Goal: Check status: Check status

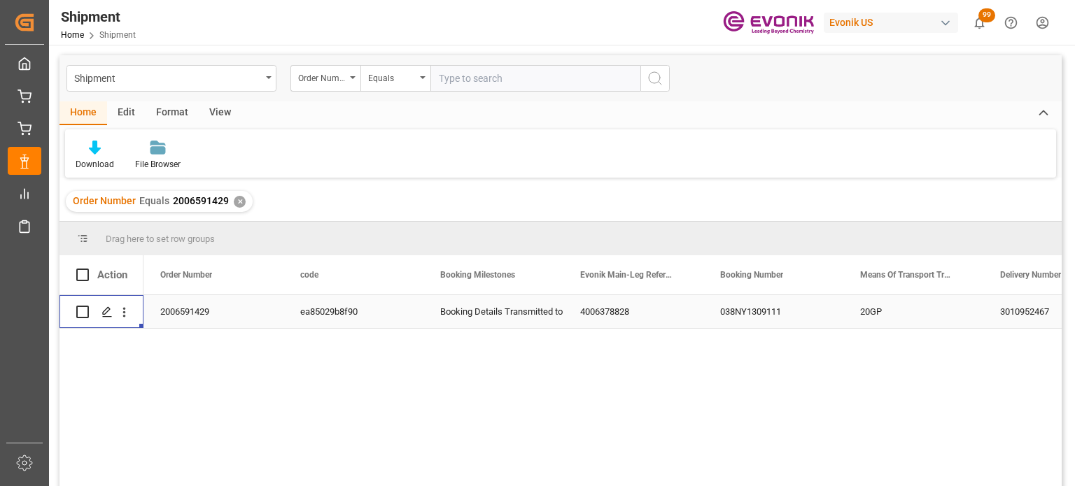
click at [234, 204] on div "✕" at bounding box center [240, 202] width 12 height 12
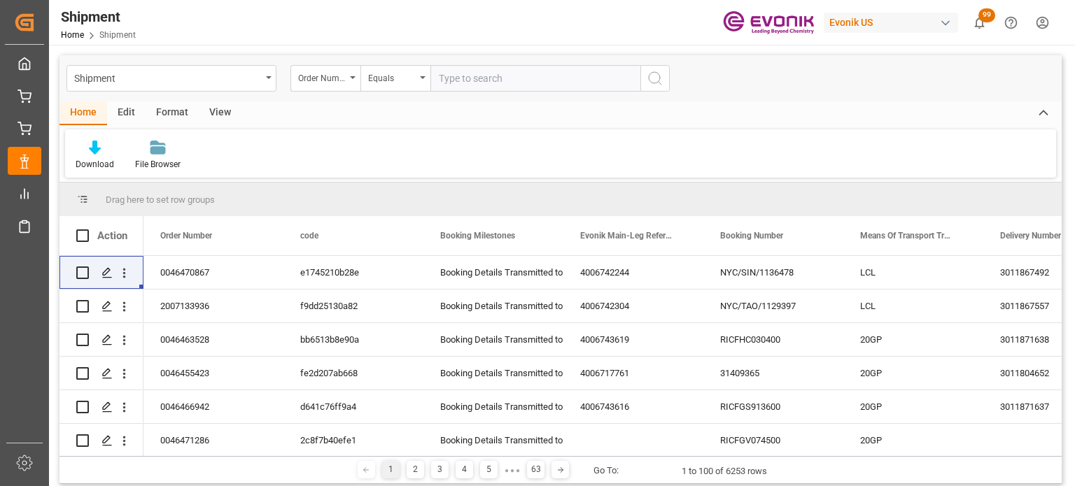
click at [491, 80] on input "text" at bounding box center [535, 78] width 210 height 27
type input "2006591440"
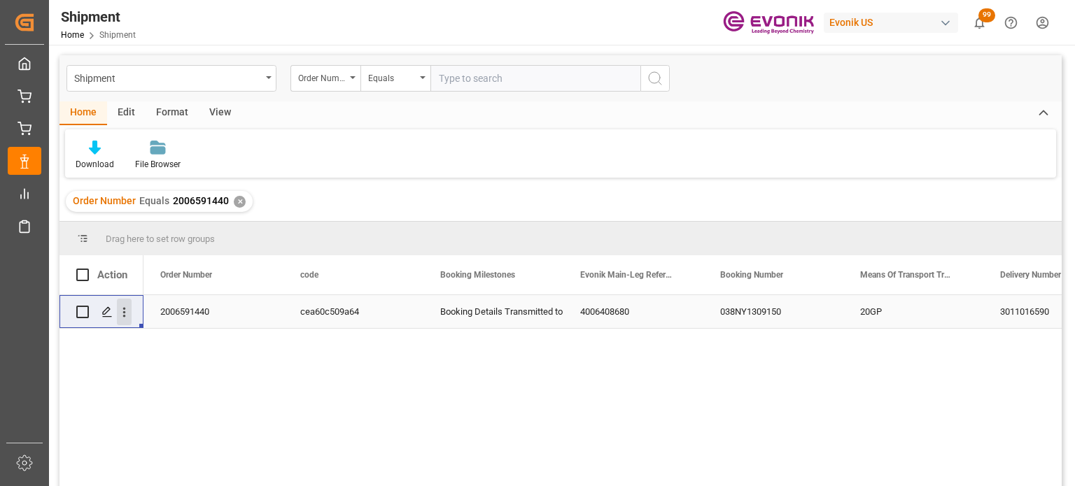
click at [130, 316] on icon "open menu" at bounding box center [124, 312] width 15 height 15
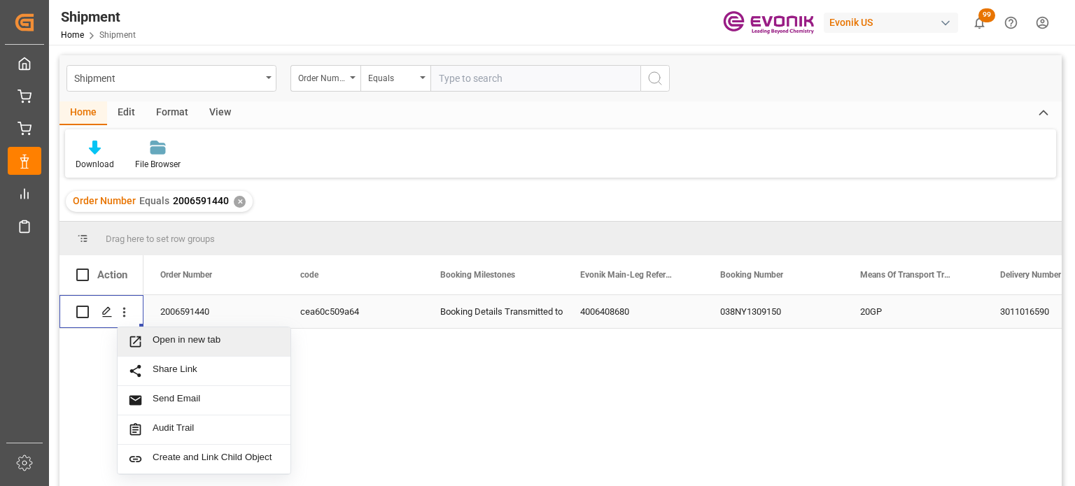
click at [196, 341] on span "Open in new tab" at bounding box center [216, 341] width 127 height 15
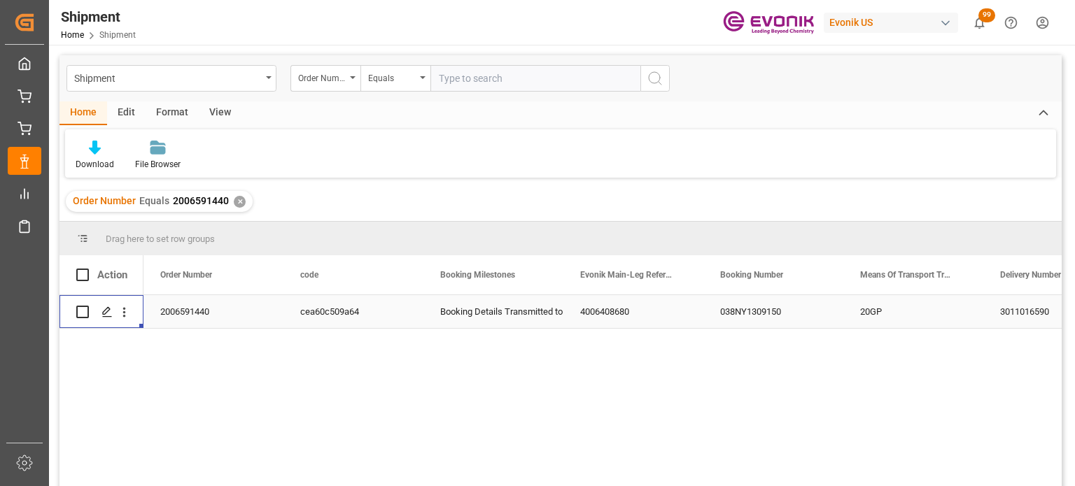
click at [239, 201] on div "✕" at bounding box center [240, 202] width 12 height 12
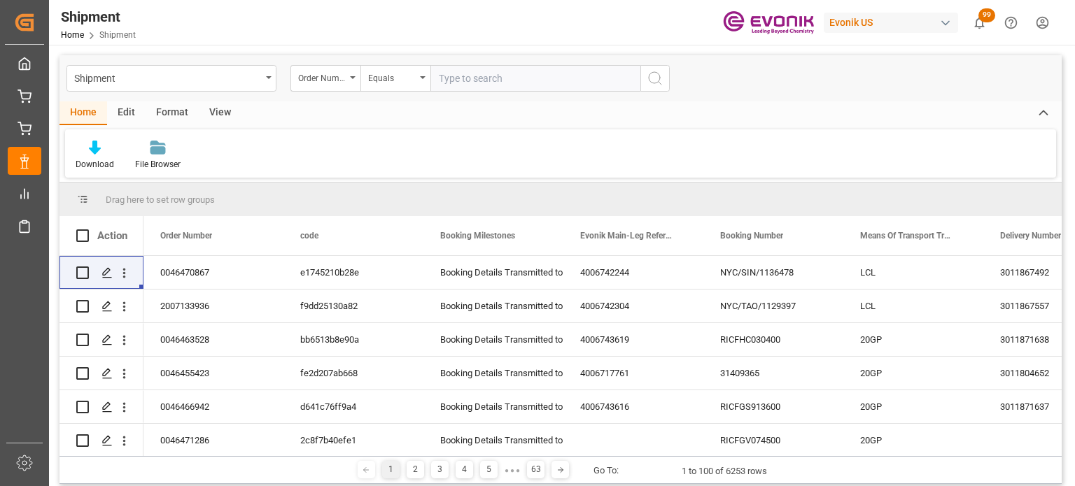
click at [501, 78] on input "text" at bounding box center [535, 78] width 210 height 27
type input "2006654883"
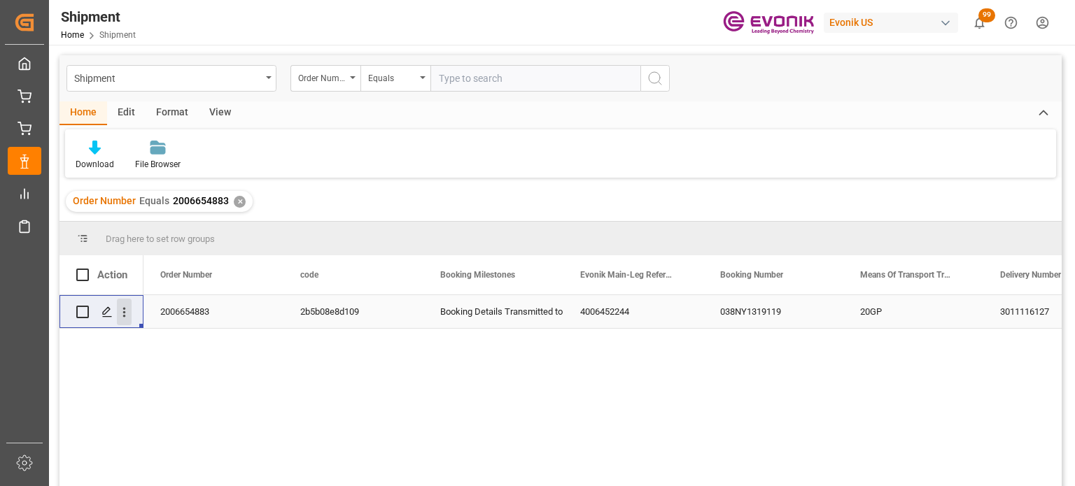
click at [121, 309] on icon "open menu" at bounding box center [124, 312] width 15 height 15
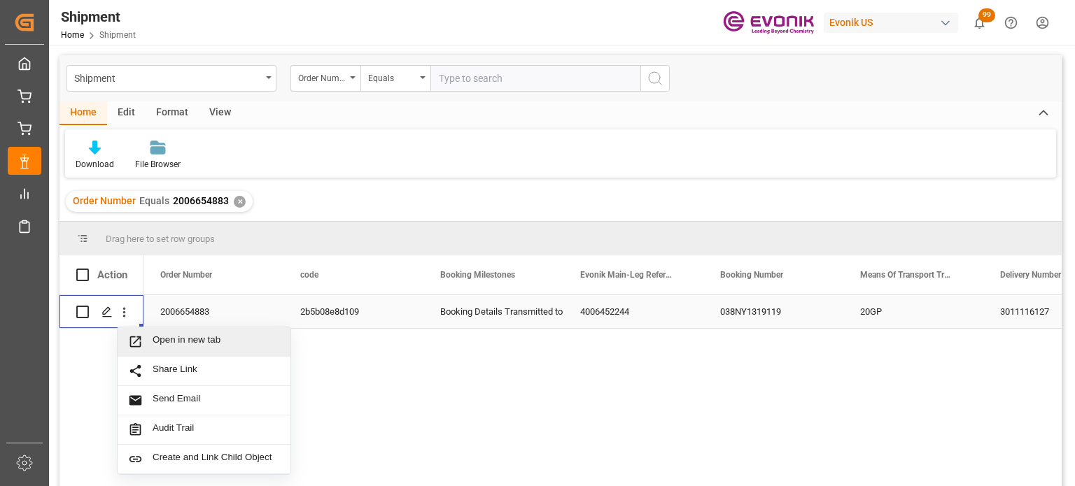
click at [184, 340] on span "Open in new tab" at bounding box center [216, 341] width 127 height 15
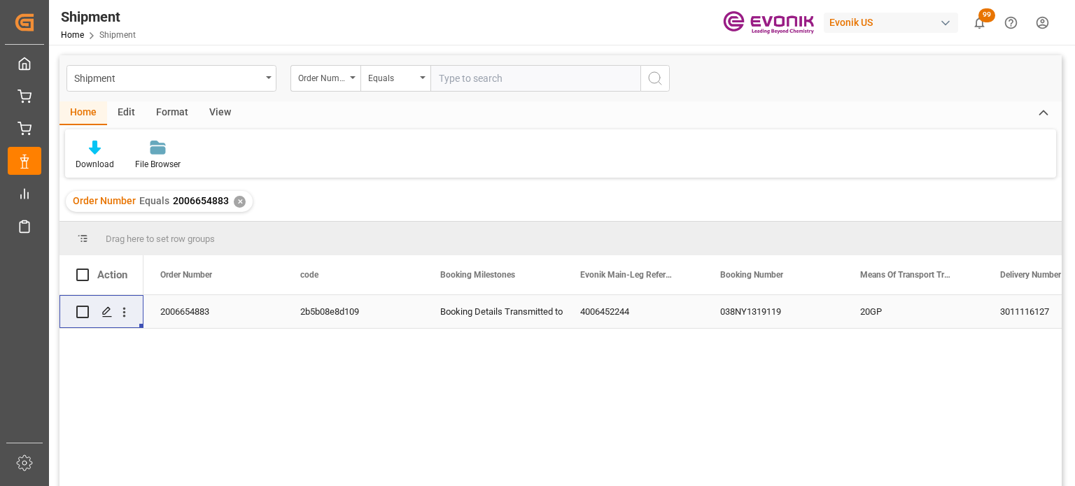
click at [238, 201] on div "✕" at bounding box center [240, 202] width 12 height 12
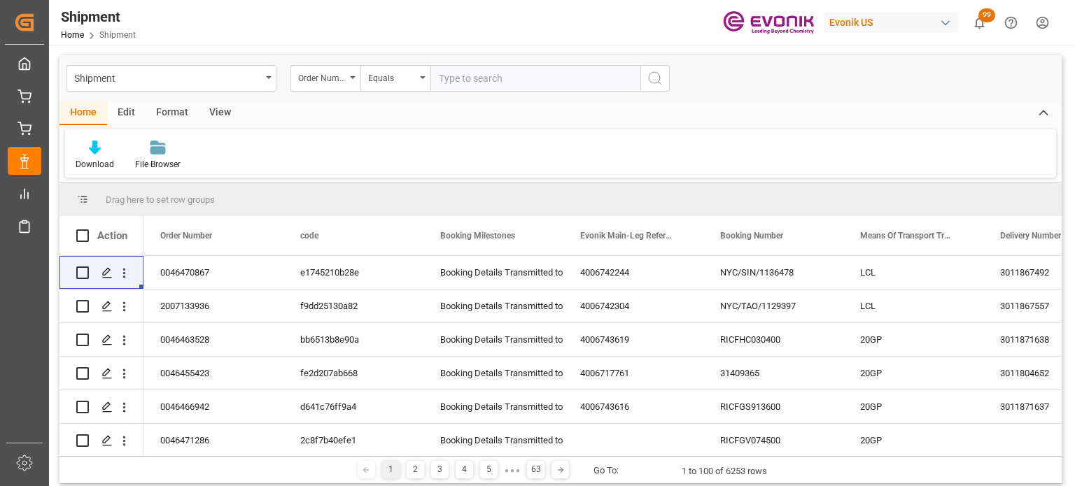
click at [474, 78] on input "text" at bounding box center [535, 78] width 210 height 27
drag, startPoint x: 531, startPoint y: 80, endPoint x: 523, endPoint y: 78, distance: 8.0
click at [531, 80] on input "text" at bounding box center [535, 78] width 210 height 27
type input "2006654883"
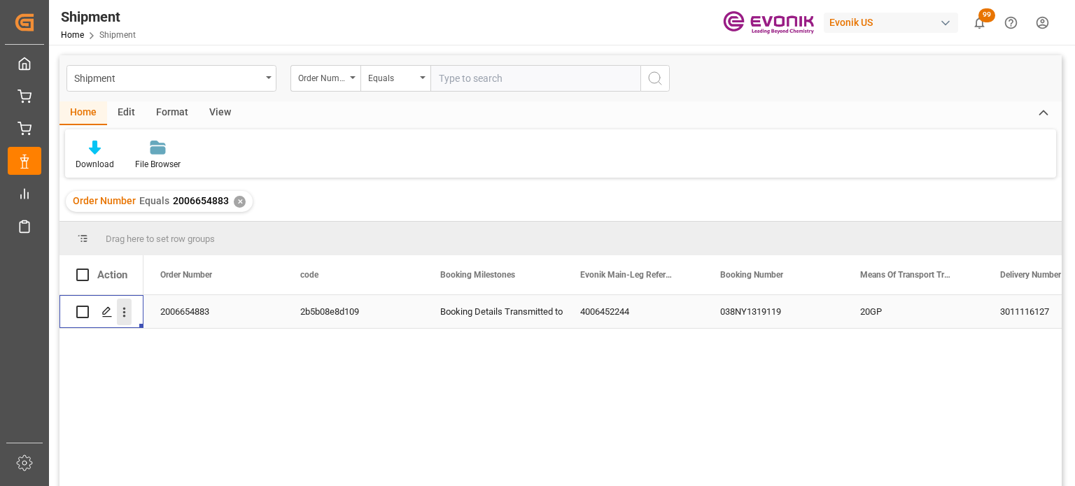
click at [130, 313] on icon "open menu" at bounding box center [124, 312] width 15 height 15
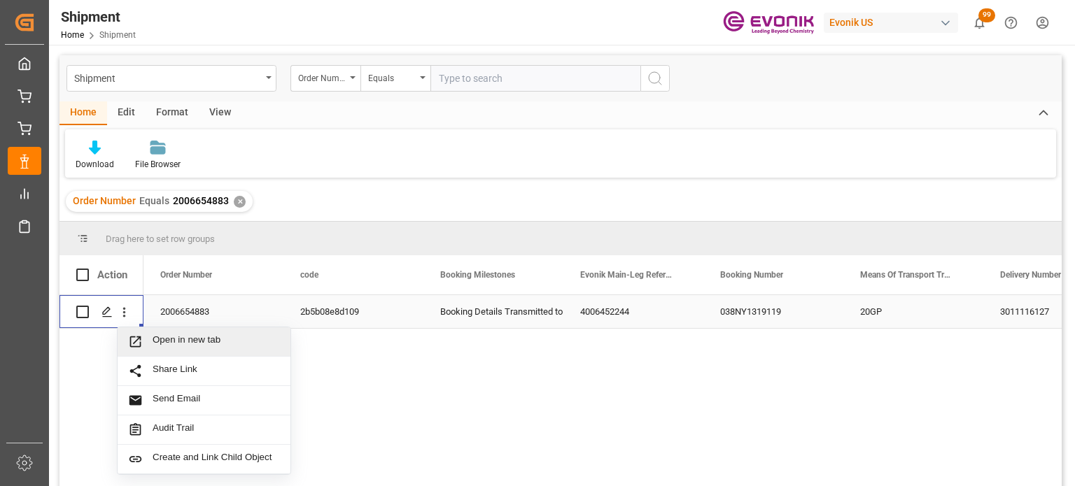
click at [204, 339] on span "Open in new tab" at bounding box center [216, 341] width 127 height 15
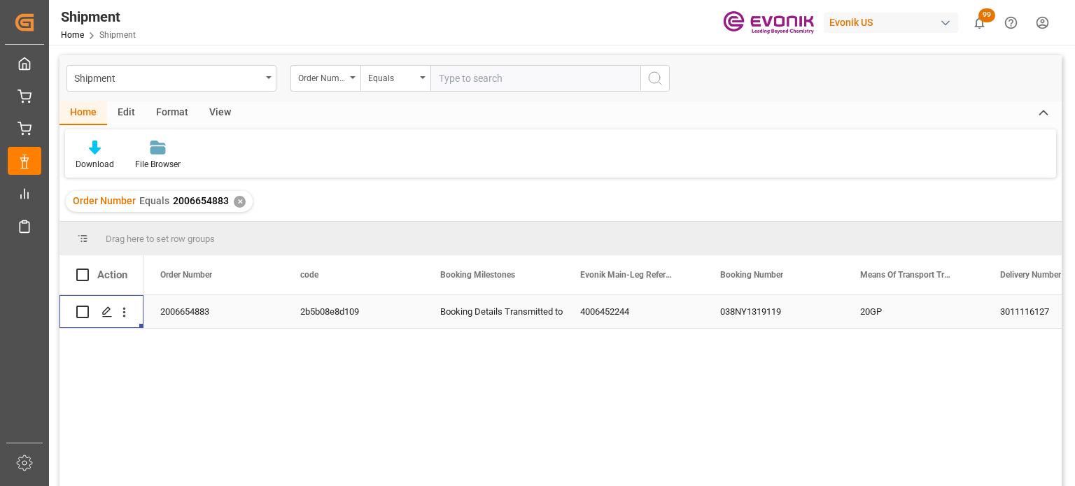
click at [234, 199] on div "✕" at bounding box center [240, 202] width 12 height 12
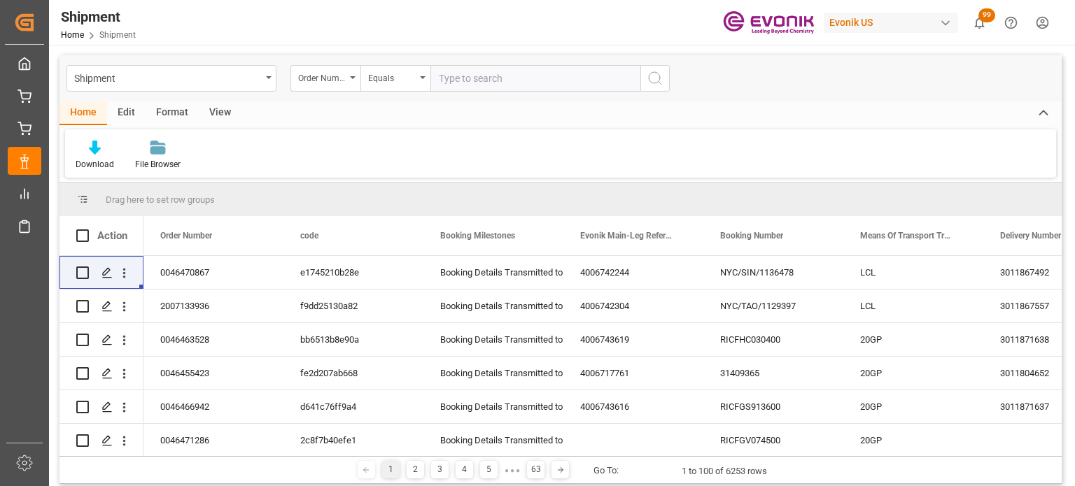
click at [460, 80] on input "text" at bounding box center [535, 78] width 210 height 27
type input "2006654844"
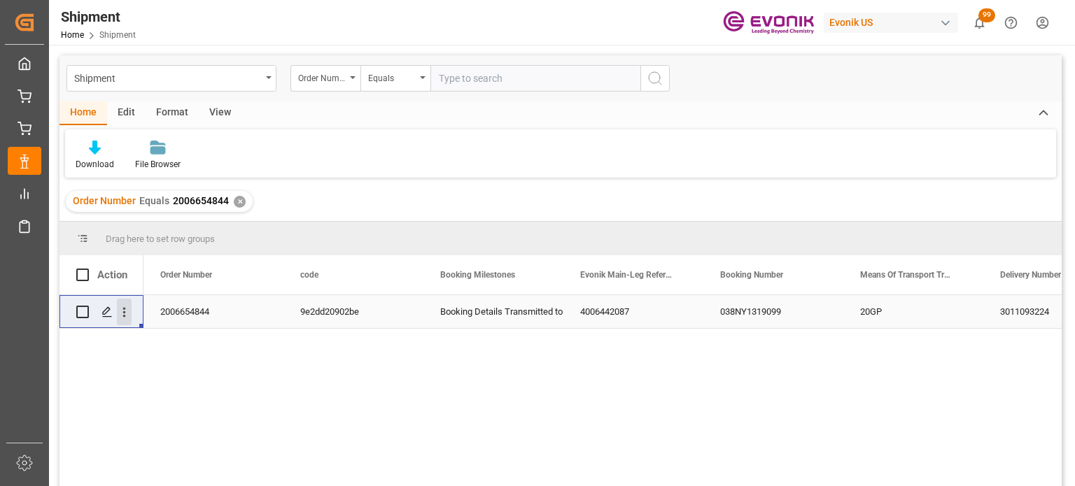
click at [127, 311] on icon "open menu" at bounding box center [124, 312] width 15 height 15
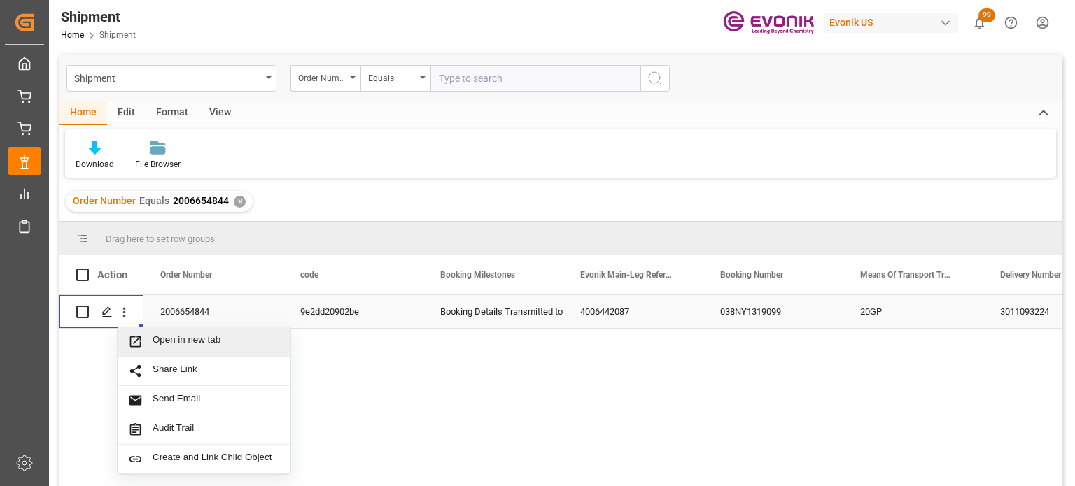
click at [157, 332] on div "Open in new tab" at bounding box center [204, 341] width 173 height 29
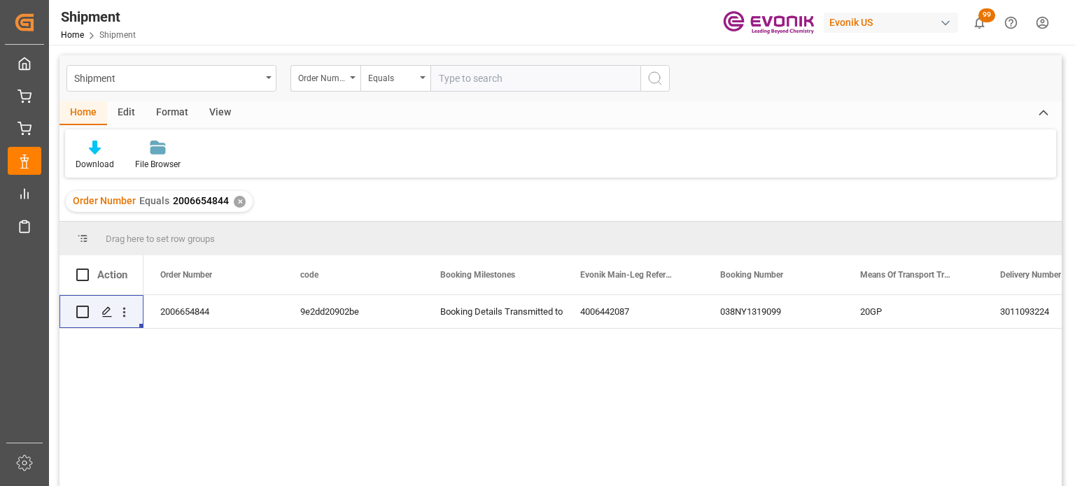
click at [234, 204] on div "✕" at bounding box center [240, 202] width 12 height 12
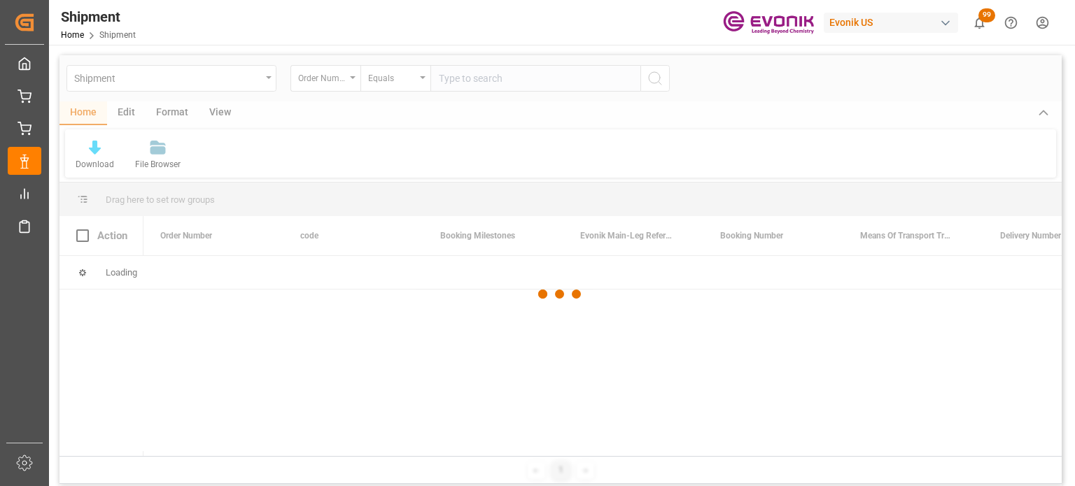
click at [493, 76] on div at bounding box center [560, 294] width 1002 height 478
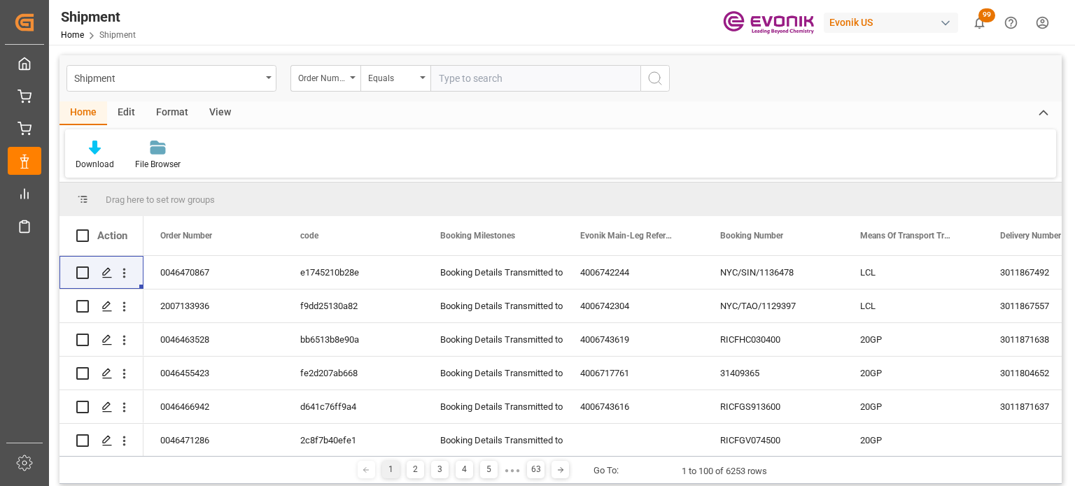
click at [493, 76] on input "text" at bounding box center [535, 78] width 210 height 27
type input "2006654817"
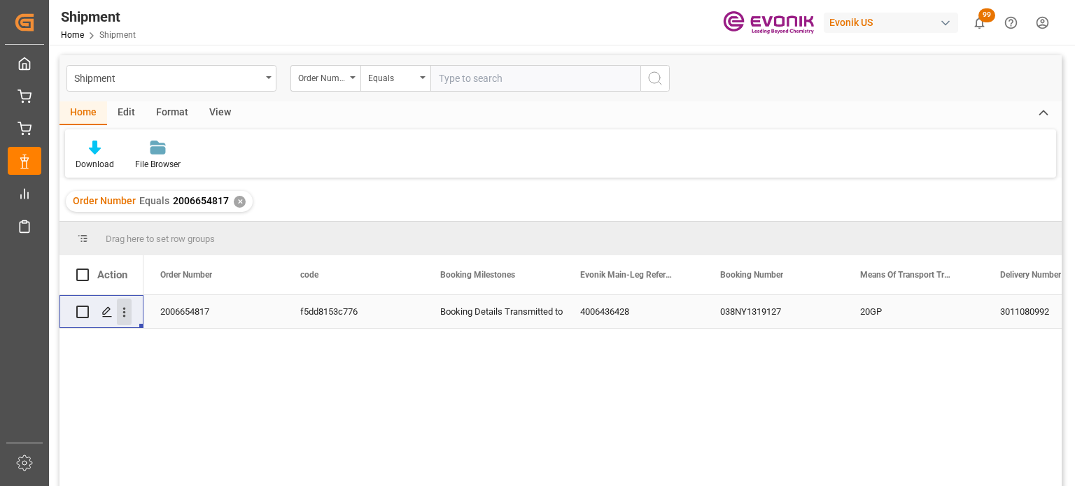
click at [127, 311] on icon "open menu" at bounding box center [124, 312] width 15 height 15
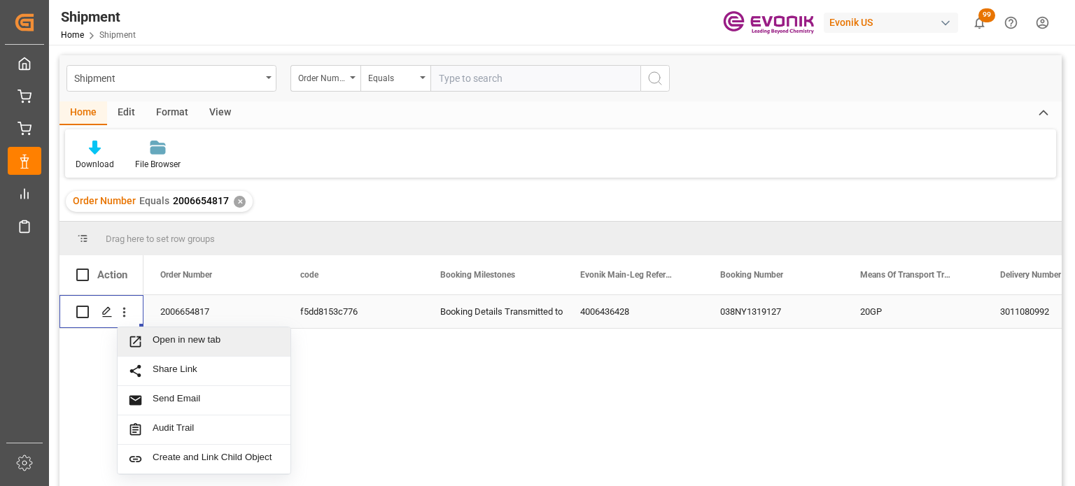
click at [148, 334] on div "Open in new tab" at bounding box center [204, 341] width 173 height 29
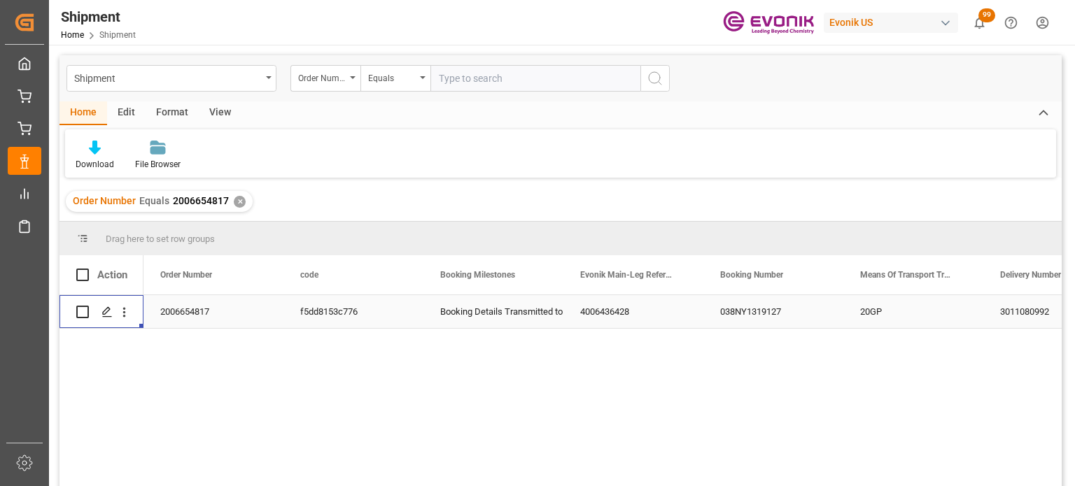
click at [237, 198] on div "✕" at bounding box center [240, 202] width 12 height 12
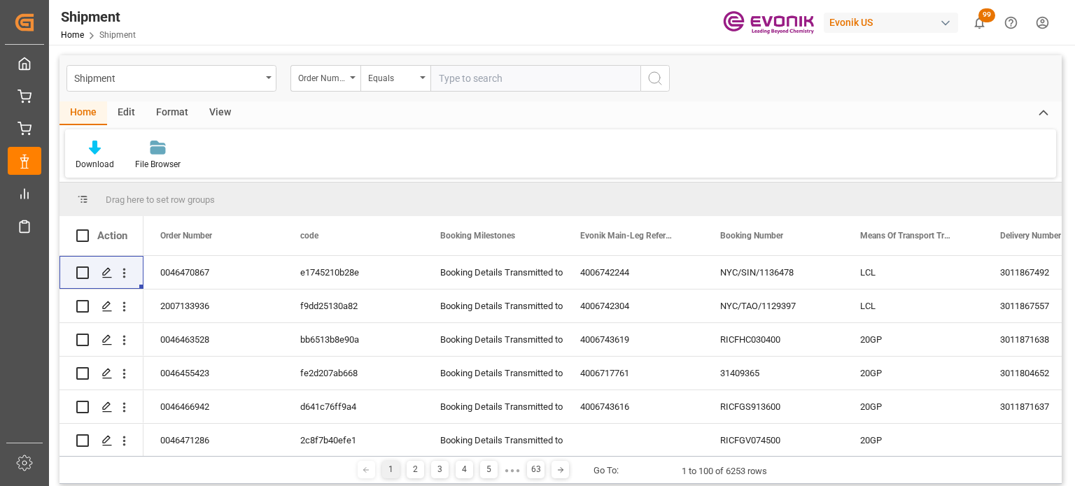
click at [488, 78] on input "text" at bounding box center [535, 78] width 210 height 27
type input "2006654831"
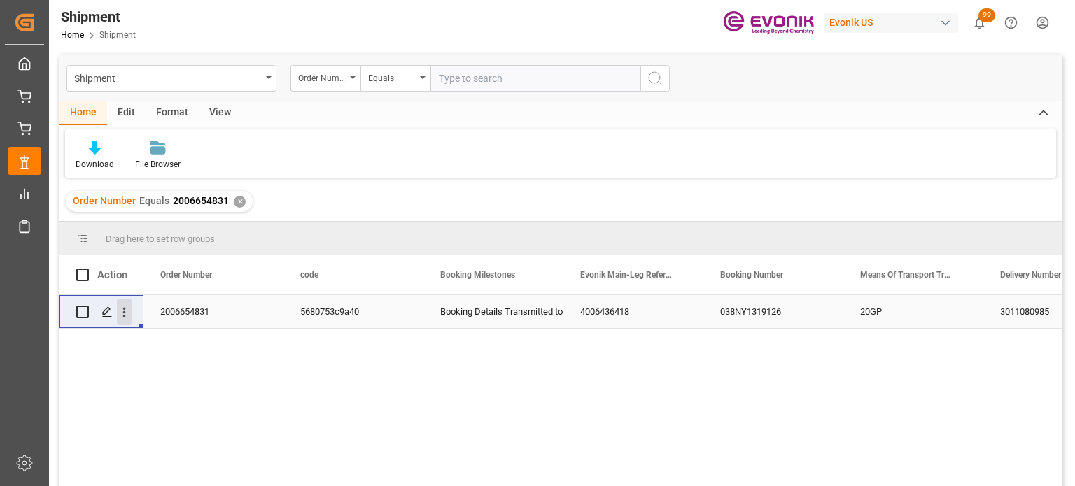
click at [118, 319] on icon "open menu" at bounding box center [124, 312] width 15 height 15
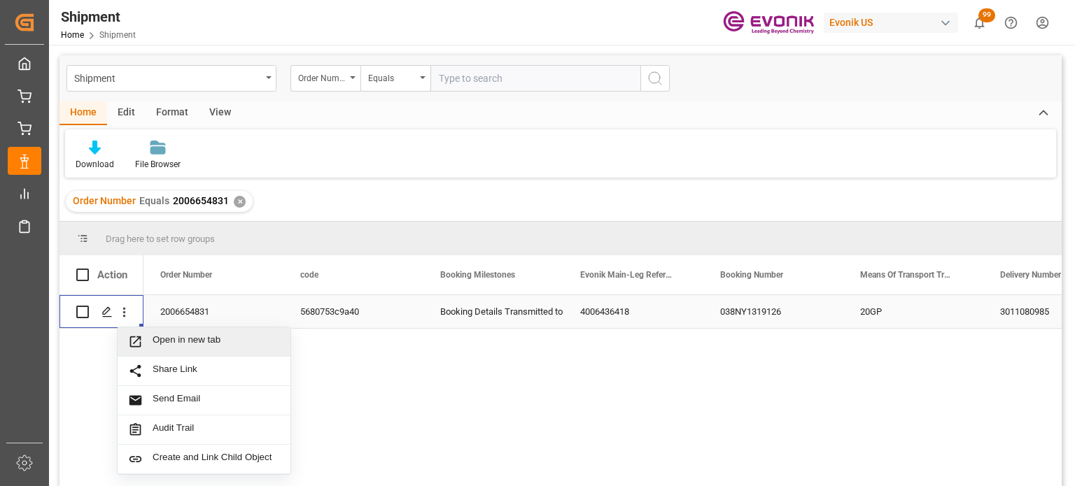
click at [183, 336] on span "Open in new tab" at bounding box center [216, 341] width 127 height 15
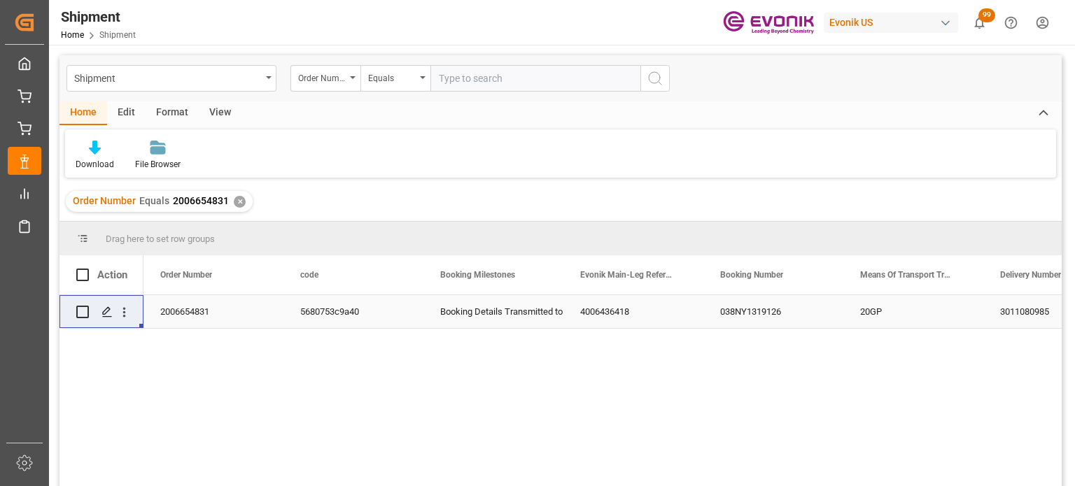
click at [235, 204] on div "✕" at bounding box center [240, 202] width 12 height 12
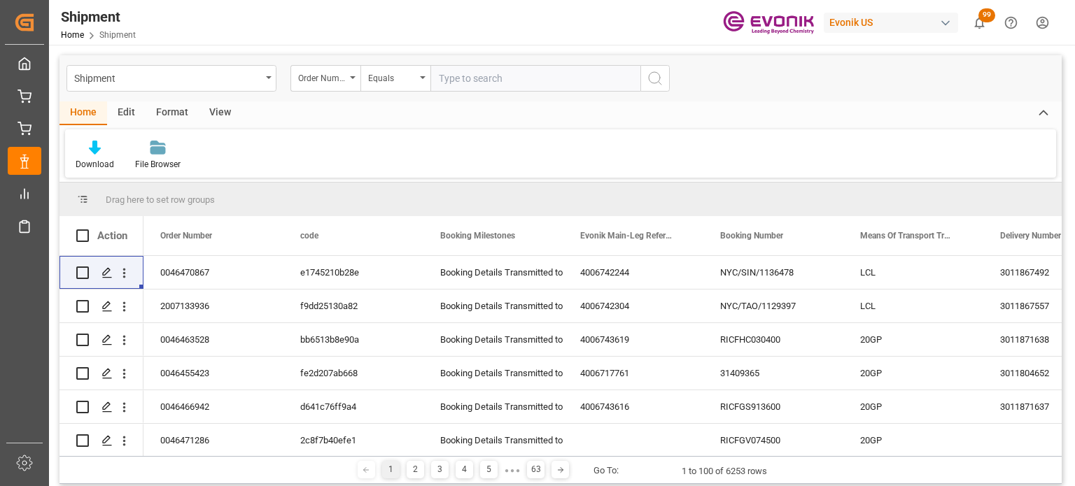
click at [472, 79] on input "text" at bounding box center [535, 78] width 210 height 27
type input "2006654900"
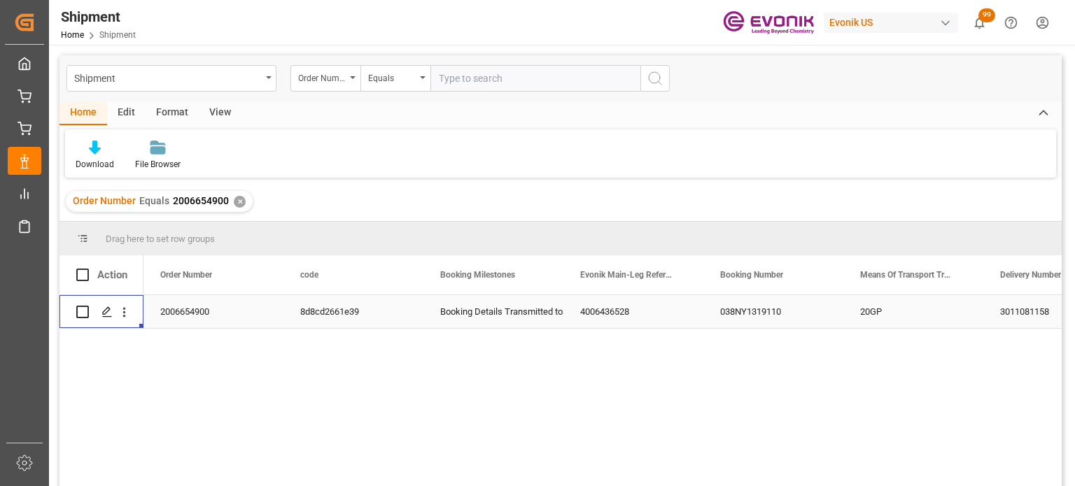
click at [132, 311] on div "Press SPACE to select this row." at bounding box center [124, 312] width 36 height 27
click at [127, 311] on icon "open menu" at bounding box center [124, 312] width 15 height 15
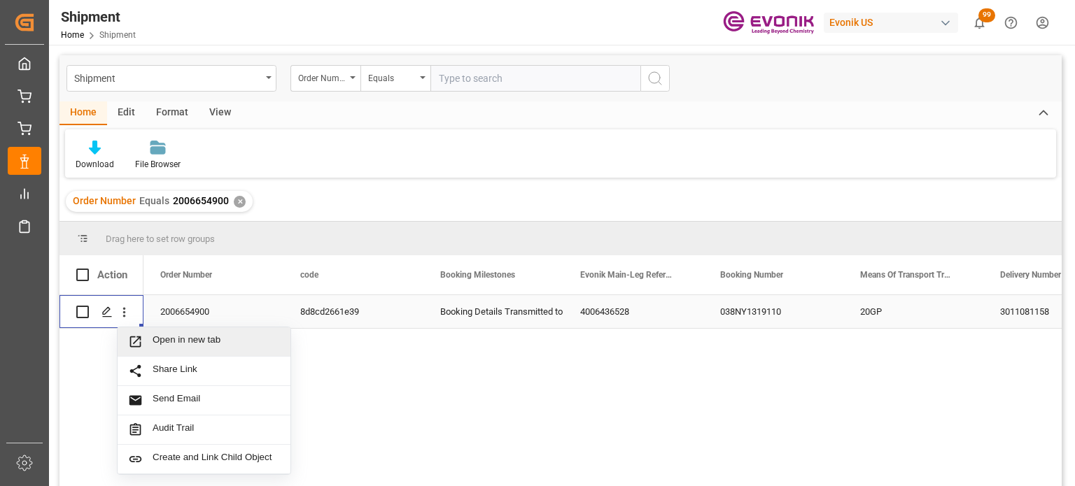
click at [160, 334] on span "Open in new tab" at bounding box center [216, 341] width 127 height 15
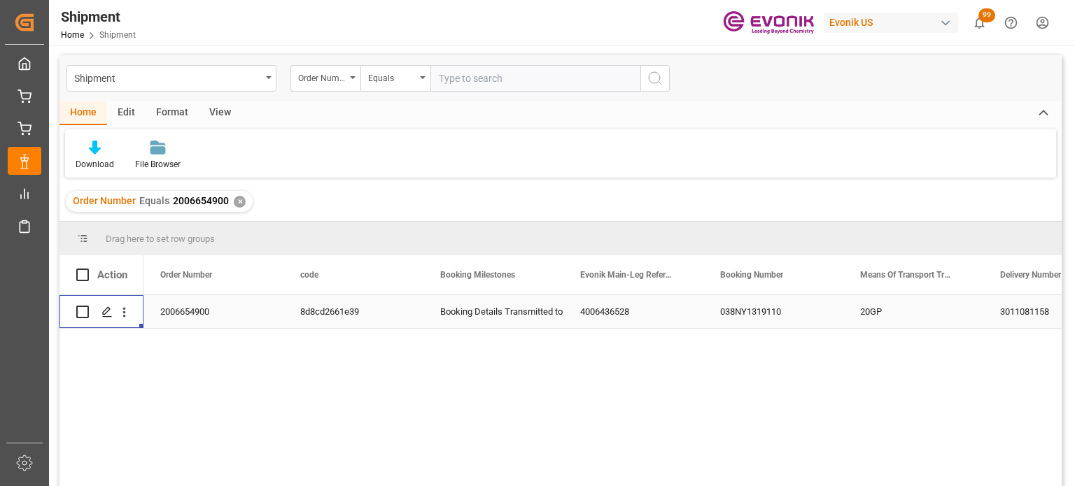
click at [235, 205] on div "✕" at bounding box center [240, 202] width 12 height 12
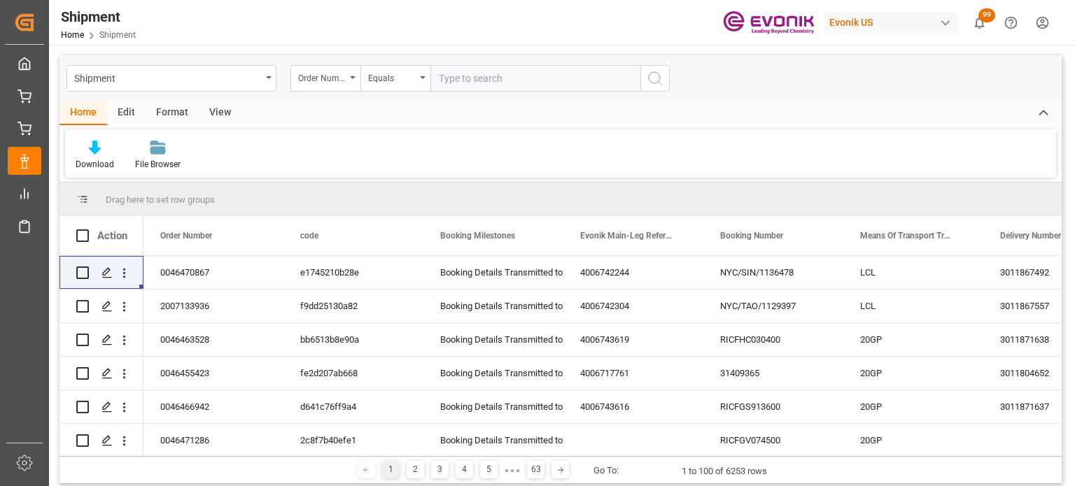
click at [459, 85] on input "text" at bounding box center [535, 78] width 210 height 27
type input "2006676193"
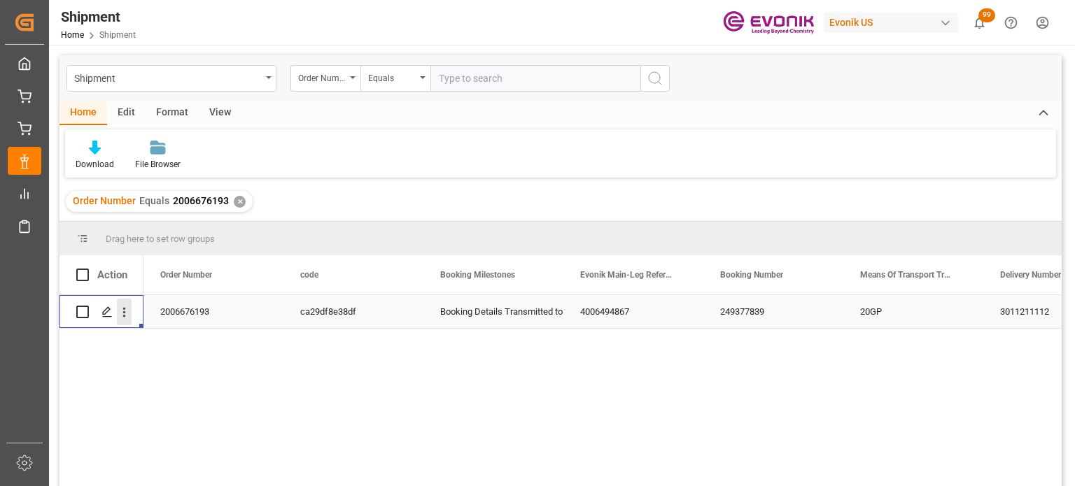
click at [123, 317] on icon "open menu" at bounding box center [124, 312] width 15 height 15
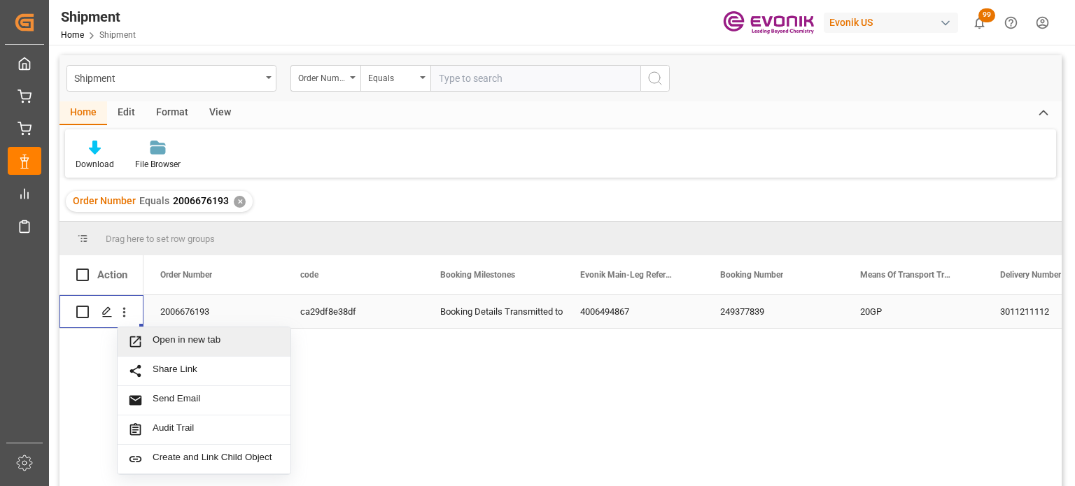
click at [155, 340] on span "Open in new tab" at bounding box center [216, 341] width 127 height 15
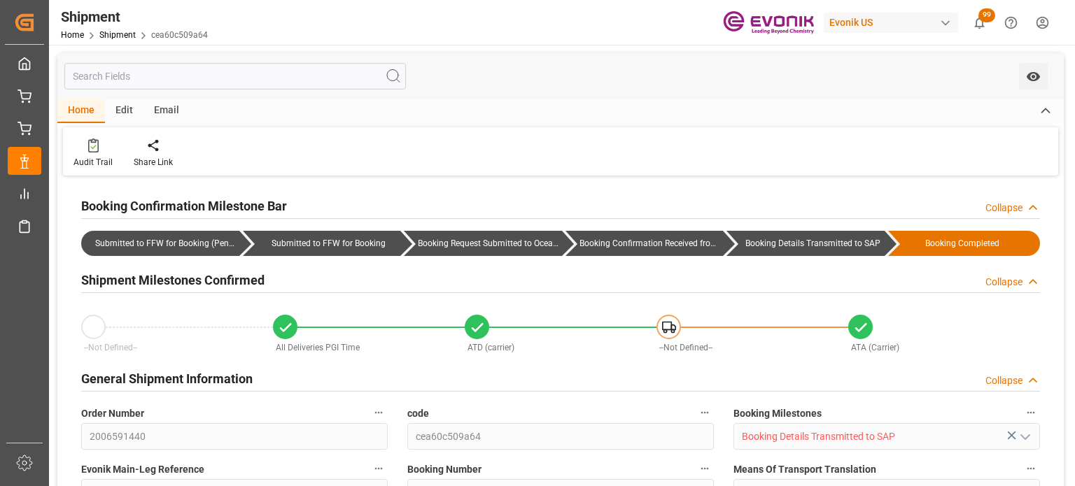
type input "USHOU"
type input "AUFRE"
type input "9290555"
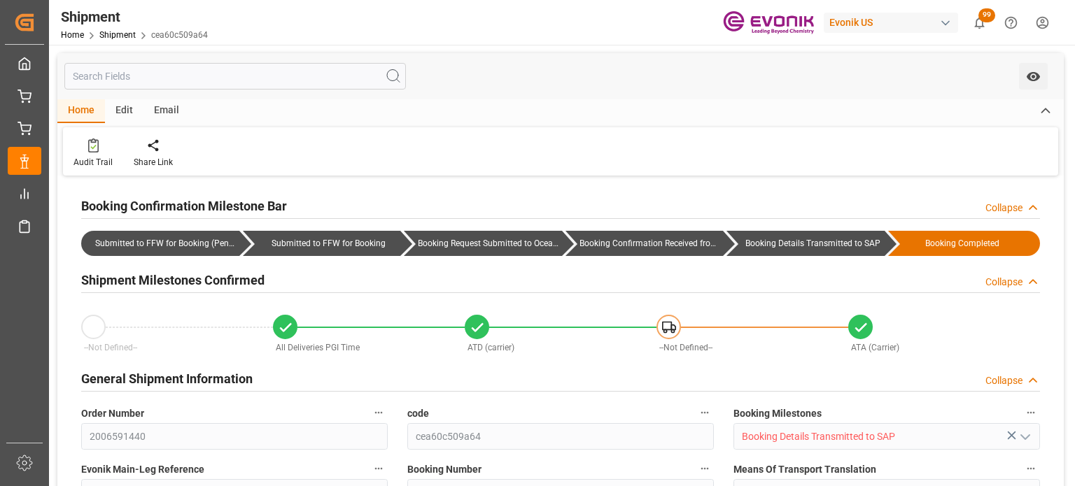
type input "AC Containerline"
type input "AC Containerline GmbH"
type input "57.87"
type input "11-30-2024 00:00"
type input "02-14-2025 00:00"
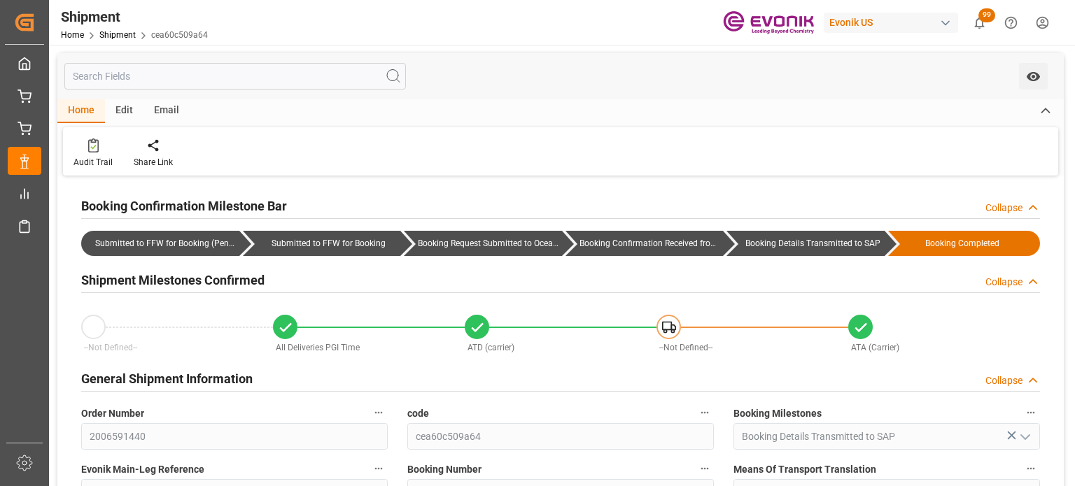
type input "11-25-2024 00:00"
type input "12-01-2024"
type input "12-02-2024"
type input "11-22-2024 21:25"
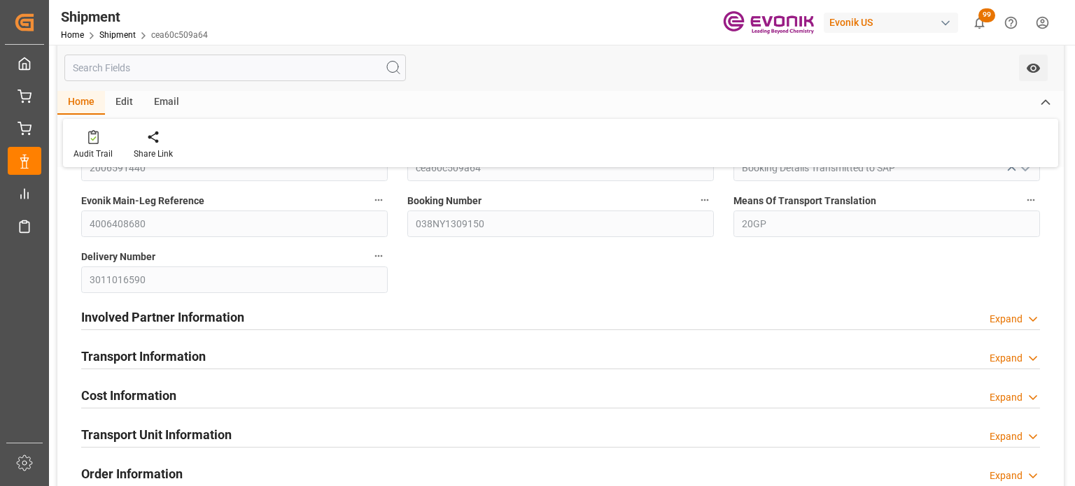
scroll to position [210, 0]
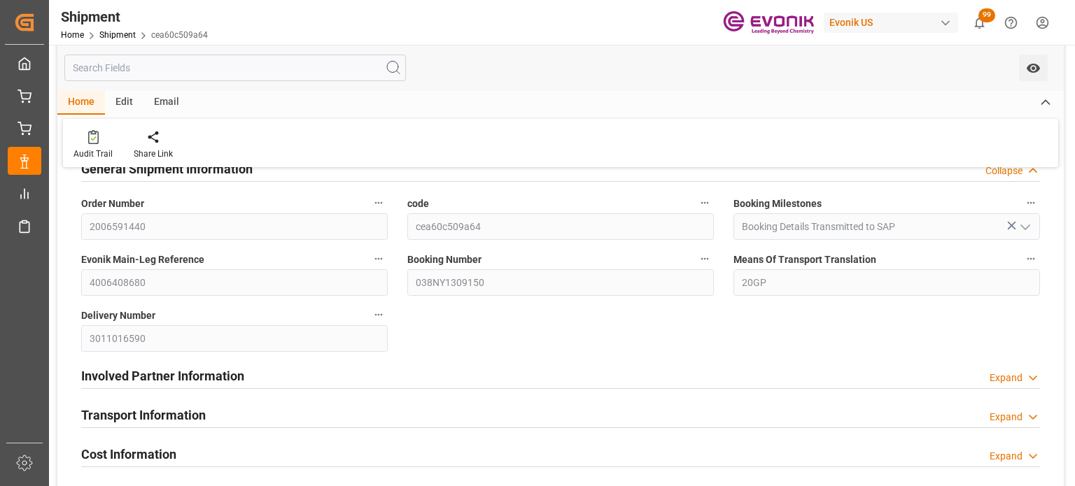
click at [297, 407] on div "Transport Information Expand" at bounding box center [560, 414] width 958 height 27
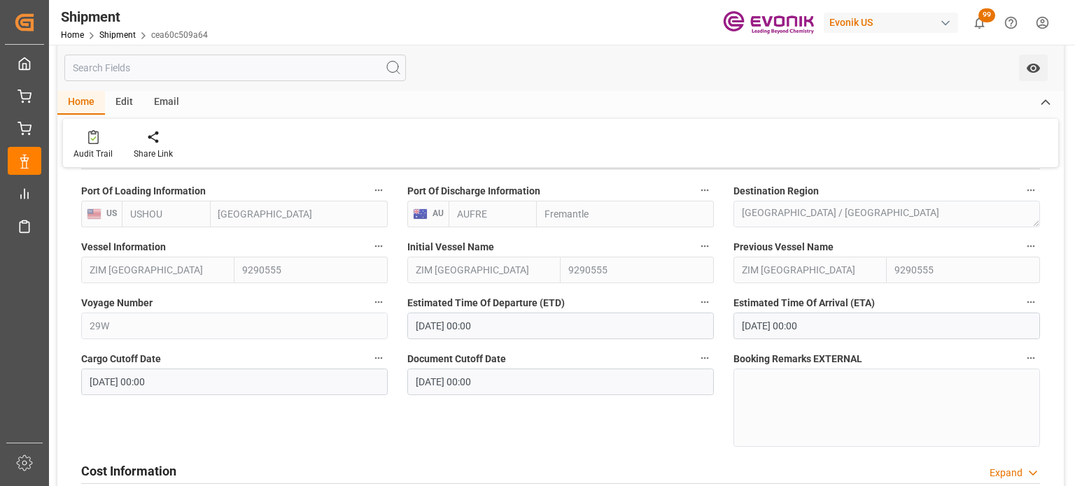
scroll to position [490, 0]
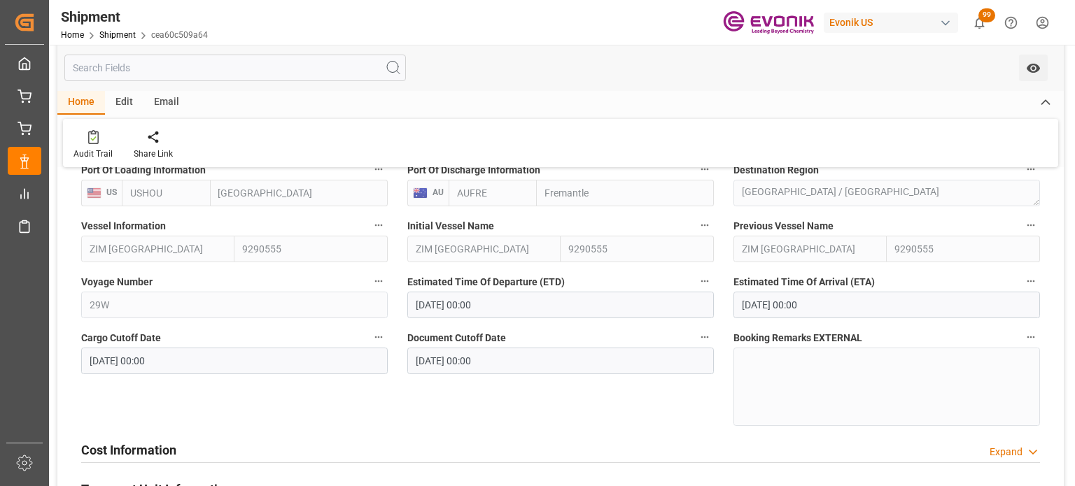
click at [378, 226] on icon "button" at bounding box center [379, 226] width 8 height 2
click at [390, 227] on icon at bounding box center [388, 225] width 15 height 15
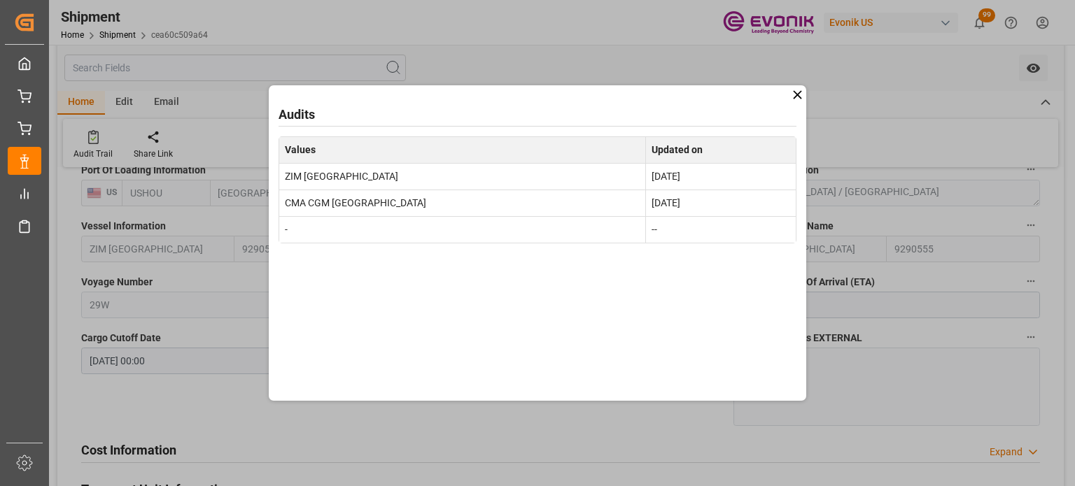
click at [792, 95] on icon at bounding box center [797, 94] width 15 height 15
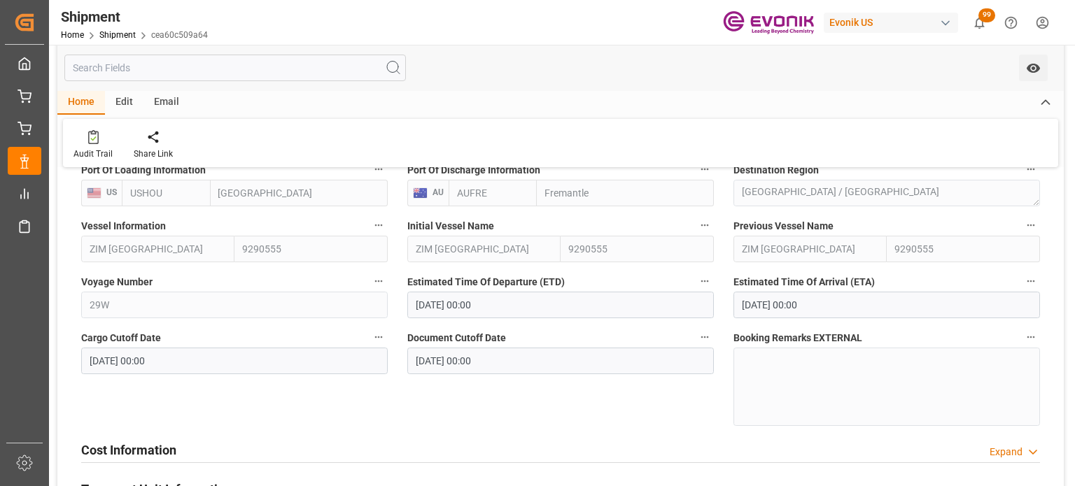
click at [1030, 281] on icon "button" at bounding box center [1031, 282] width 8 height 2
click at [1021, 278] on li "Audits" at bounding box center [1027, 281] width 71 height 23
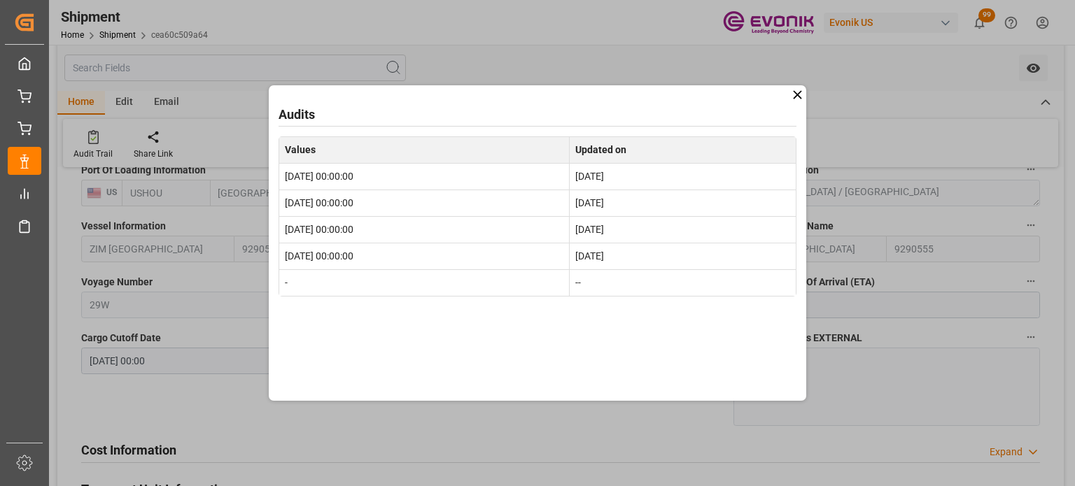
click at [791, 94] on icon at bounding box center [797, 94] width 15 height 15
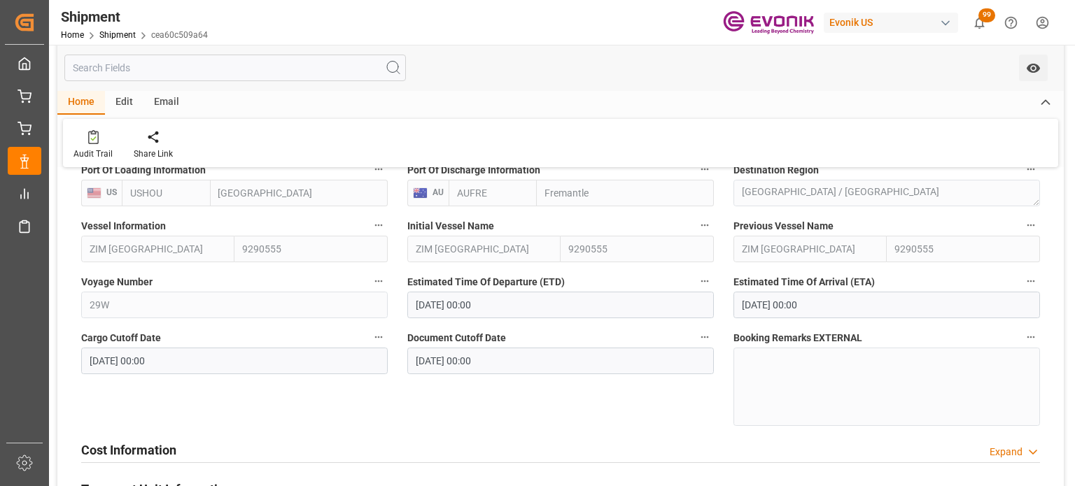
click at [1030, 281] on icon "button" at bounding box center [1031, 282] width 8 height 2
click at [1018, 288] on li "Audits" at bounding box center [1027, 281] width 71 height 23
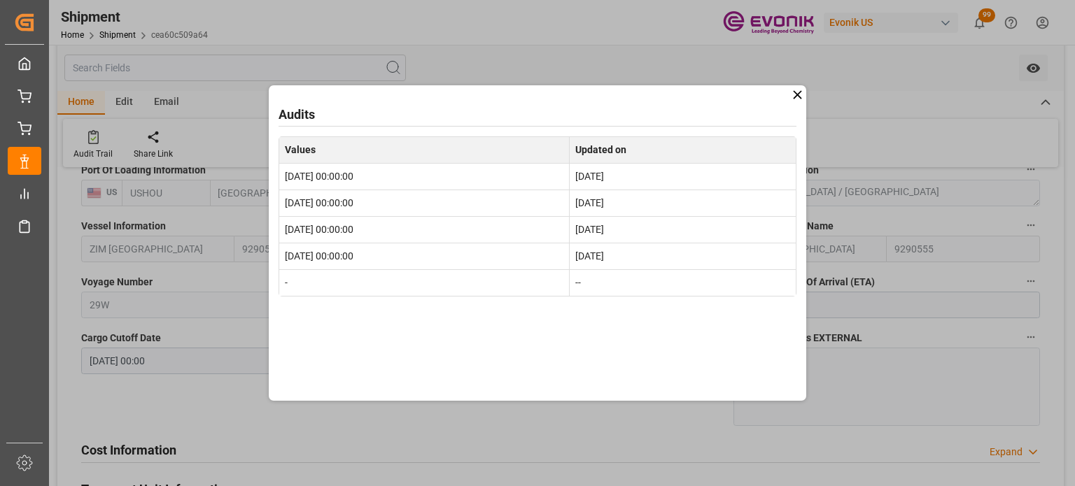
click at [795, 101] on icon at bounding box center [797, 94] width 15 height 15
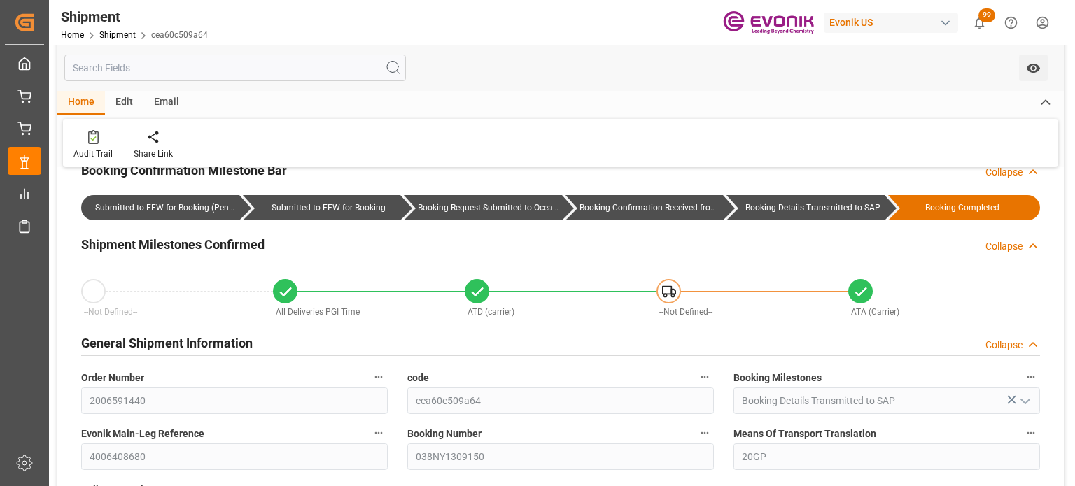
scroll to position [70, 0]
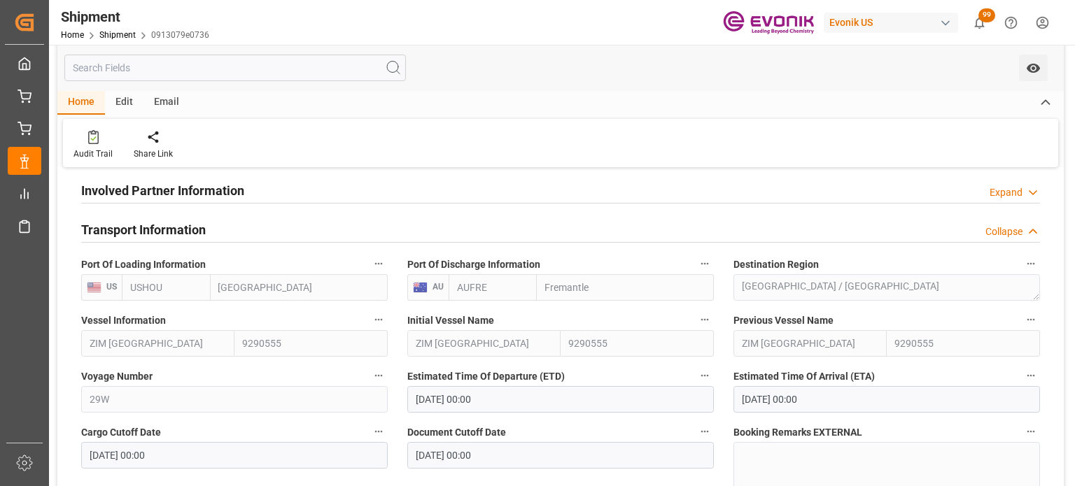
scroll to position [420, 0]
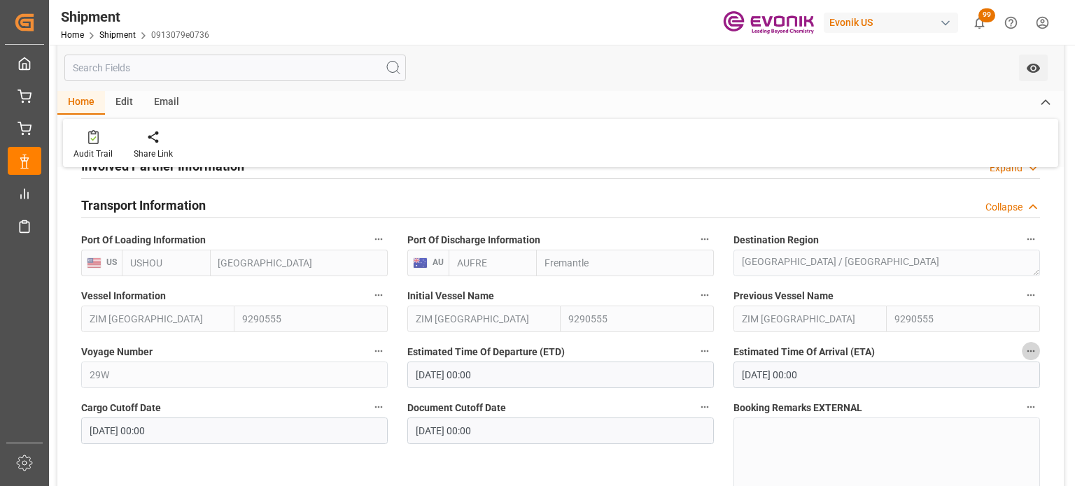
click at [1030, 353] on icon "button" at bounding box center [1030, 351] width 11 height 11
click at [1021, 353] on li "Audits" at bounding box center [1027, 351] width 71 height 23
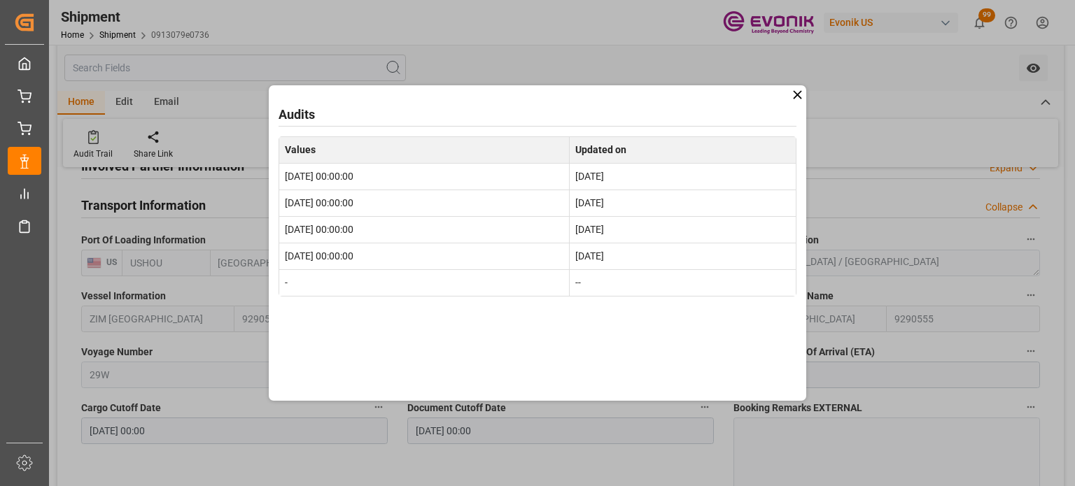
drag, startPoint x: 795, startPoint y: 95, endPoint x: 788, endPoint y: 119, distance: 24.8
click at [795, 95] on icon at bounding box center [797, 94] width 15 height 15
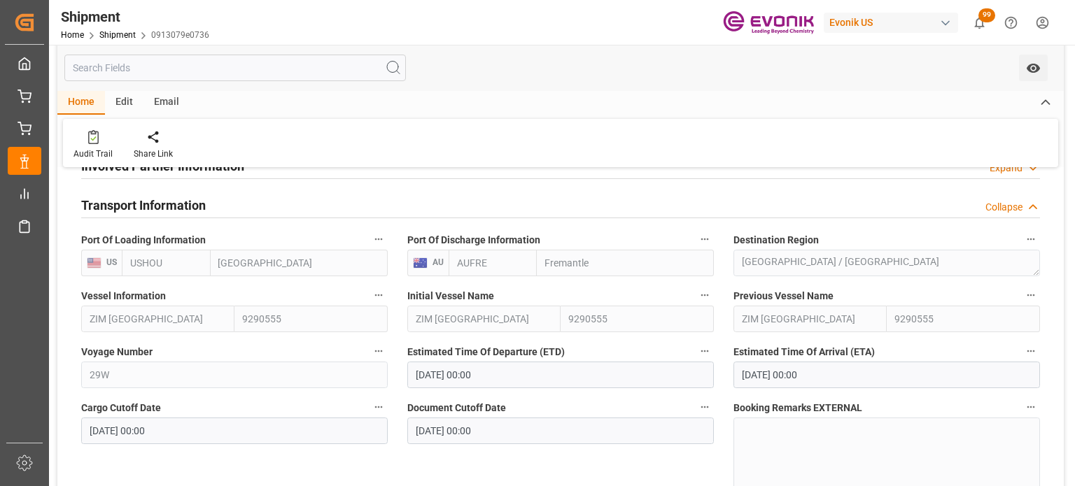
click at [364, 293] on label "Vessel Information" at bounding box center [234, 296] width 306 height 20
click at [369, 293] on button "Vessel Information" at bounding box center [378, 295] width 18 height 18
click at [391, 297] on icon at bounding box center [388, 295] width 15 height 15
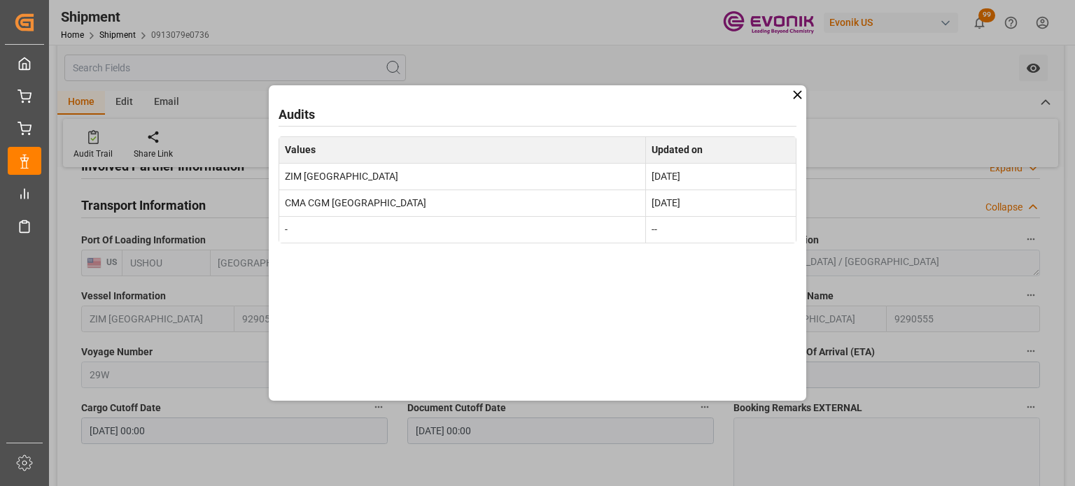
click at [792, 96] on icon at bounding box center [797, 94] width 15 height 15
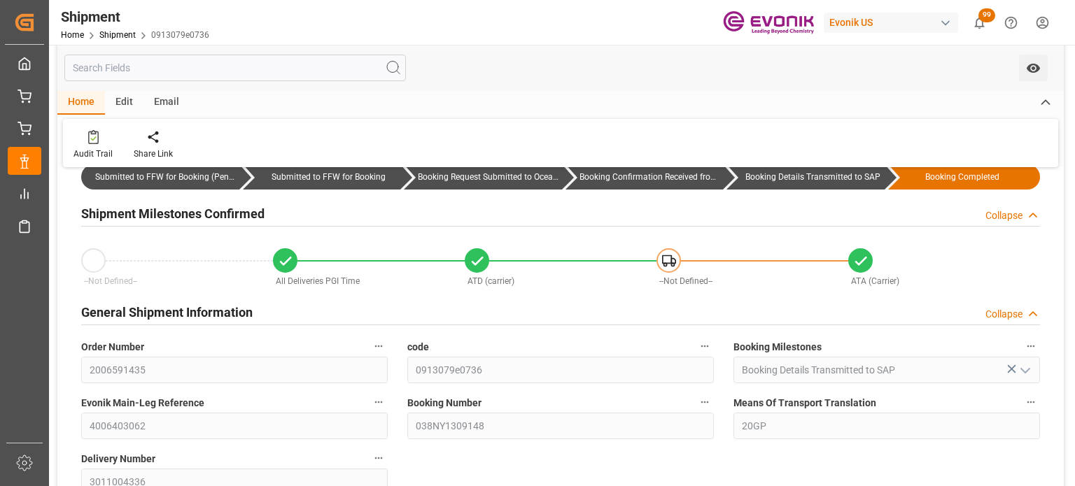
scroll to position [0, 0]
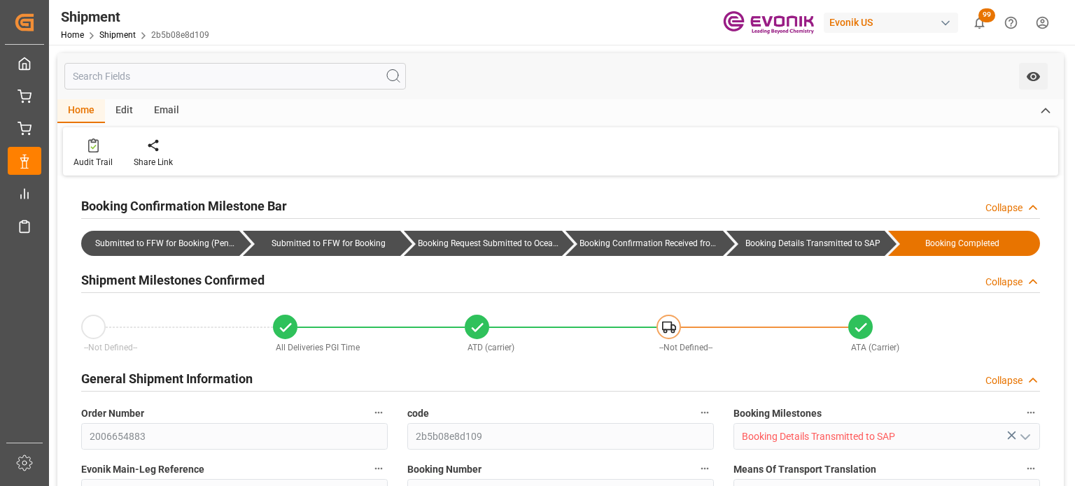
type input "USHOU"
type input "AUFRE"
type input "9290567"
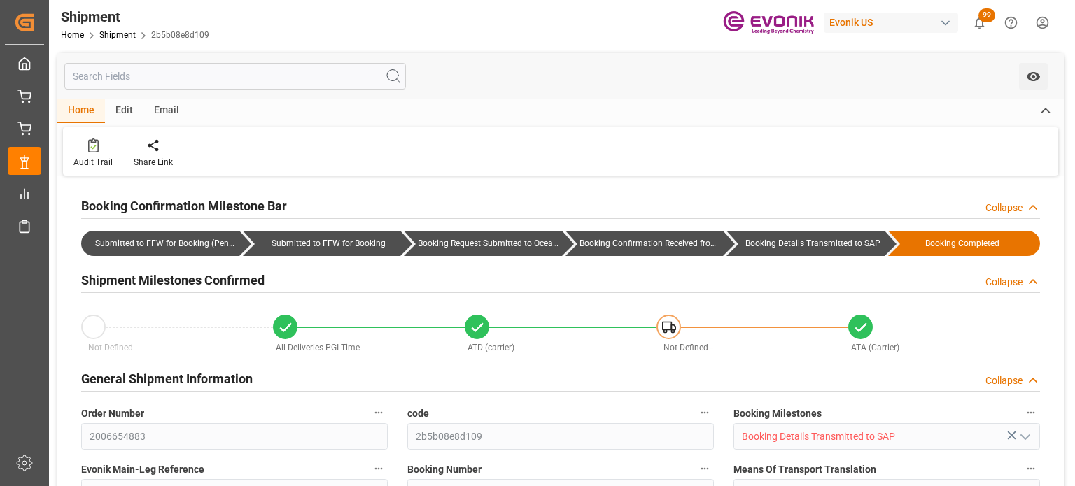
type input "AC Containerline"
type input "AC Containerline GmbH"
type input "111.58"
type input "01-14-2025 00:00"
type input "03-12-2025 00:00"
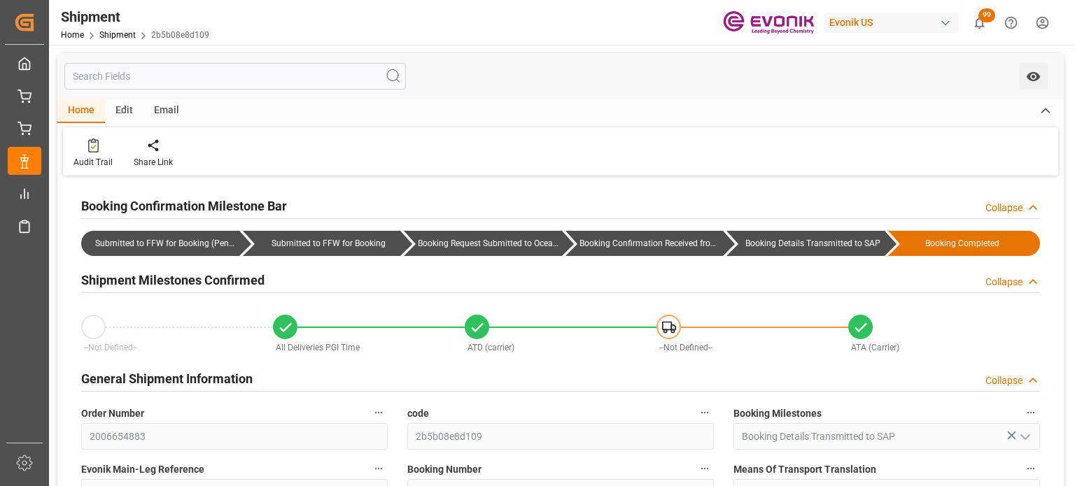
type input "01-08-2025 12:00"
type input "01-15-2025"
type input "01-03-2025 15:27"
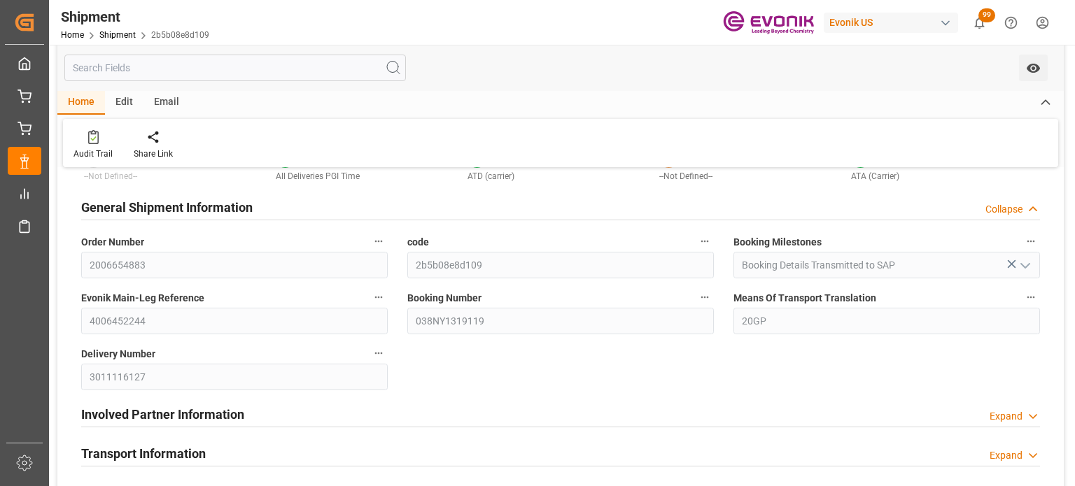
scroll to position [350, 0]
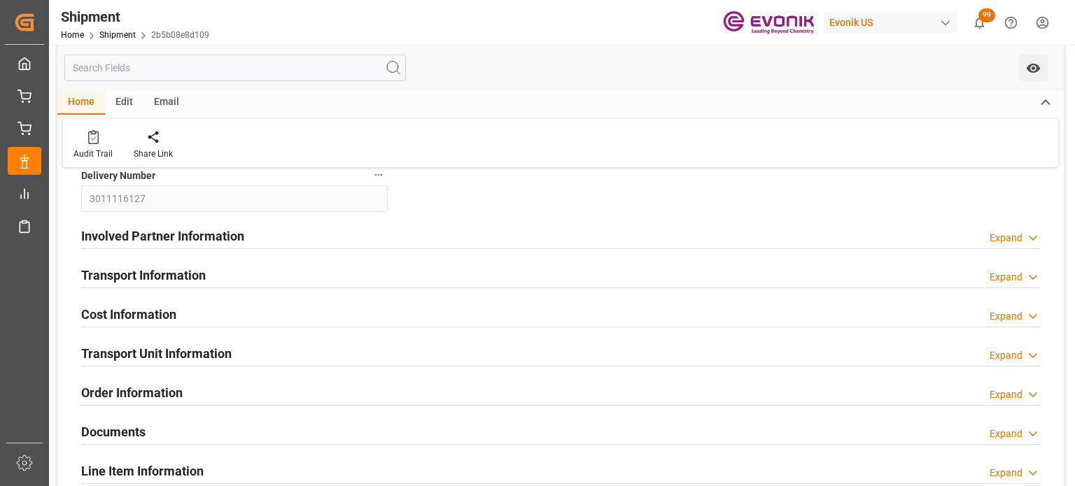
click at [1019, 280] on div "Expand" at bounding box center [1005, 277] width 33 height 15
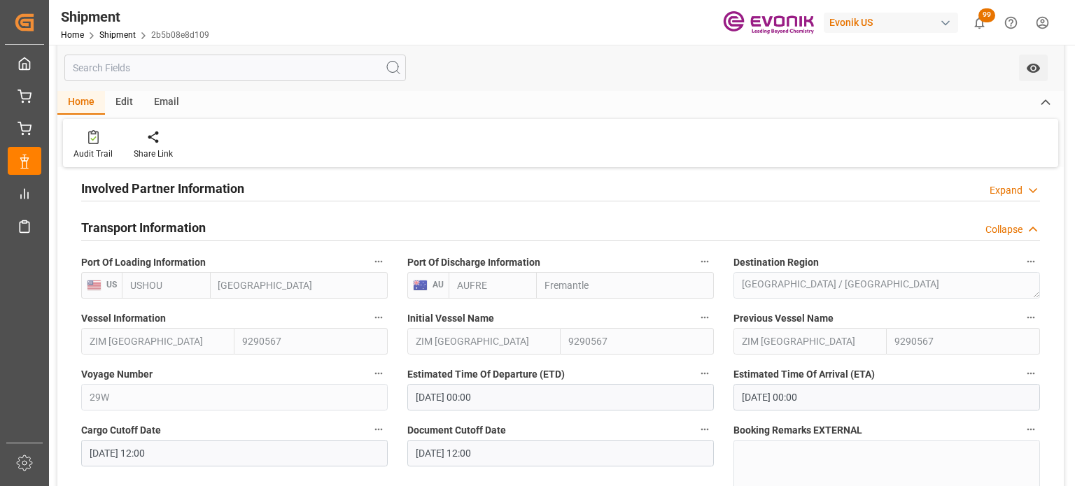
scroll to position [420, 0]
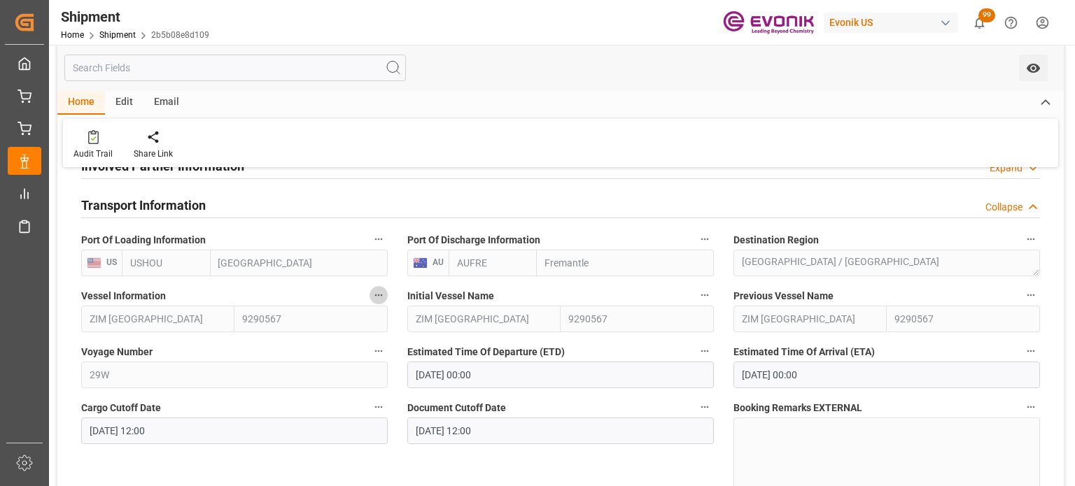
click at [378, 296] on icon "button" at bounding box center [378, 295] width 11 height 11
click at [383, 299] on icon at bounding box center [388, 296] width 13 height 13
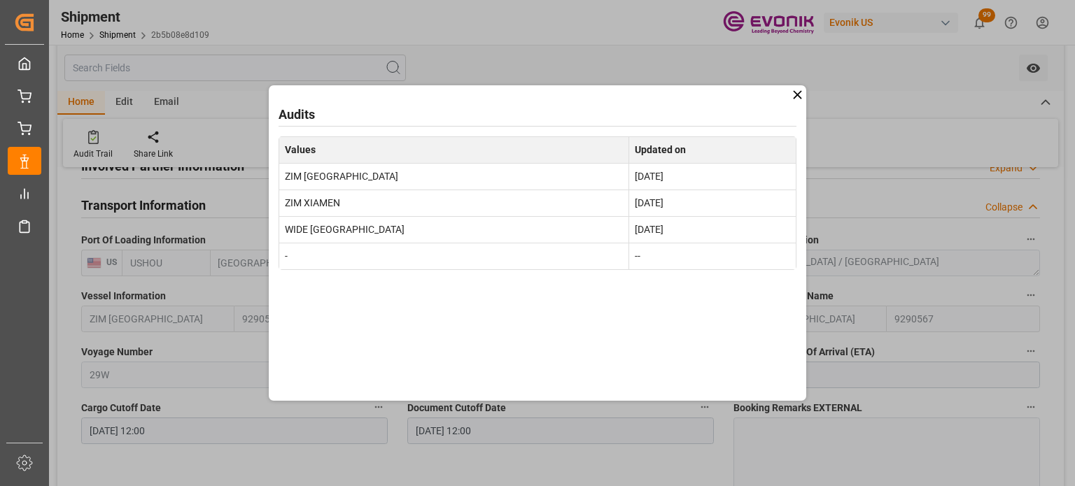
drag, startPoint x: 789, startPoint y: 89, endPoint x: 725, endPoint y: 136, distance: 79.5
click at [790, 89] on icon at bounding box center [797, 94] width 15 height 15
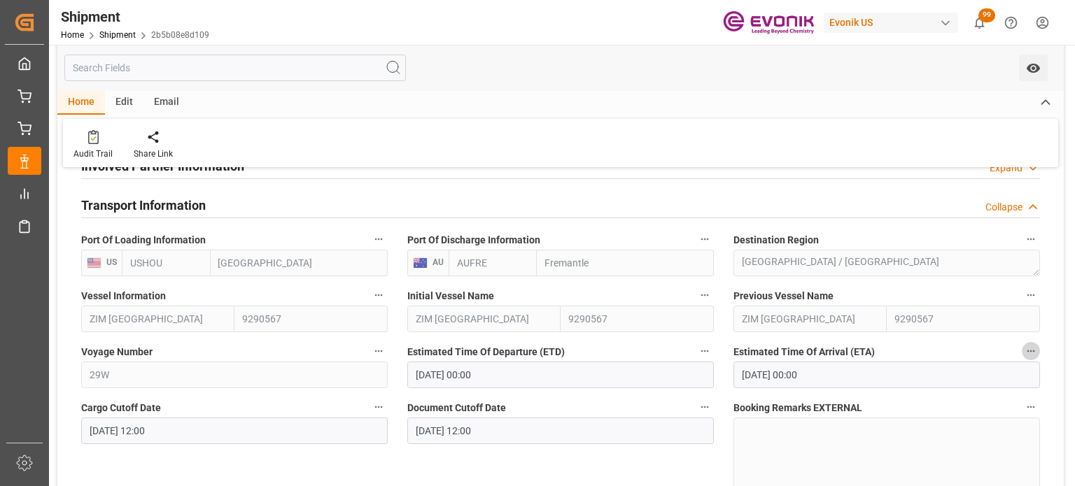
click at [1030, 352] on icon "button" at bounding box center [1031, 351] width 8 height 2
click at [1005, 354] on icon at bounding box center [1011, 352] width 13 height 13
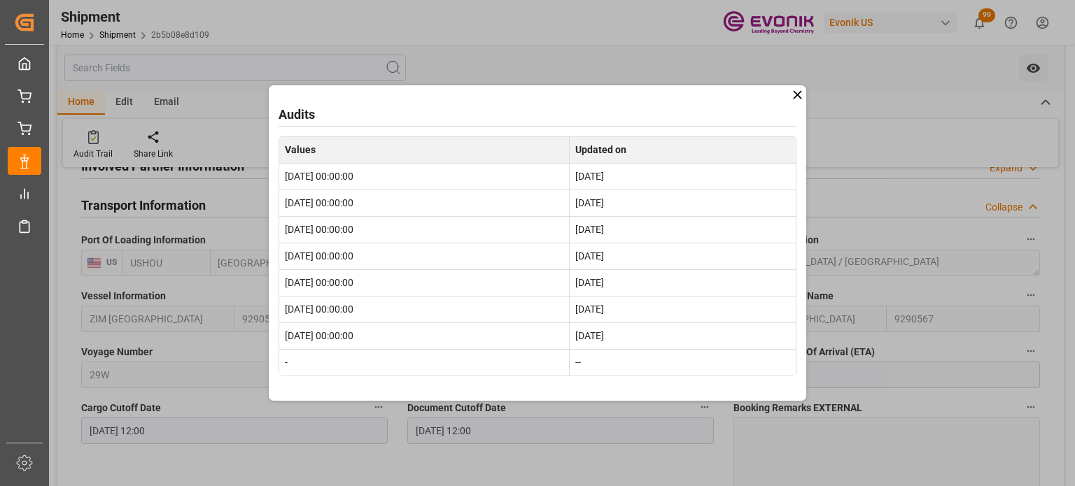
click at [793, 97] on icon at bounding box center [797, 94] width 8 height 8
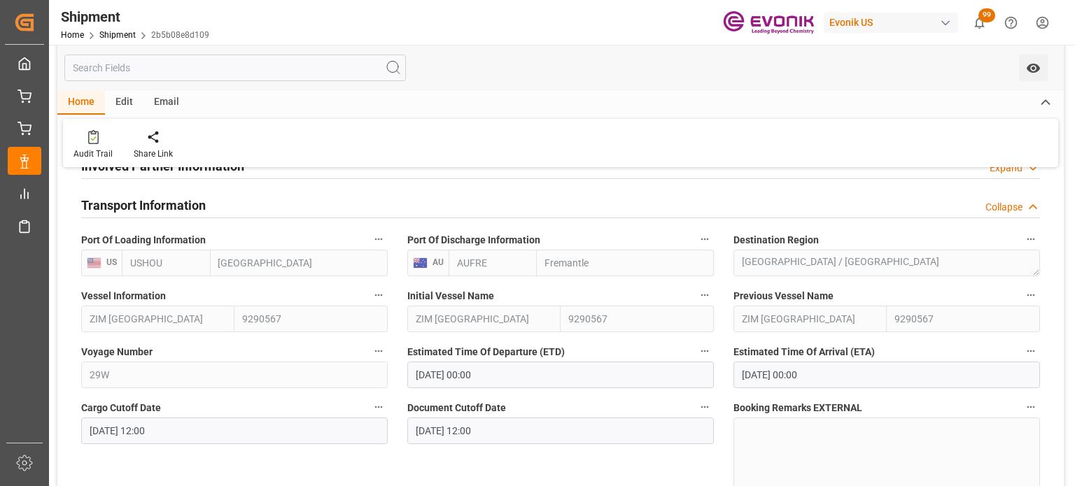
click at [1028, 348] on icon "button" at bounding box center [1030, 351] width 11 height 11
click at [1023, 347] on li "Audits" at bounding box center [1027, 351] width 71 height 23
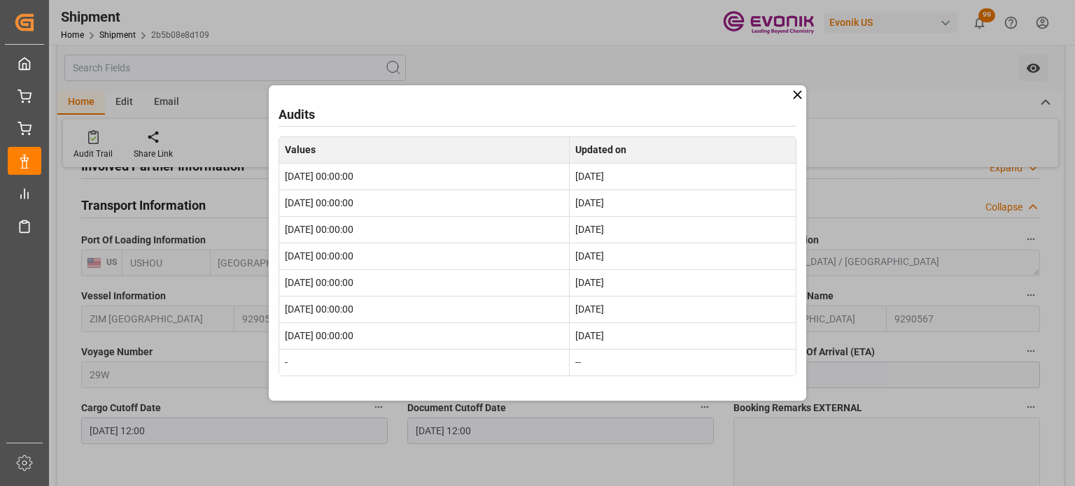
click at [799, 98] on icon at bounding box center [797, 94] width 15 height 15
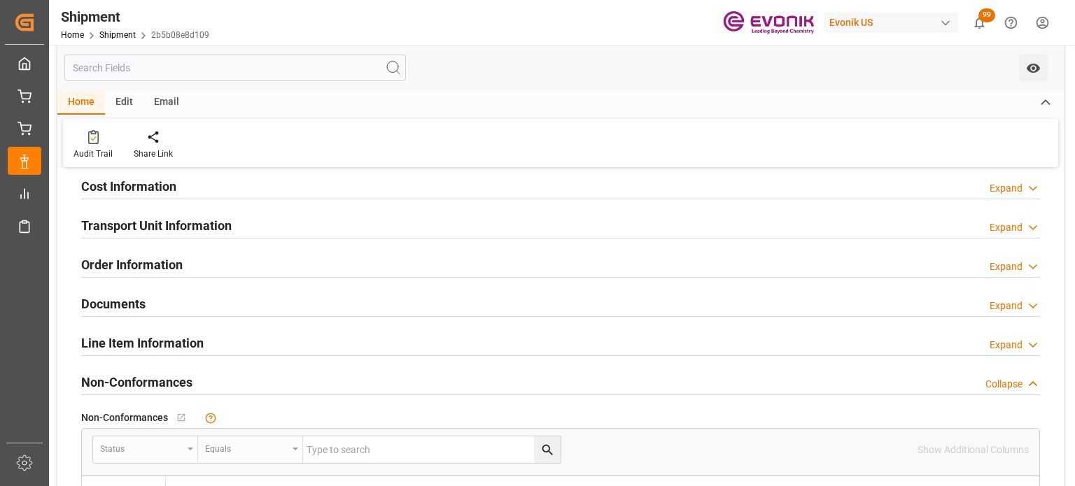
scroll to position [700, 0]
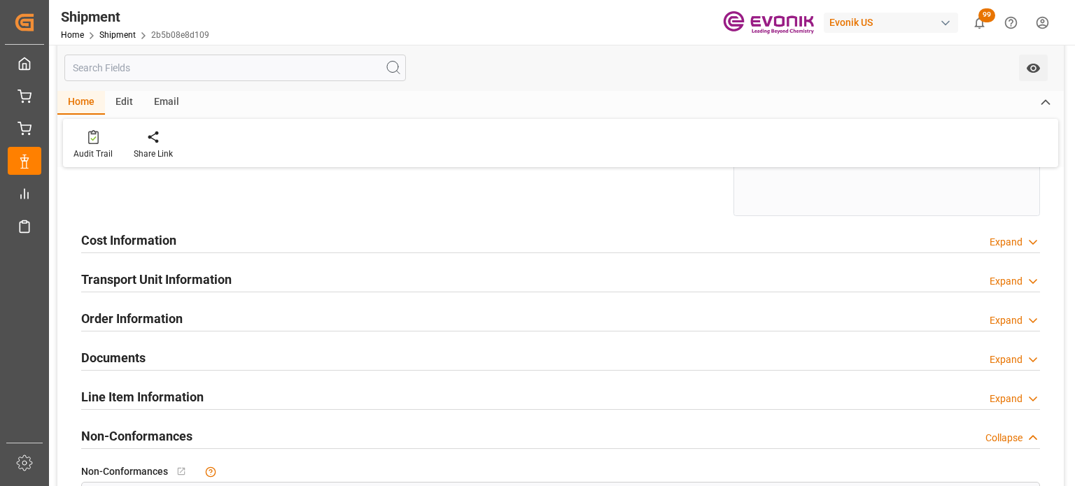
click at [1026, 282] on icon at bounding box center [1033, 281] width 14 height 15
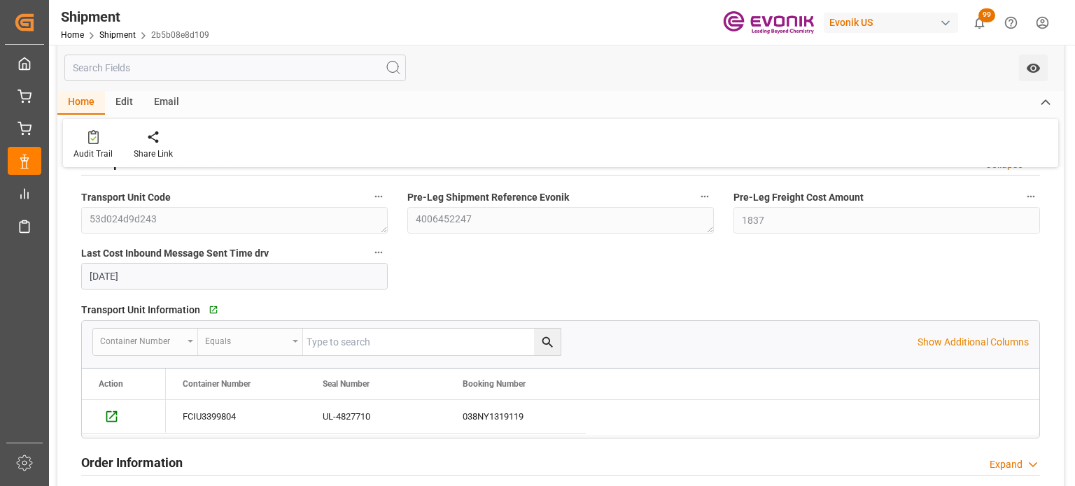
scroll to position [839, 0]
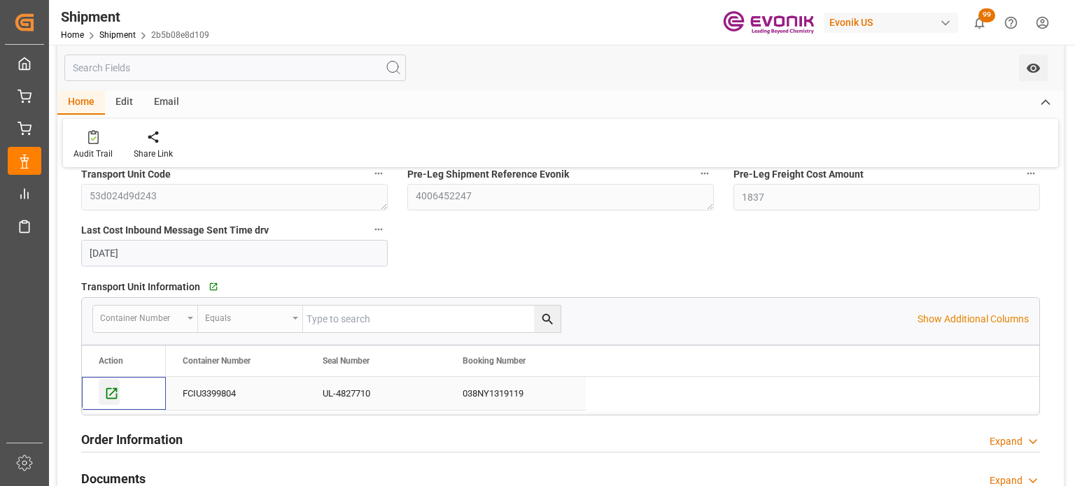
click at [109, 397] on icon "Press SPACE to select this row." at bounding box center [111, 393] width 11 height 11
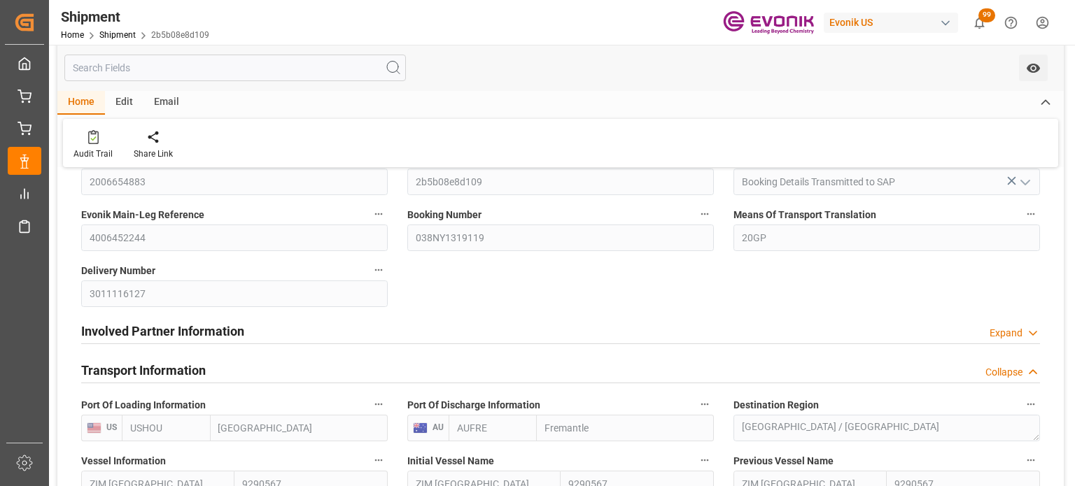
scroll to position [420, 0]
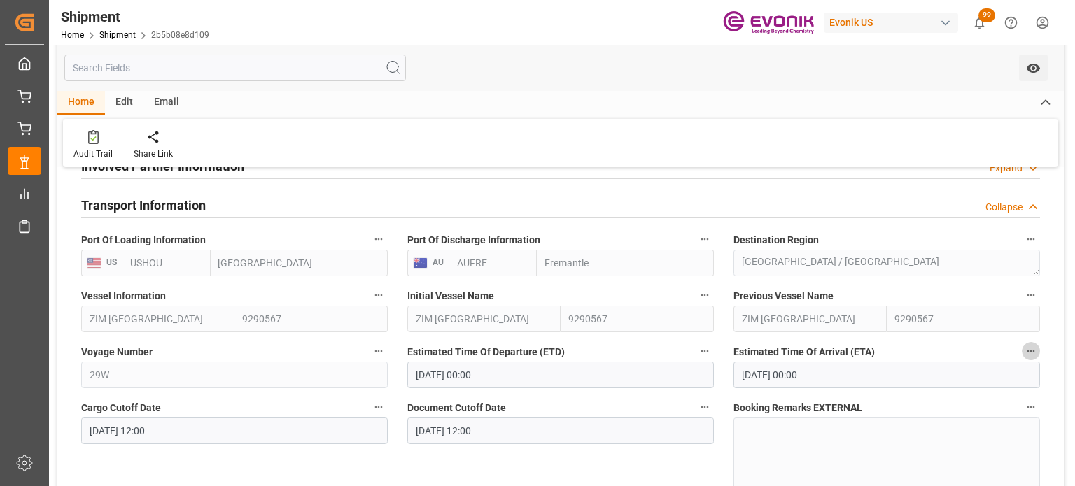
click at [1028, 353] on icon "button" at bounding box center [1030, 351] width 11 height 11
click at [1021, 359] on li "Audits" at bounding box center [1027, 351] width 71 height 23
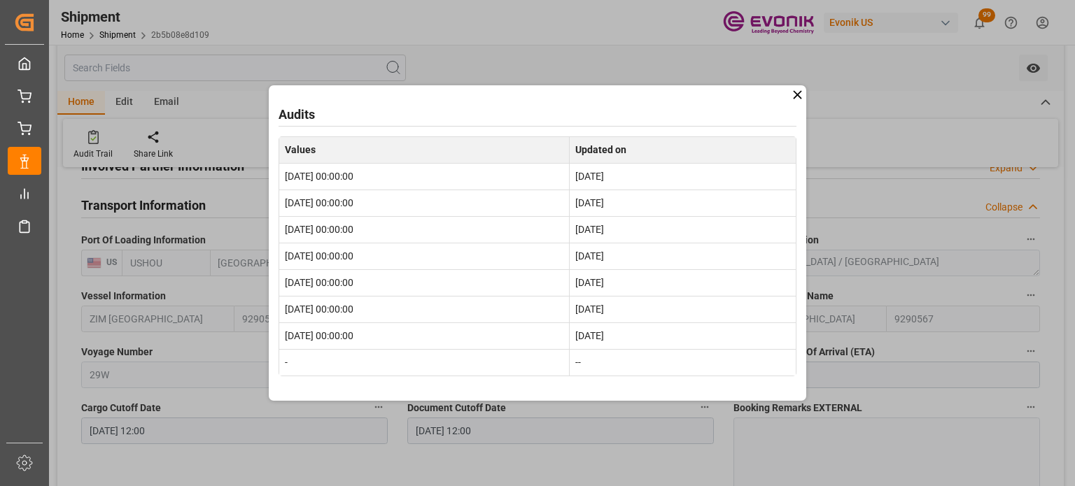
drag, startPoint x: 798, startPoint y: 97, endPoint x: 679, endPoint y: 153, distance: 131.4
click at [798, 97] on icon at bounding box center [797, 94] width 15 height 15
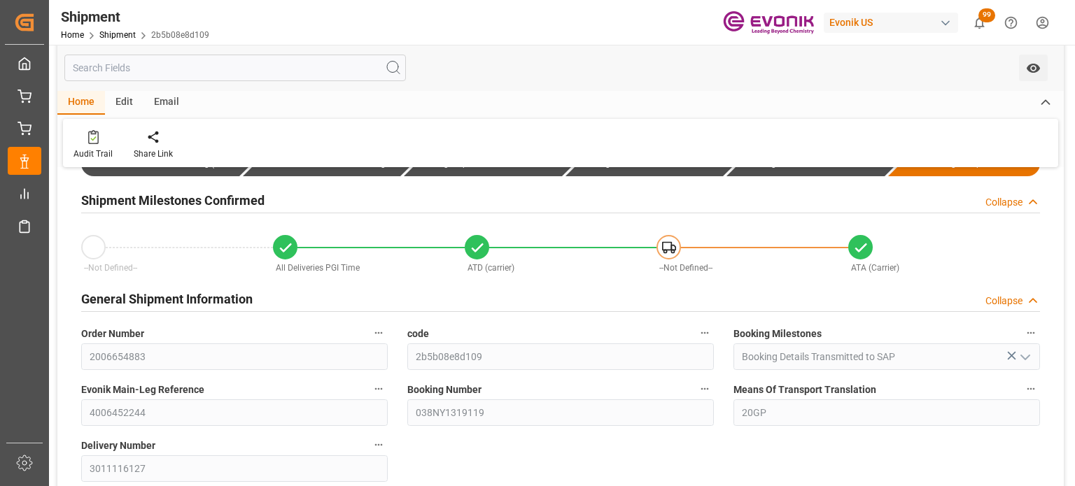
scroll to position [140, 0]
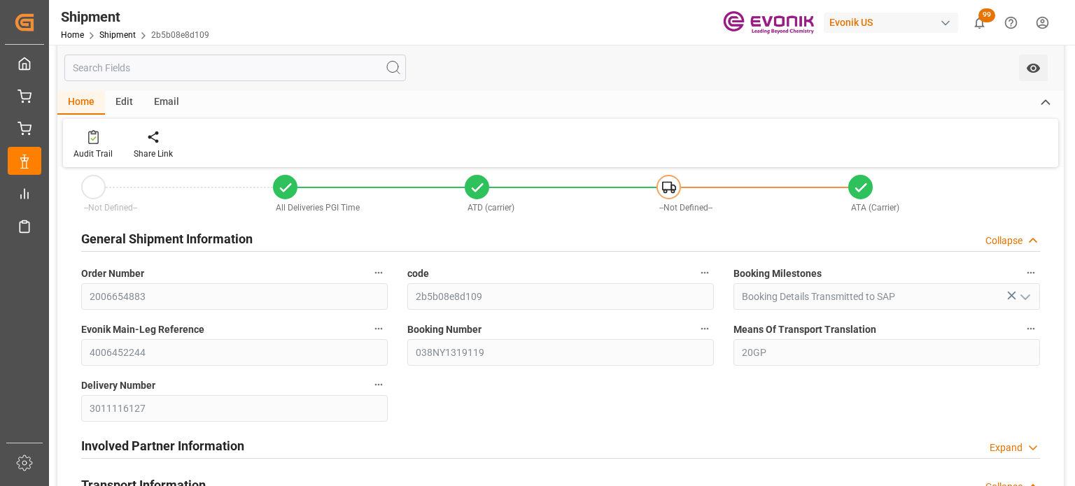
click at [349, 153] on div "Audit Trail Share Link" at bounding box center [560, 143] width 995 height 48
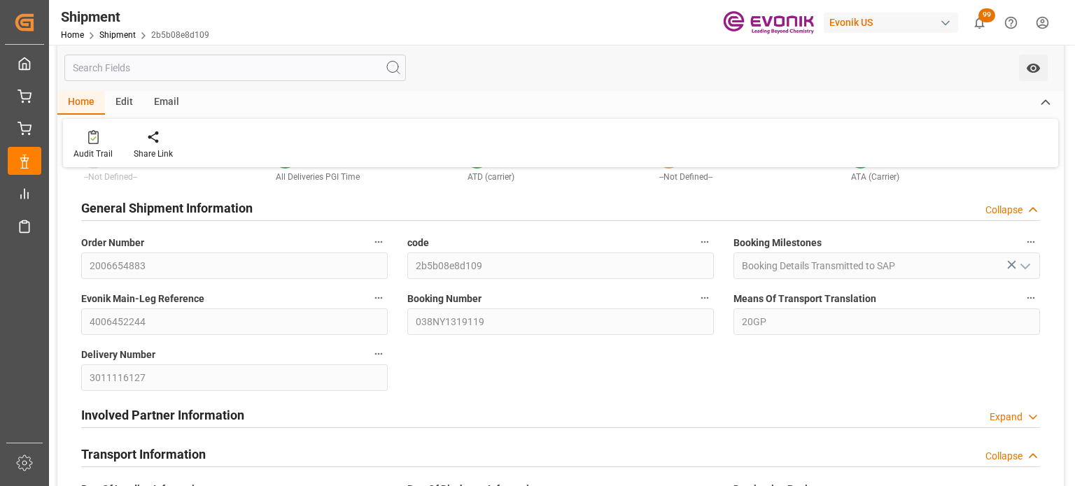
scroll to position [420, 0]
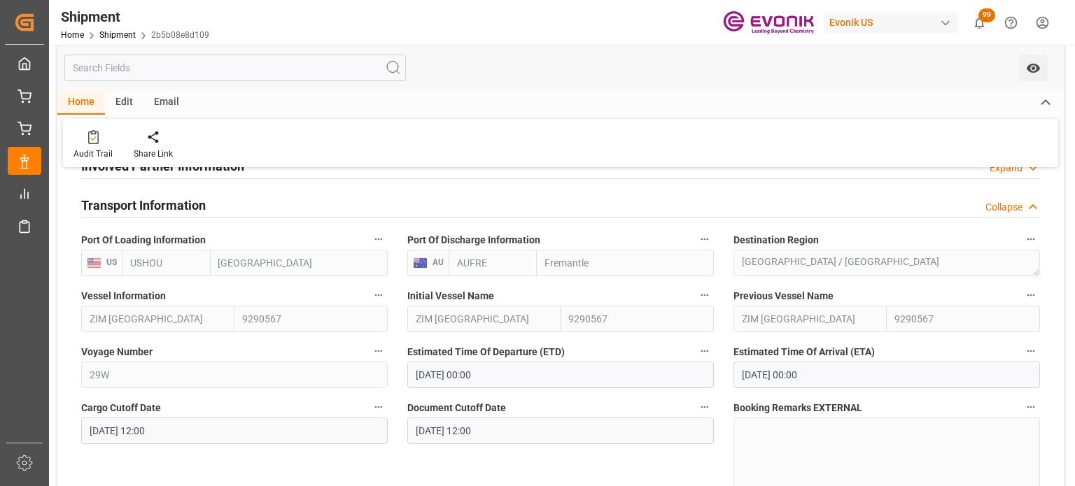
click at [1035, 348] on icon "button" at bounding box center [1030, 351] width 11 height 11
click at [1031, 348] on li "Audits" at bounding box center [1027, 351] width 71 height 23
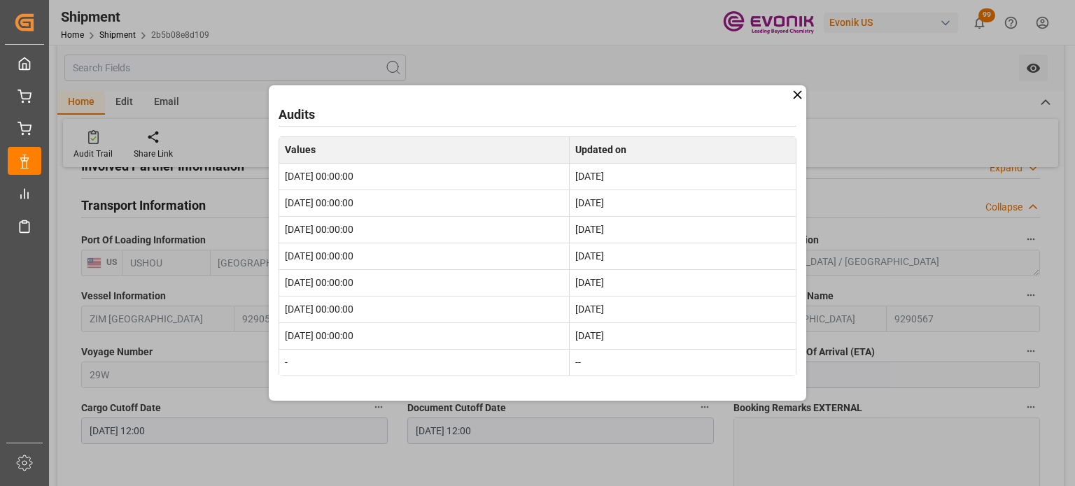
click at [800, 93] on icon at bounding box center [797, 94] width 15 height 15
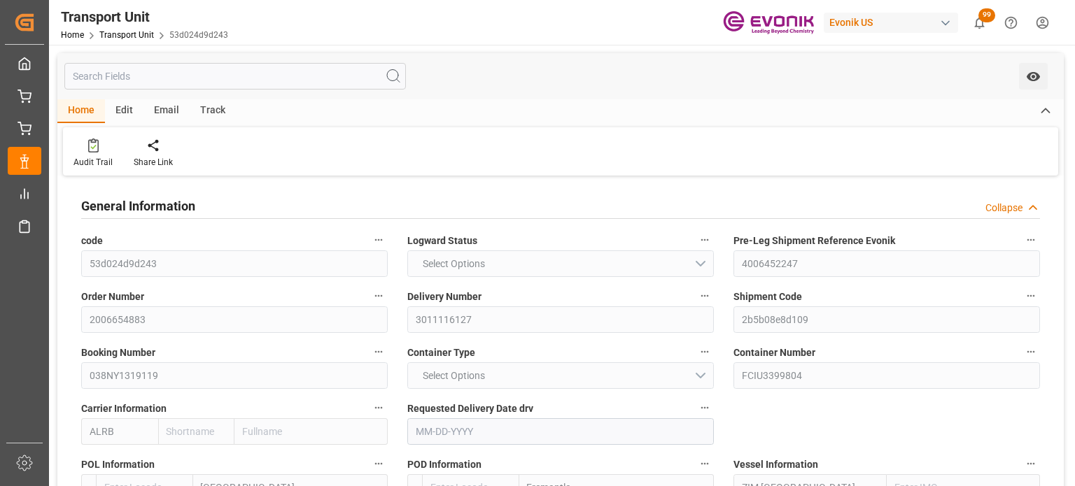
type input "AC Containerline"
type input "AC Containerline GmbH"
type input "USHOU"
type input "AUFRE"
type input "9290567"
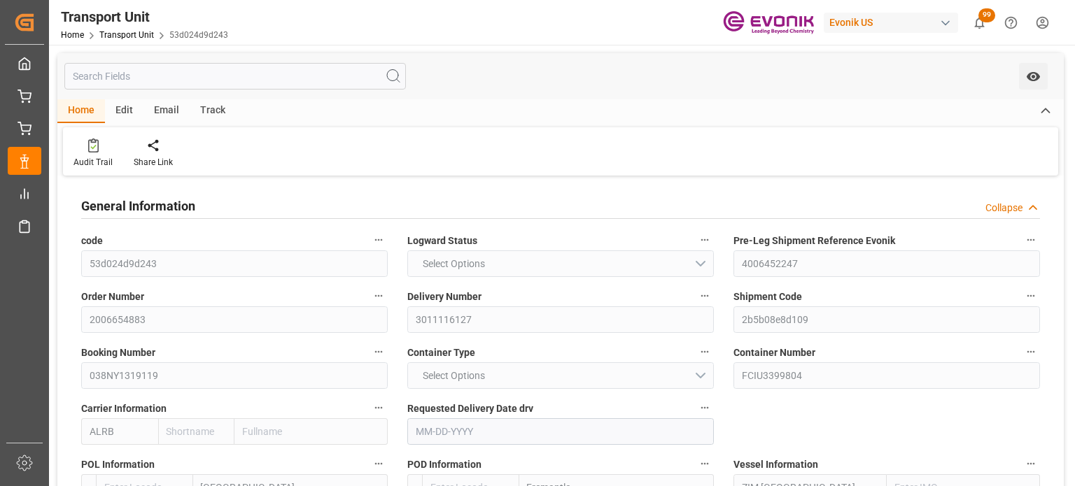
type input "18360"
type input "[DATE]"
type input "[DATE] 00:00"
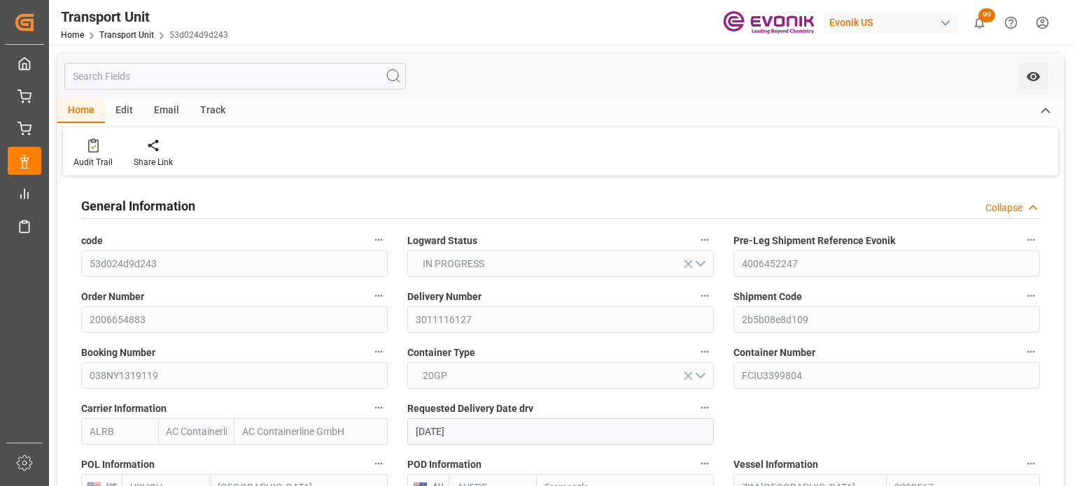
type input "[DATE] 00:00"
type input "[DATE]"
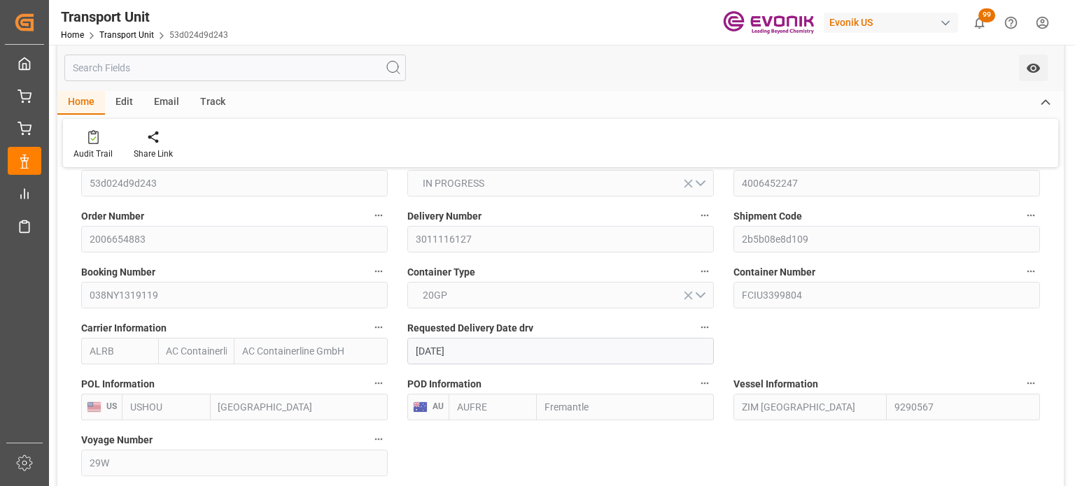
scroll to position [140, 0]
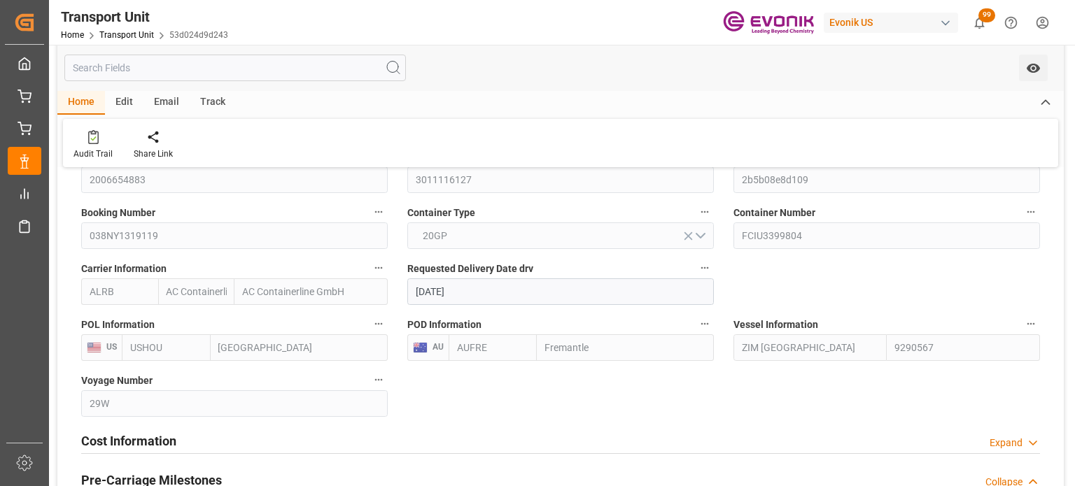
click at [700, 270] on icon "button" at bounding box center [704, 267] width 11 height 11
click at [722, 270] on li "Audits" at bounding box center [730, 268] width 71 height 23
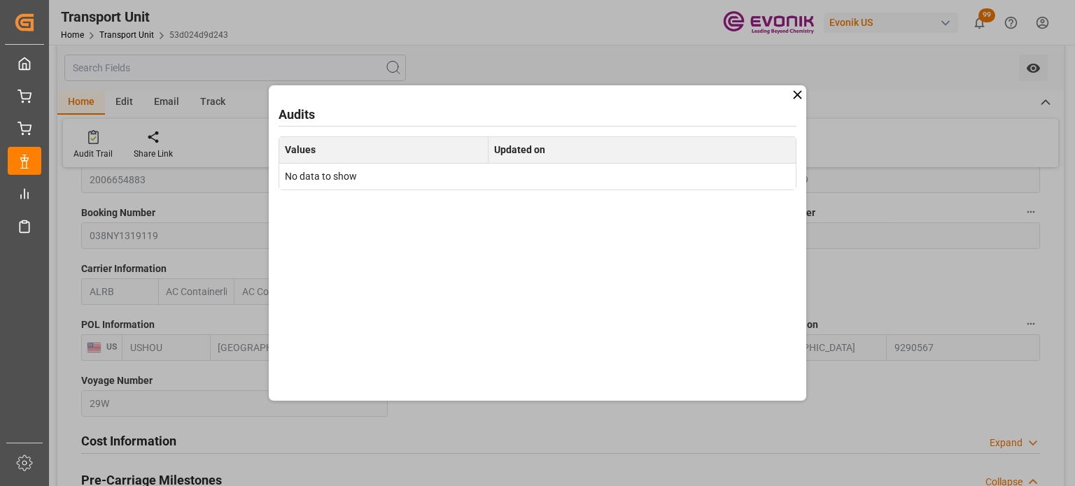
click at [795, 94] on icon at bounding box center [797, 94] width 15 height 15
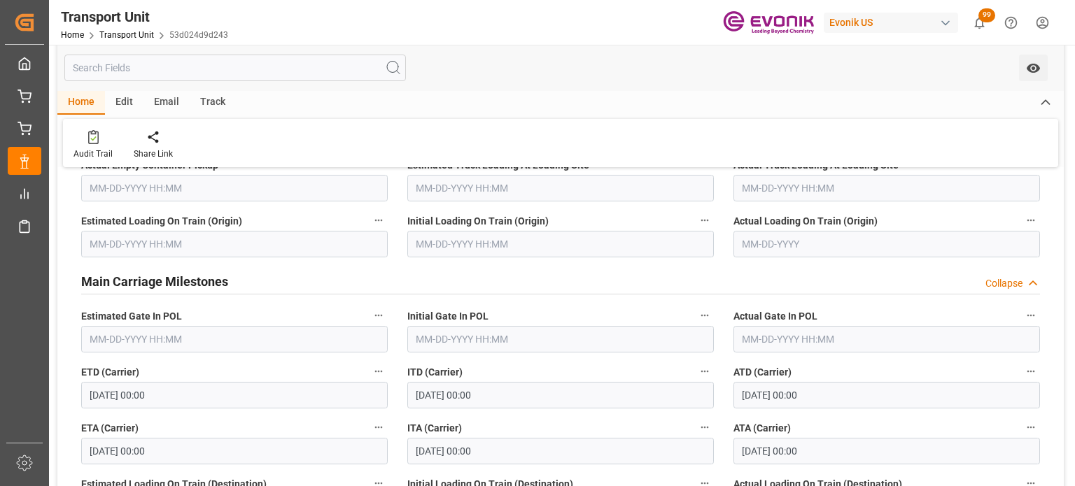
scroll to position [560, 0]
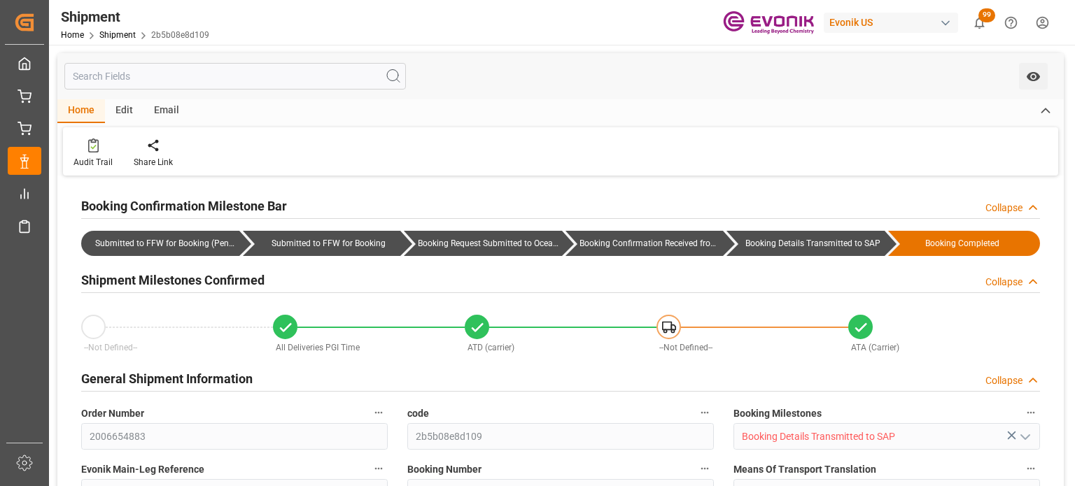
type input "AC Containerline"
type input "AC Containerline GmbH"
type input "111.58"
type input "[DATE]"
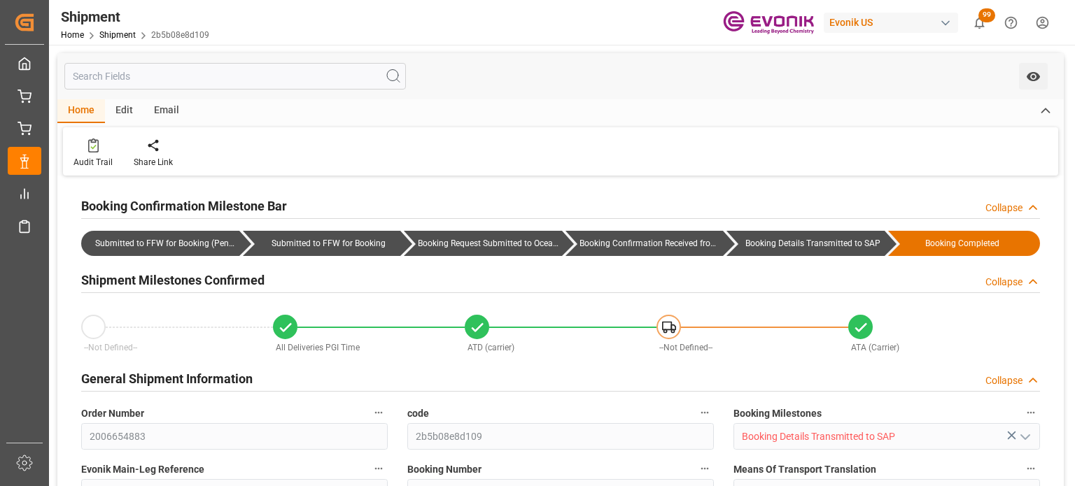
type input "[DATE] 15:27"
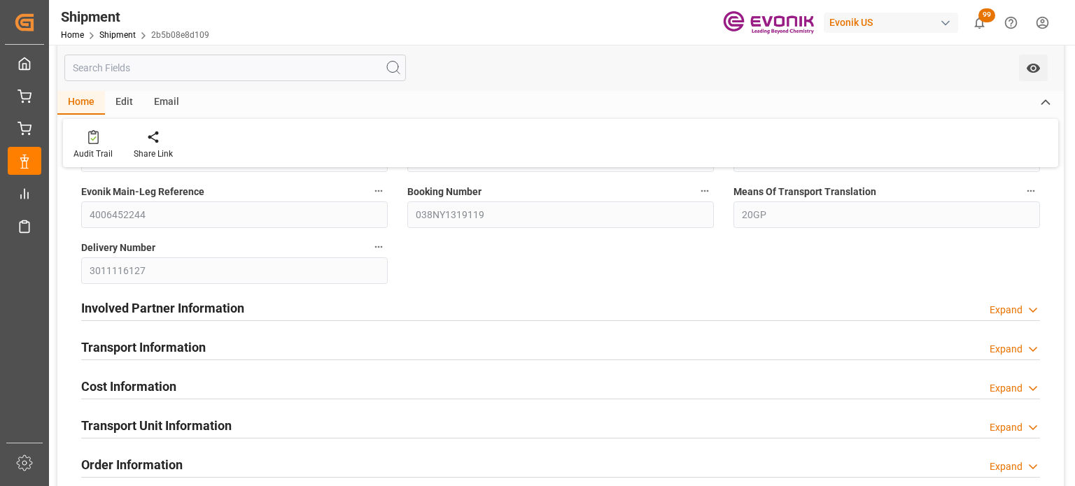
scroll to position [280, 0]
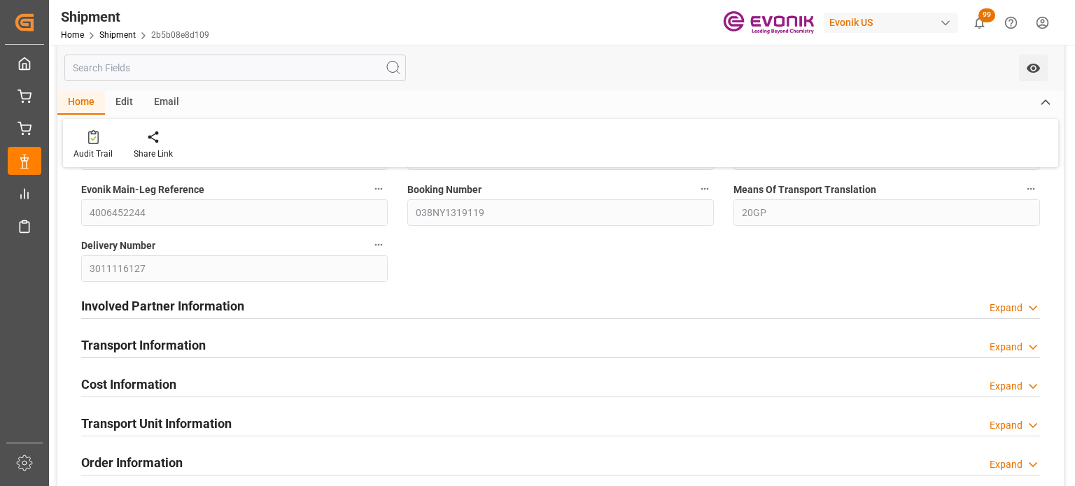
click at [534, 346] on div "Transport Information Expand" at bounding box center [560, 344] width 958 height 27
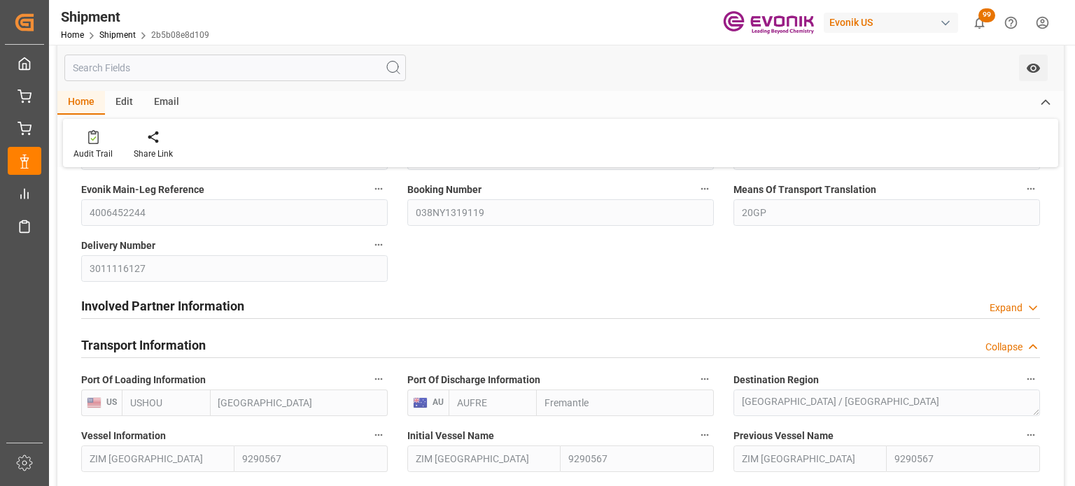
scroll to position [490, 0]
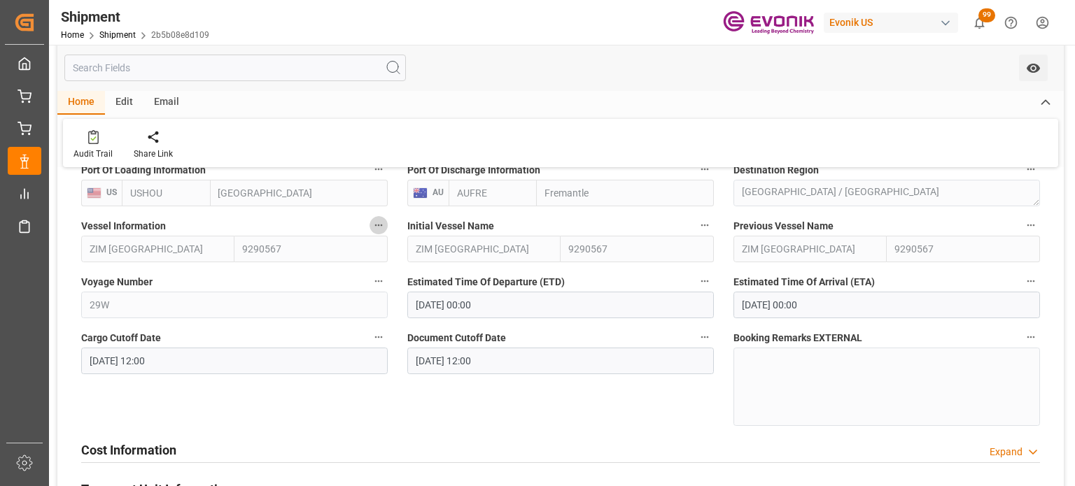
click at [383, 222] on icon "button" at bounding box center [378, 225] width 11 height 11
click at [392, 232] on icon at bounding box center [388, 225] width 15 height 15
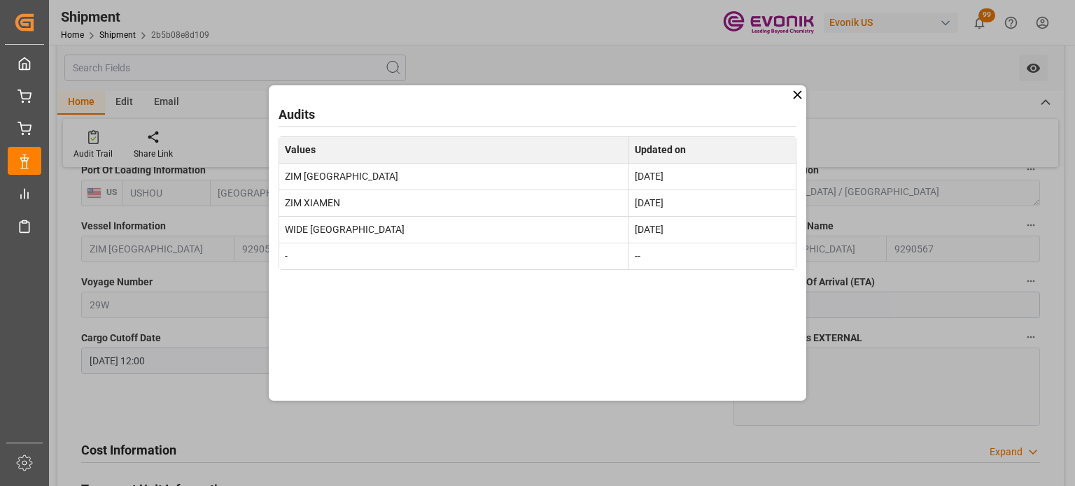
click at [793, 94] on icon at bounding box center [797, 94] width 15 height 15
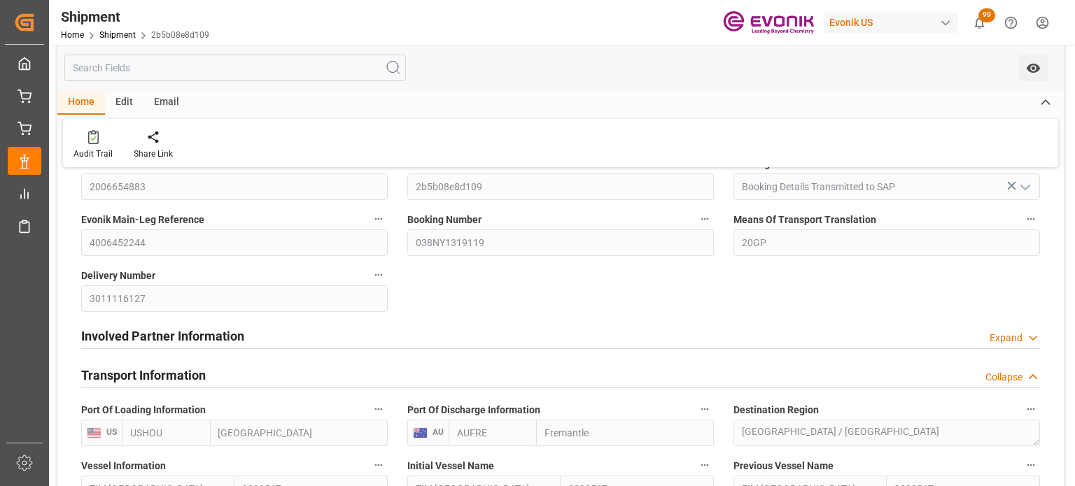
scroll to position [420, 0]
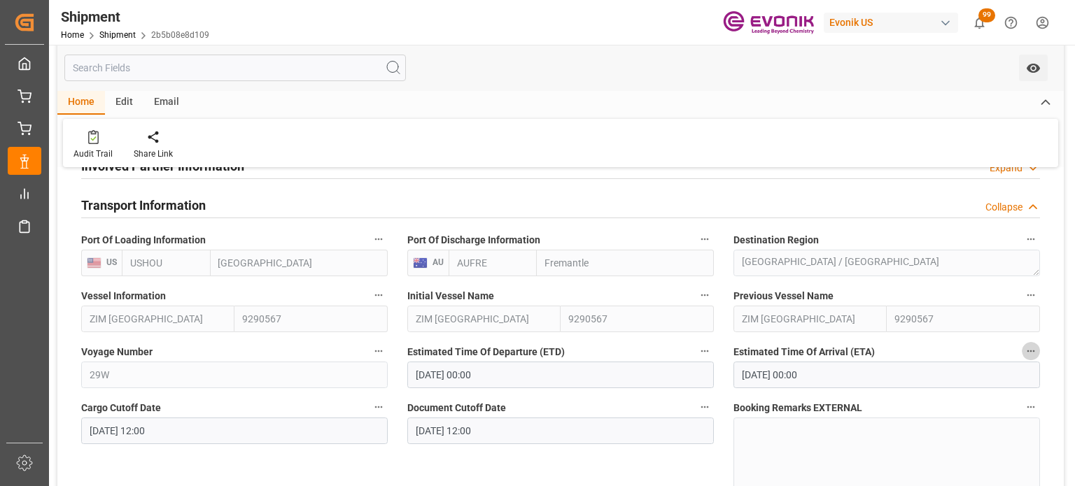
click at [1024, 352] on button "Estimated Time Of Arrival (ETA)" at bounding box center [1030, 351] width 18 height 18
click at [1015, 346] on icon at bounding box center [1010, 351] width 15 height 15
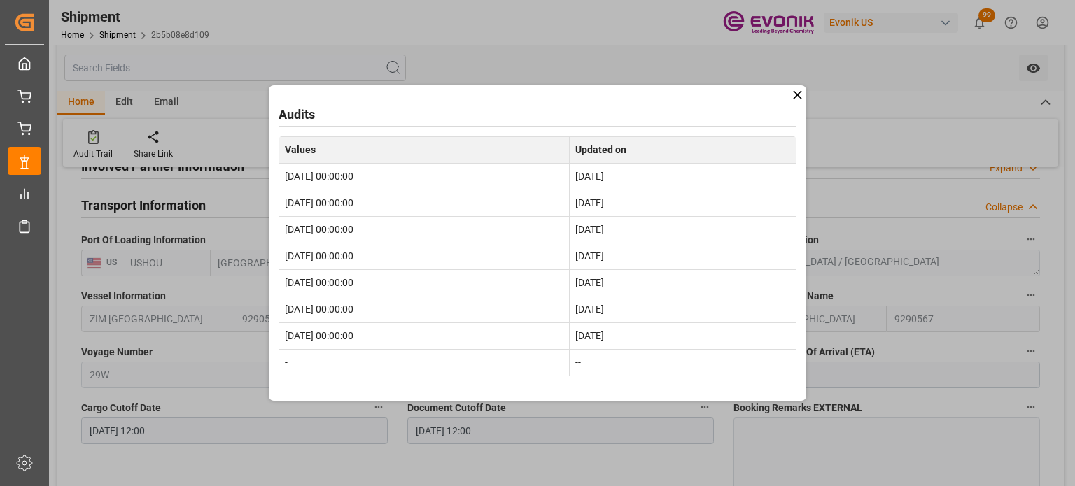
click at [793, 99] on icon at bounding box center [797, 94] width 15 height 15
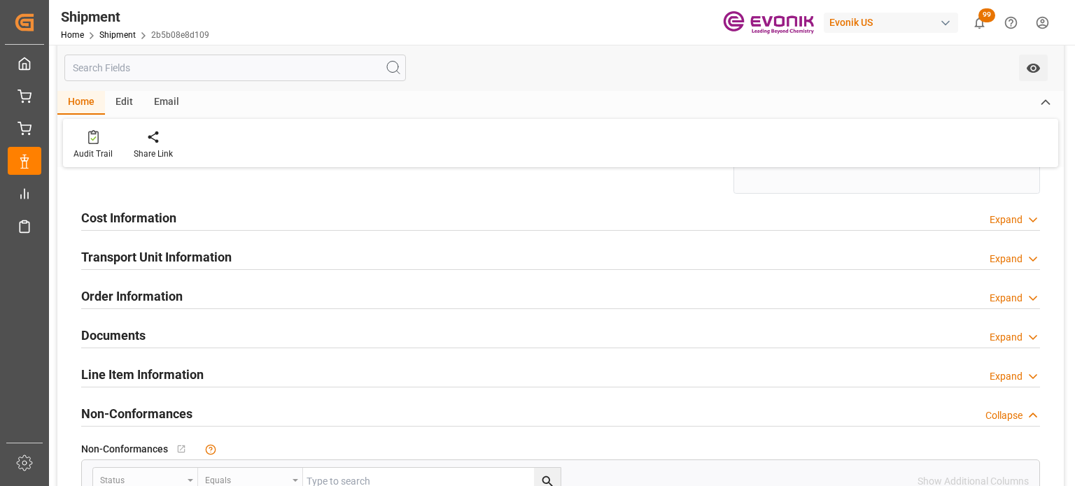
scroll to position [700, 0]
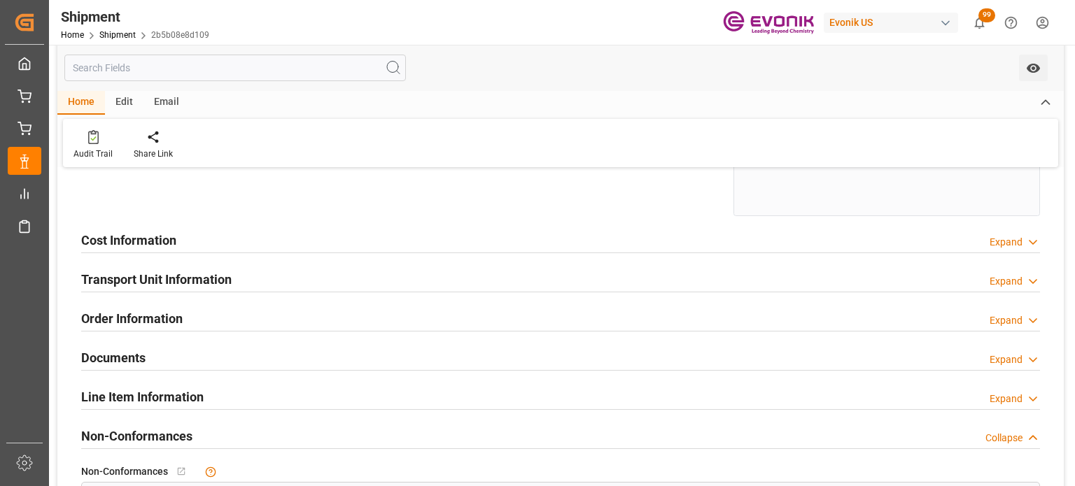
click at [988, 278] on div "Transport Unit Information Expand" at bounding box center [560, 278] width 958 height 27
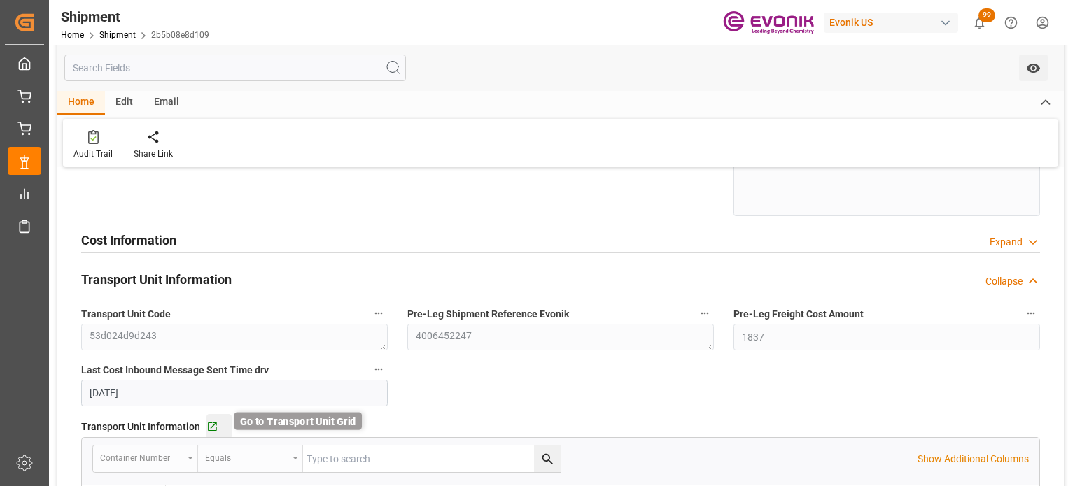
click at [209, 424] on icon "button" at bounding box center [212, 427] width 12 height 12
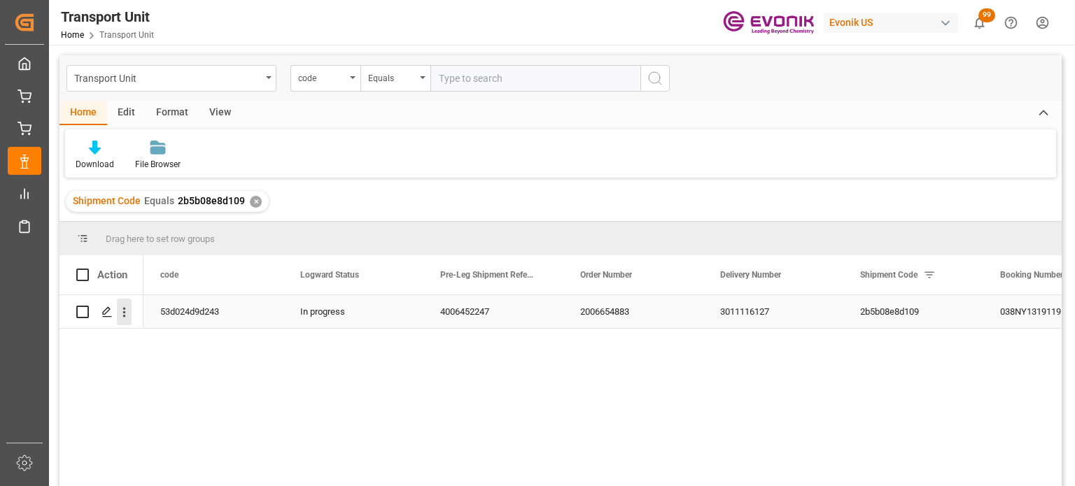
click at [118, 306] on icon "open menu" at bounding box center [124, 312] width 15 height 15
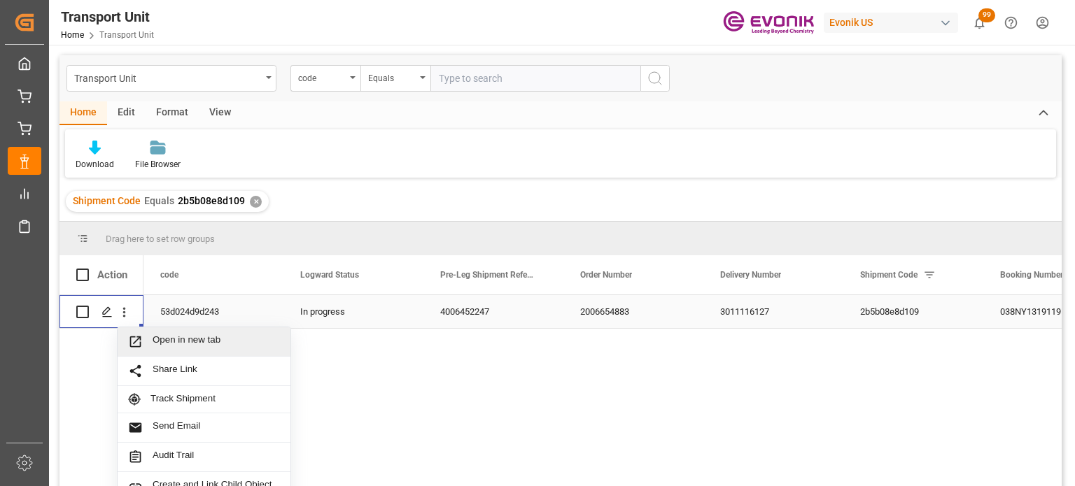
click at [169, 334] on span "Open in new tab" at bounding box center [216, 341] width 127 height 15
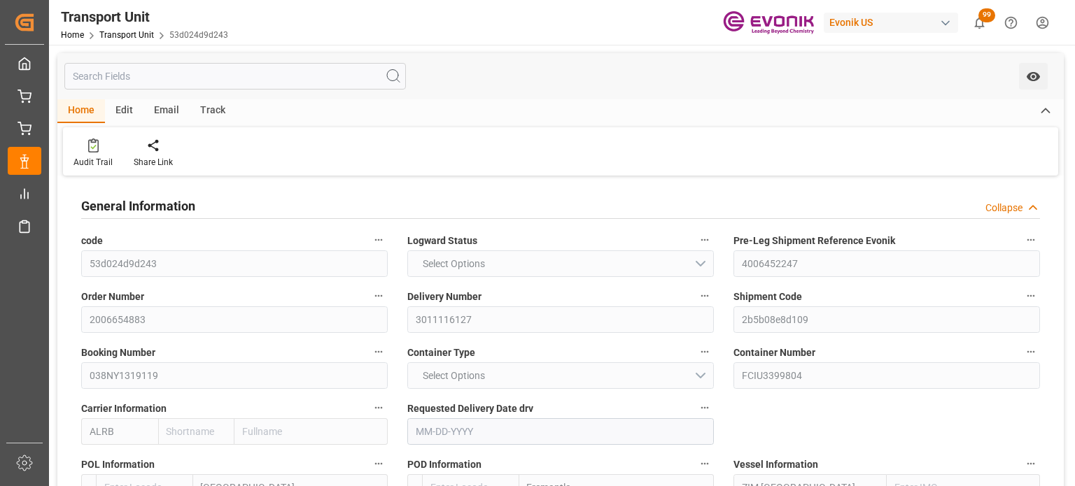
type input "AC Containerline"
type input "AC Containerline GmbH"
type input "USHOU"
type input "AUFRE"
type input "9290567"
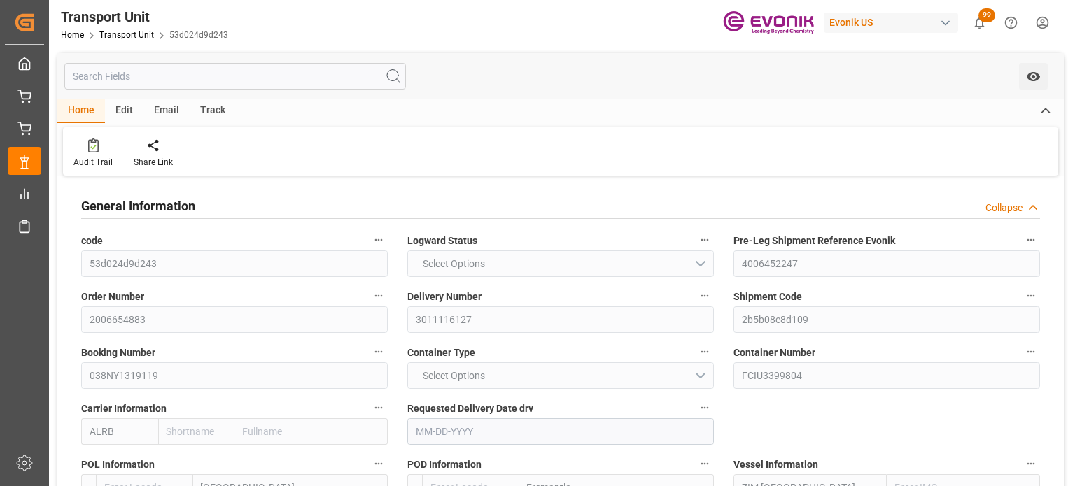
type input "18360"
type input "[DATE]"
type input "[DATE] 00:00"
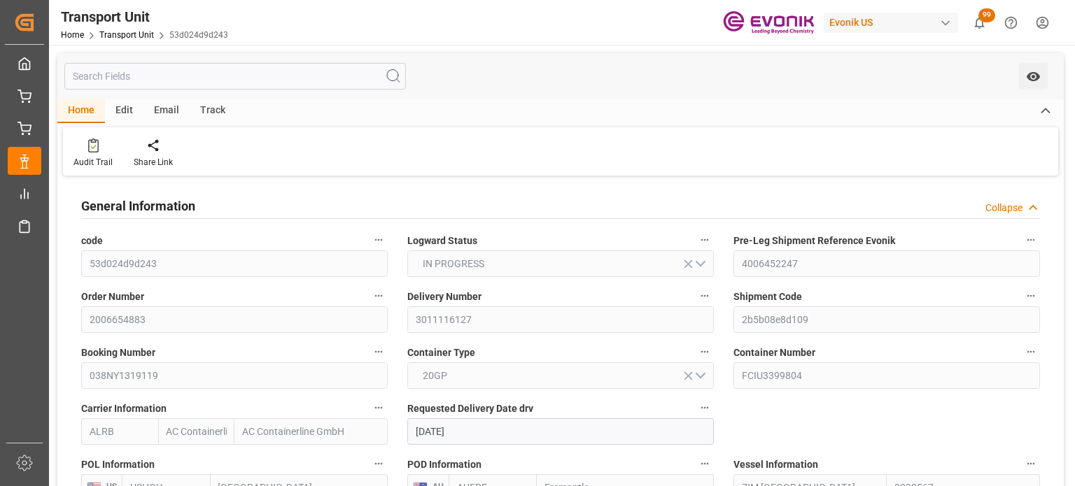
type input "[DATE] 00:00"
type input "[DATE]"
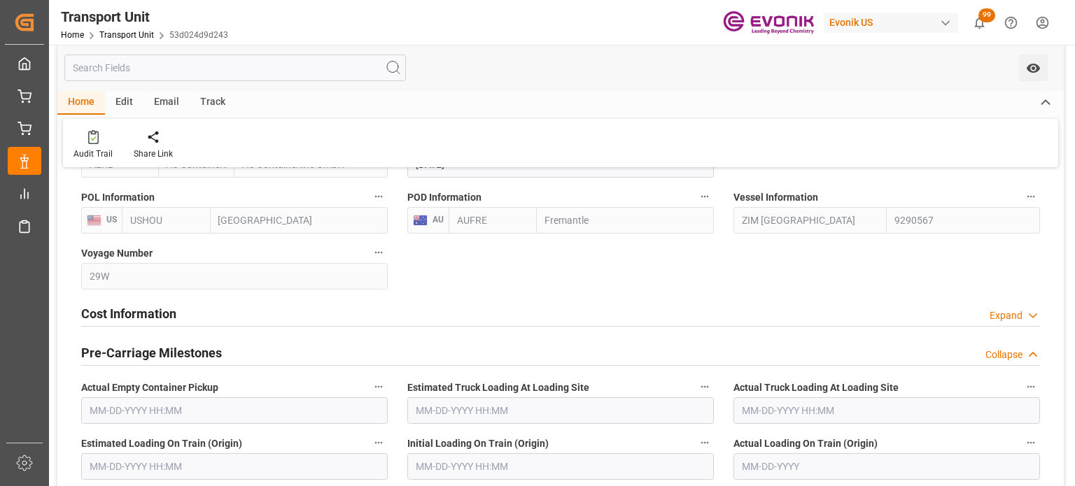
scroll to position [280, 0]
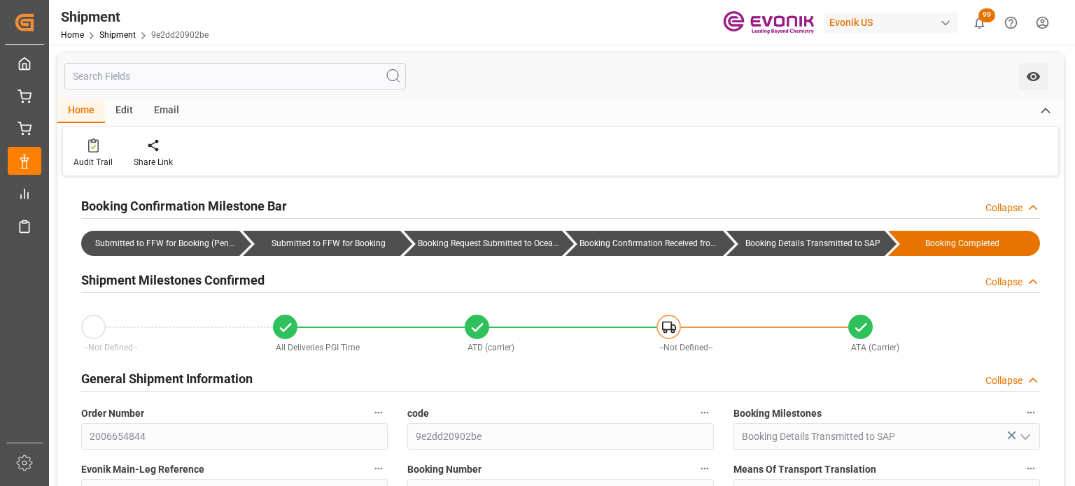
type input "[DATE]"
type input "[DATE] 15:35"
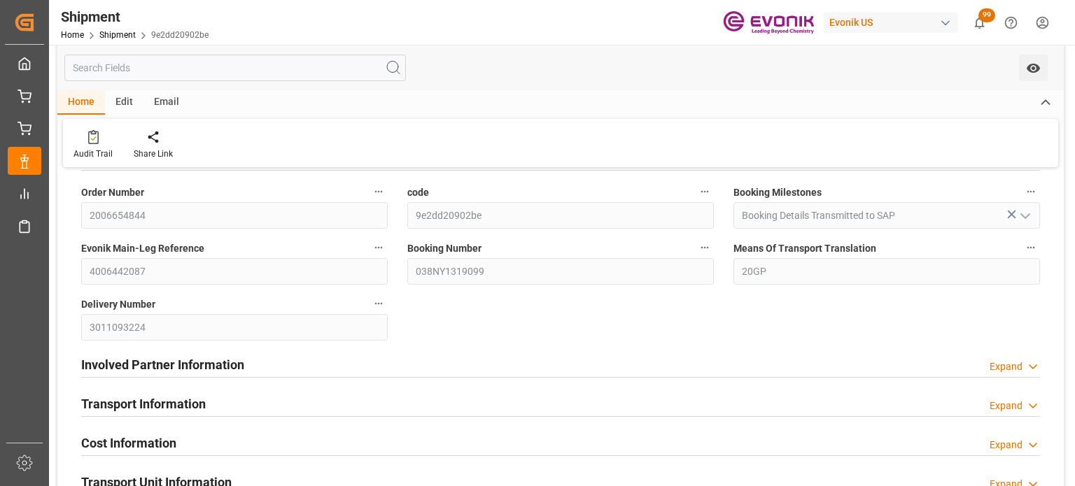
scroll to position [280, 0]
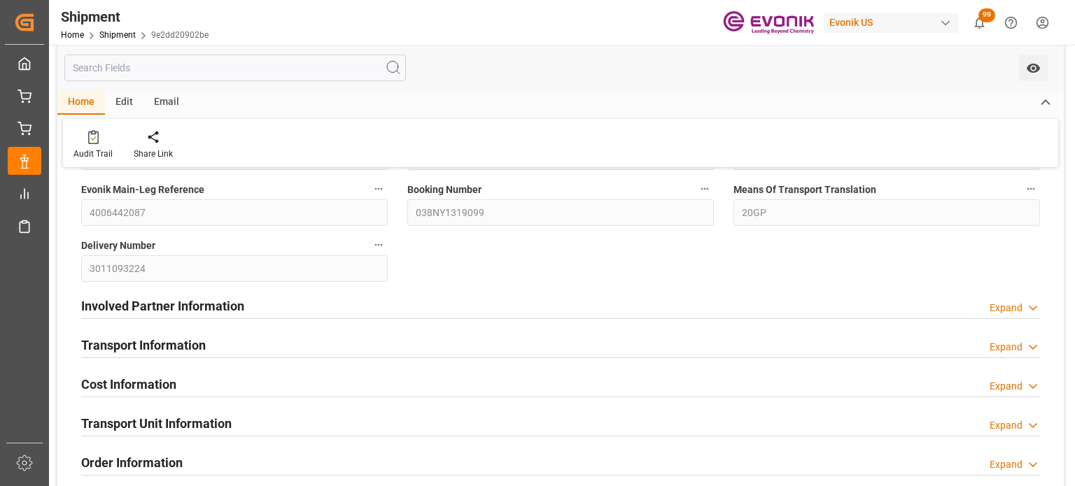
click at [1013, 344] on div "Expand" at bounding box center [1005, 347] width 33 height 15
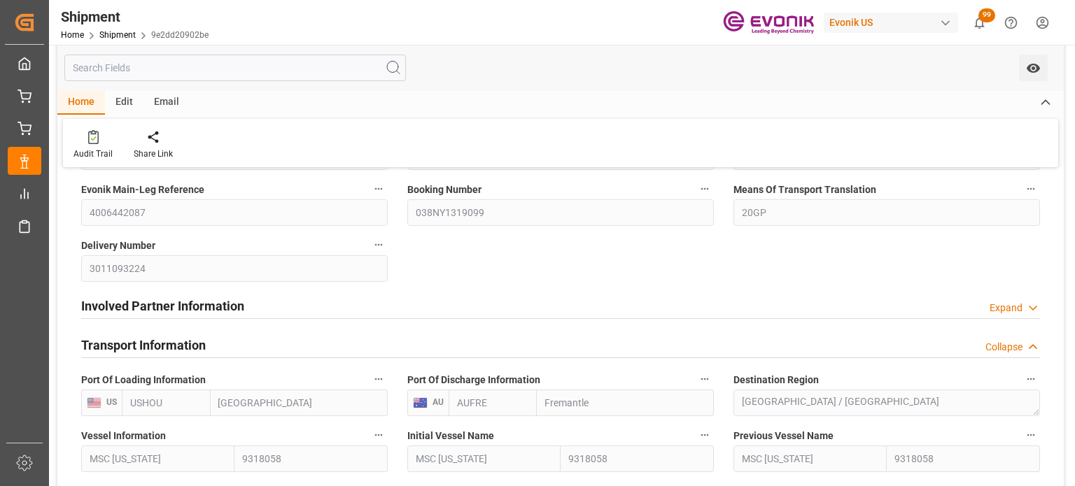
scroll to position [490, 0]
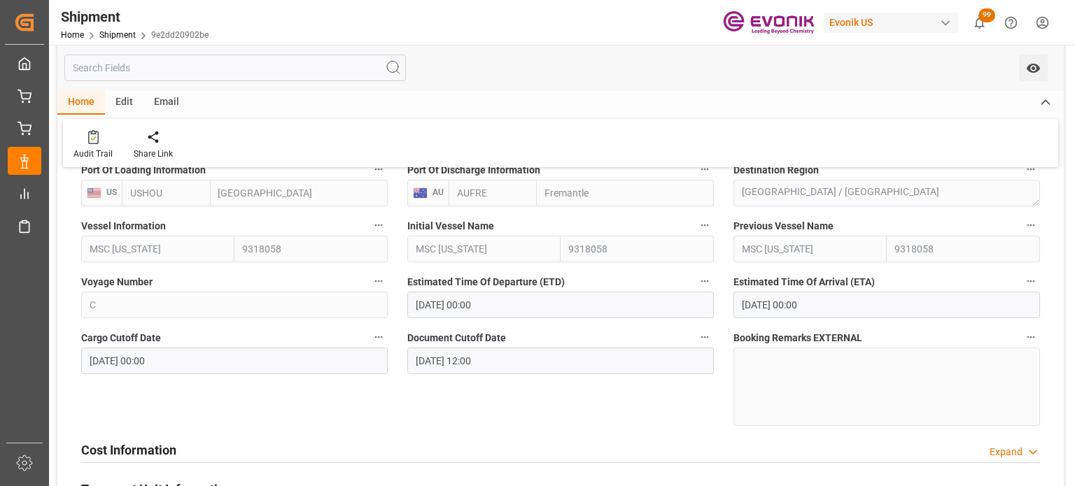
click at [382, 228] on icon "button" at bounding box center [378, 225] width 11 height 11
click at [392, 235] on li "Audits" at bounding box center [404, 225] width 71 height 23
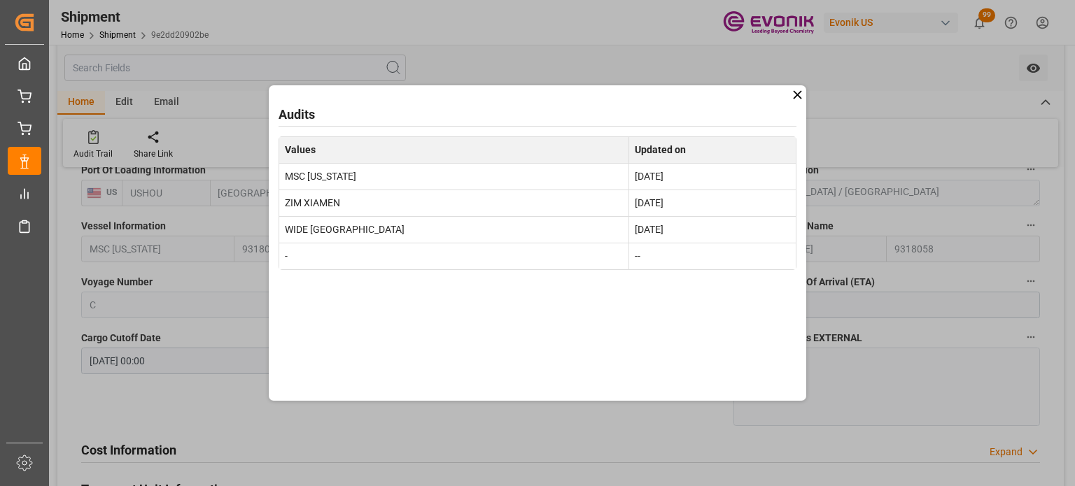
click at [798, 95] on icon at bounding box center [797, 94] width 8 height 8
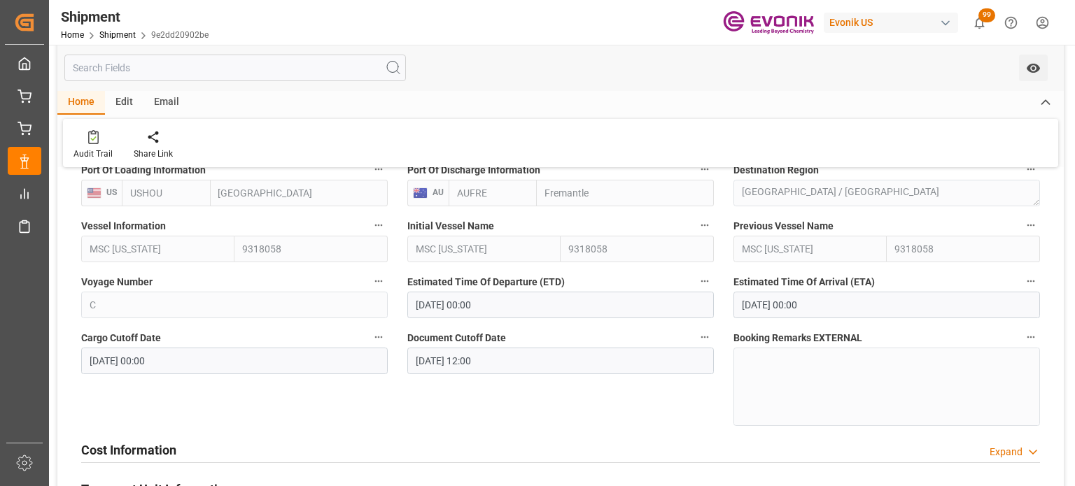
click at [1035, 285] on icon "button" at bounding box center [1030, 281] width 11 height 11
click at [1030, 288] on li "Audits" at bounding box center [1027, 281] width 71 height 23
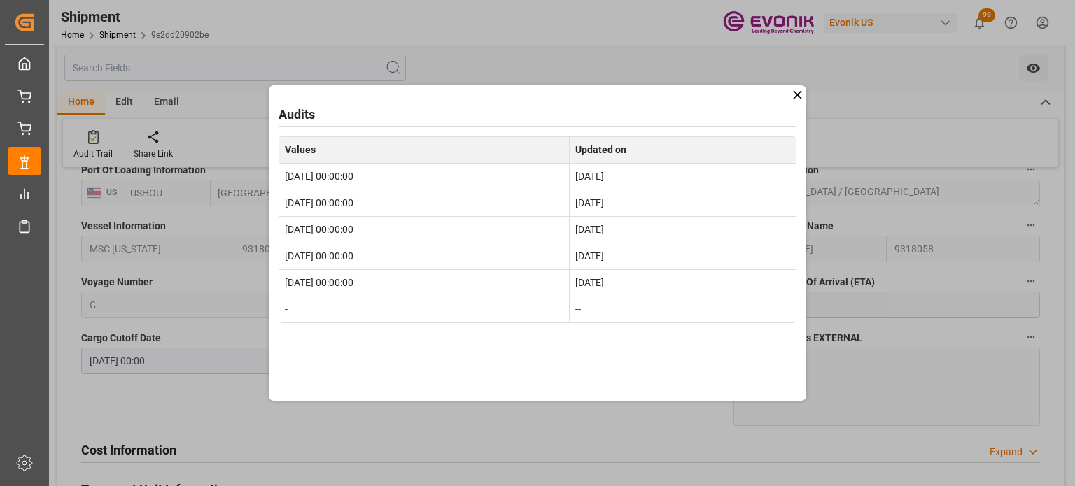
click at [795, 100] on icon at bounding box center [797, 94] width 15 height 15
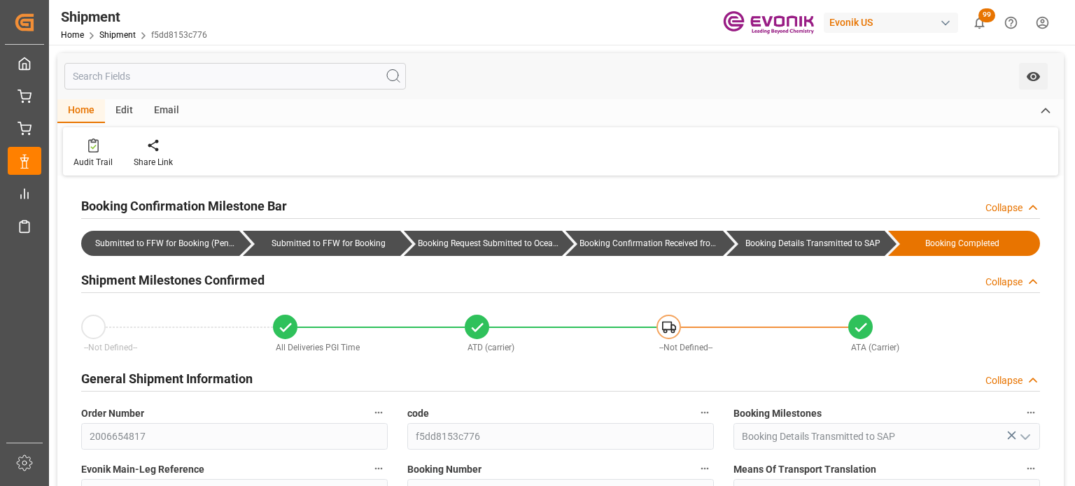
type input "[DATE] 00:00"
type input "[DATE]"
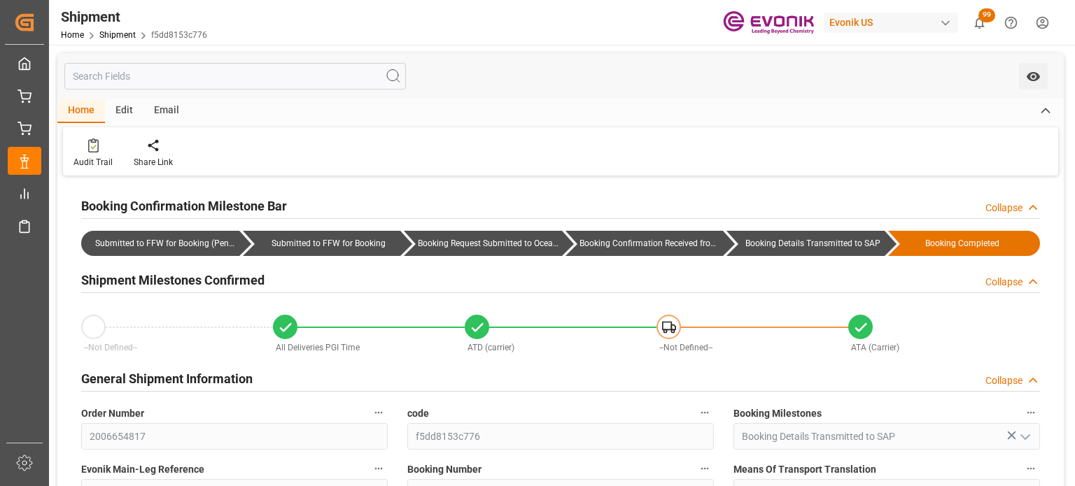
type input "[DATE]"
type input "[DATE] 15:21"
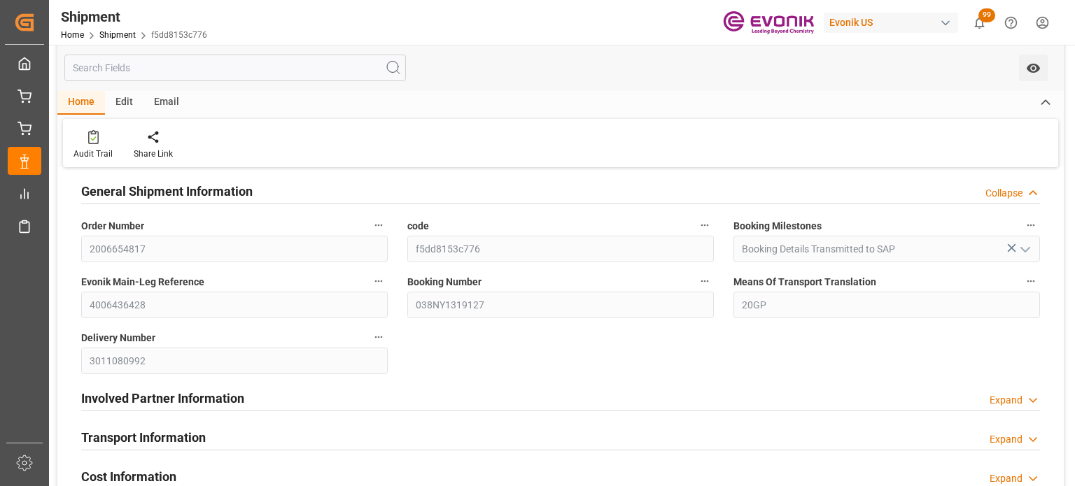
scroll to position [350, 0]
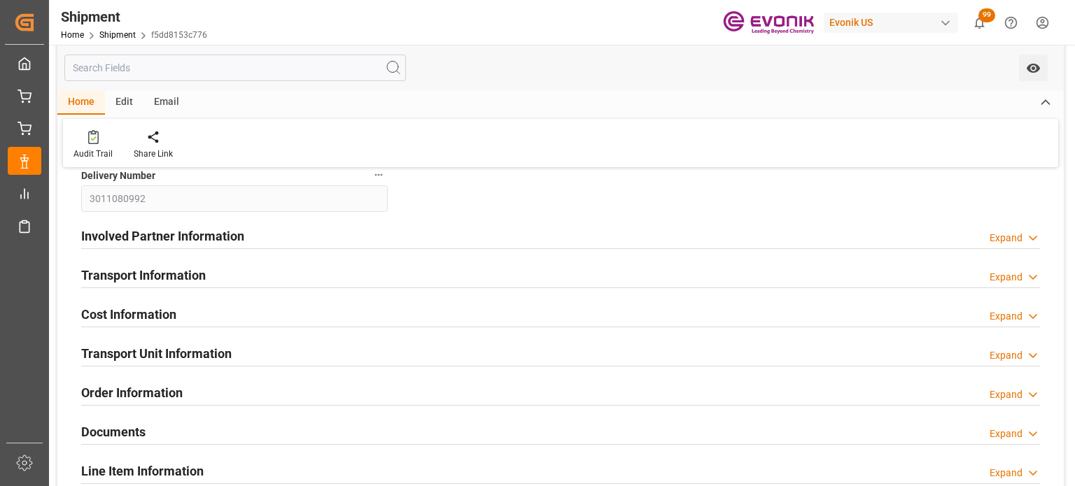
click at [249, 276] on div "Transport Information Expand" at bounding box center [560, 274] width 958 height 27
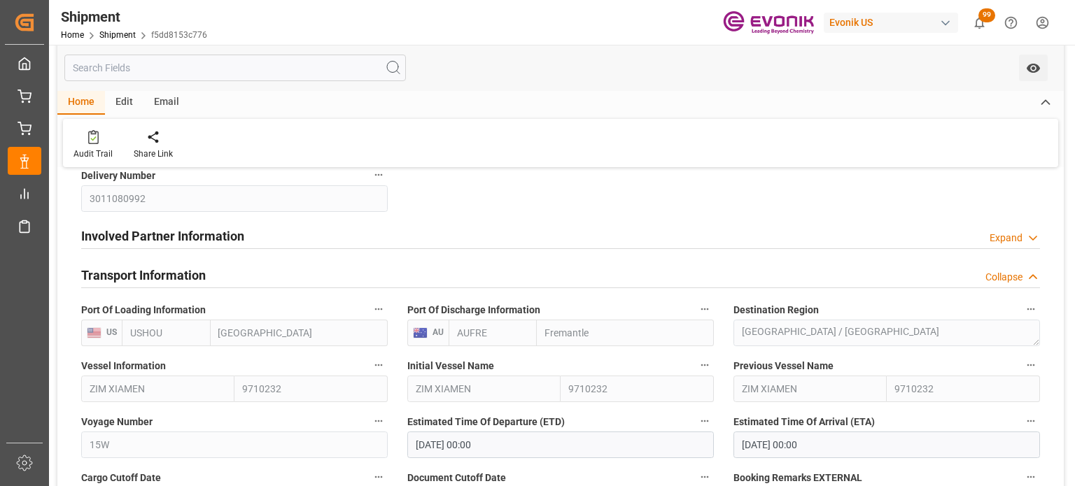
scroll to position [490, 0]
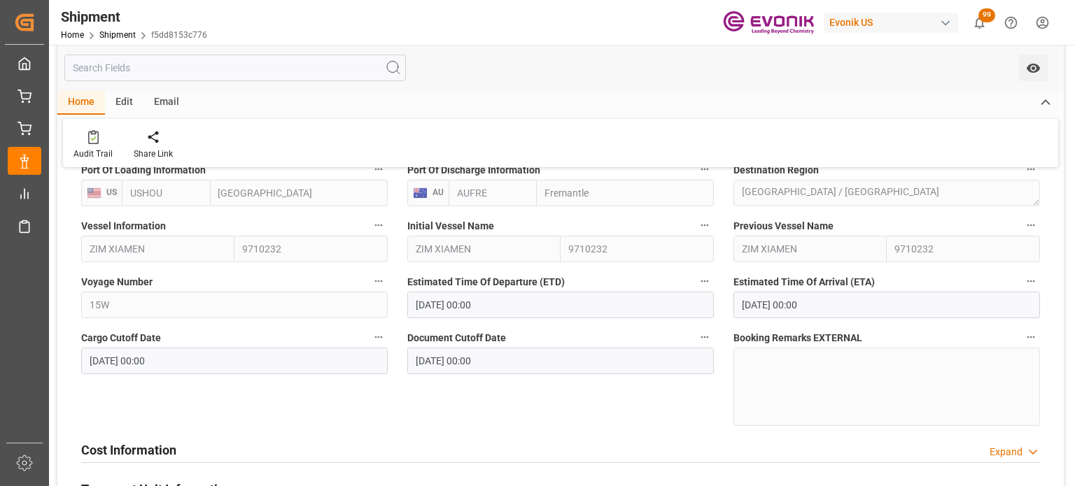
click at [378, 223] on icon "button" at bounding box center [378, 225] width 11 height 11
click at [394, 226] on icon at bounding box center [388, 226] width 13 height 13
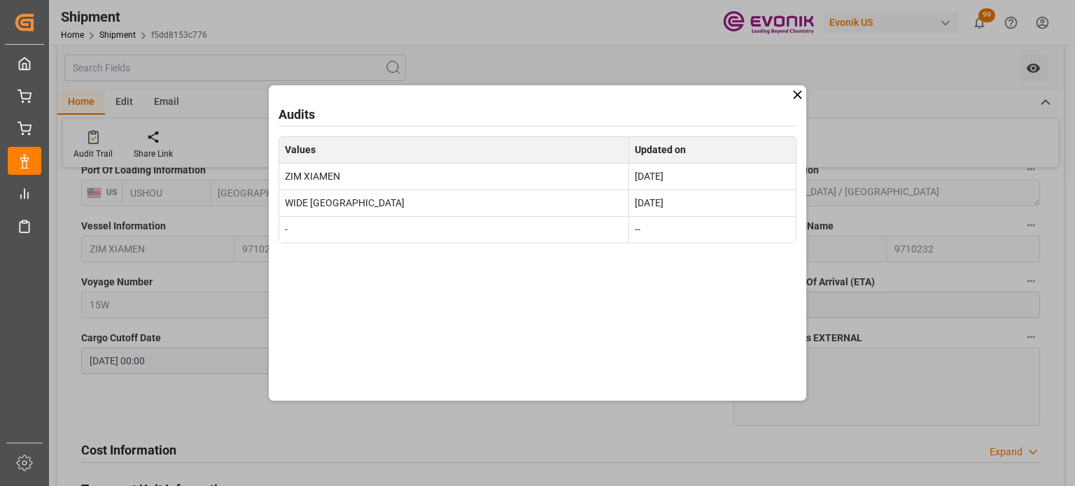
click at [796, 99] on icon at bounding box center [797, 94] width 15 height 15
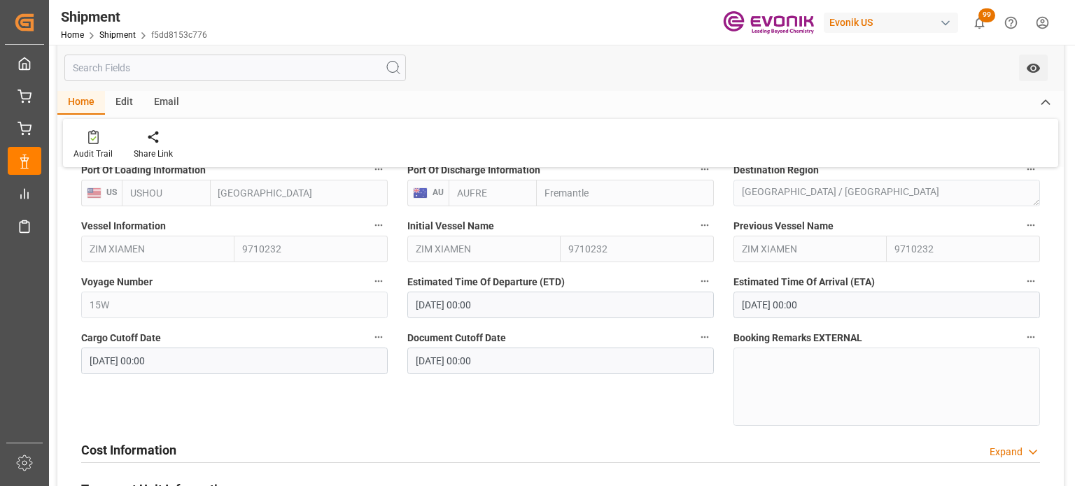
click at [1031, 279] on icon "button" at bounding box center [1030, 281] width 11 height 11
click at [1035, 291] on li "Audits" at bounding box center [1027, 281] width 71 height 23
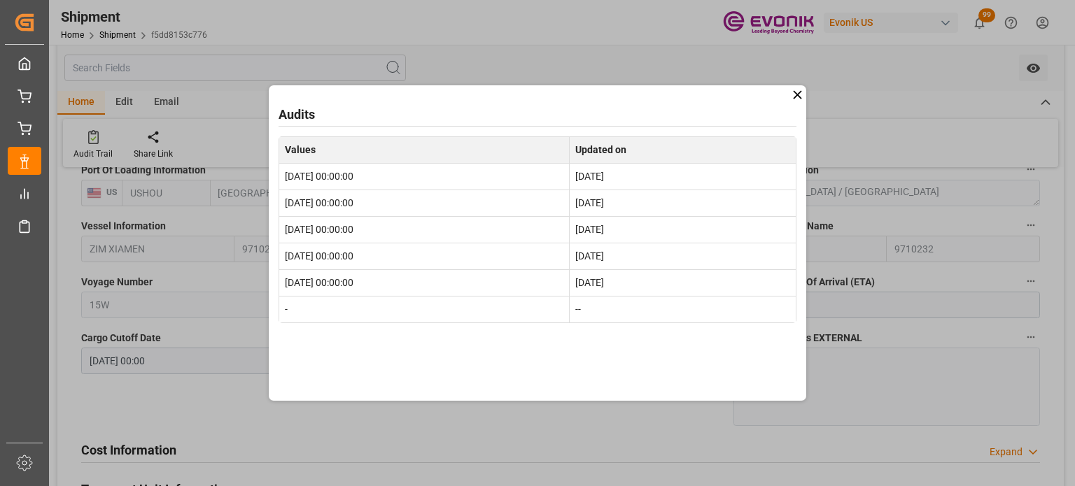
drag, startPoint x: 799, startPoint y: 97, endPoint x: 771, endPoint y: 97, distance: 28.0
click at [799, 97] on icon at bounding box center [797, 94] width 15 height 15
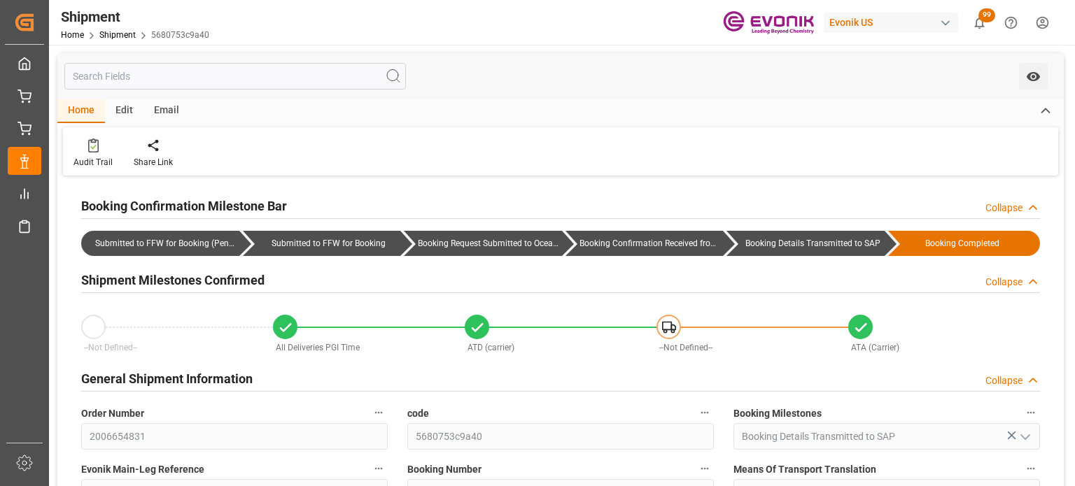
type input "[DATE]"
type input "[DATE] 15:50"
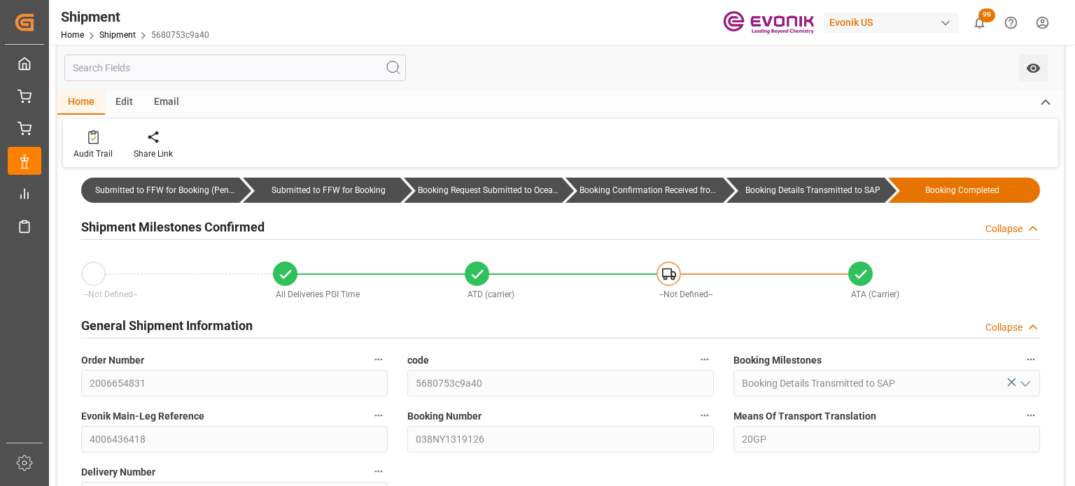
scroll to position [280, 0]
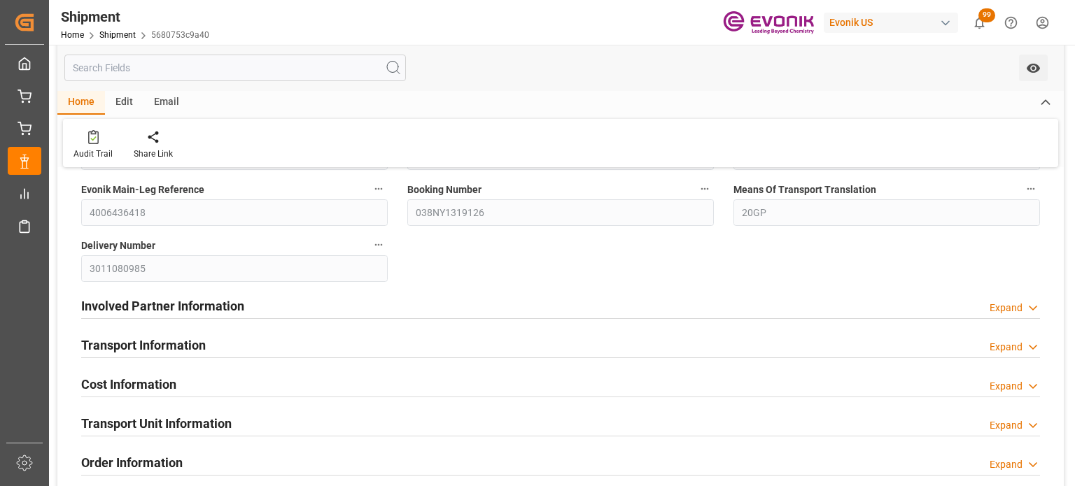
click at [985, 334] on div "Transport Information Expand" at bounding box center [560, 344] width 958 height 27
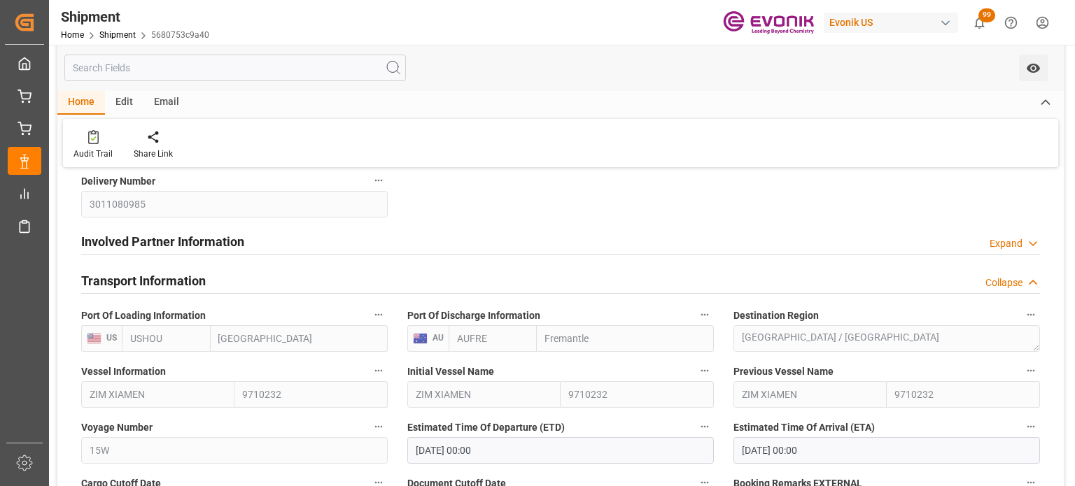
scroll to position [490, 0]
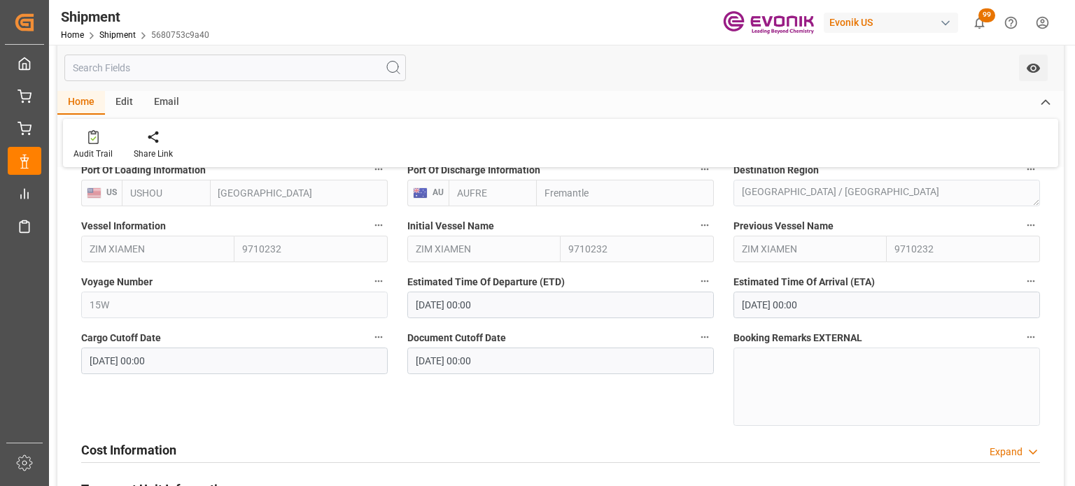
click at [381, 218] on button "Vessel Information" at bounding box center [378, 225] width 18 height 18
click at [396, 227] on li "Audits" at bounding box center [404, 225] width 71 height 23
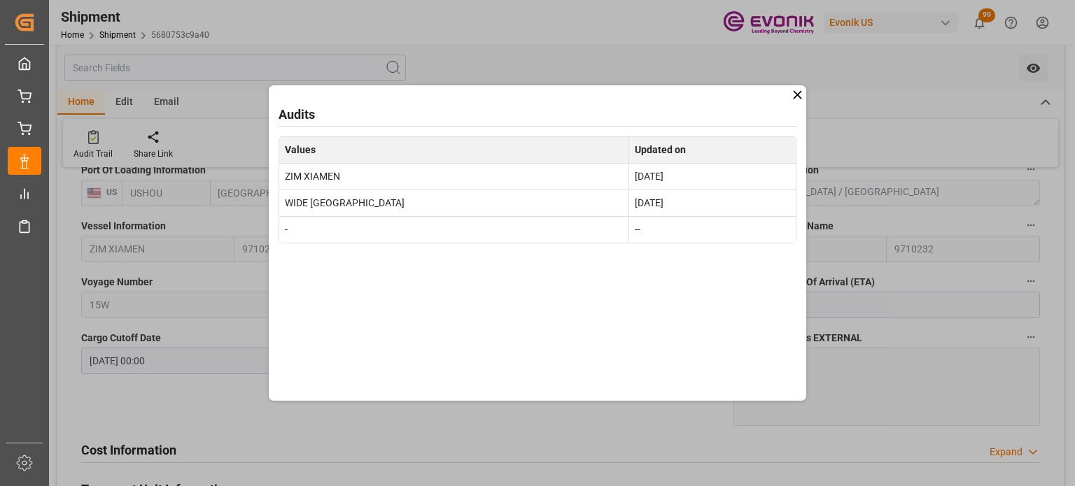
click at [795, 97] on icon at bounding box center [797, 94] width 8 height 8
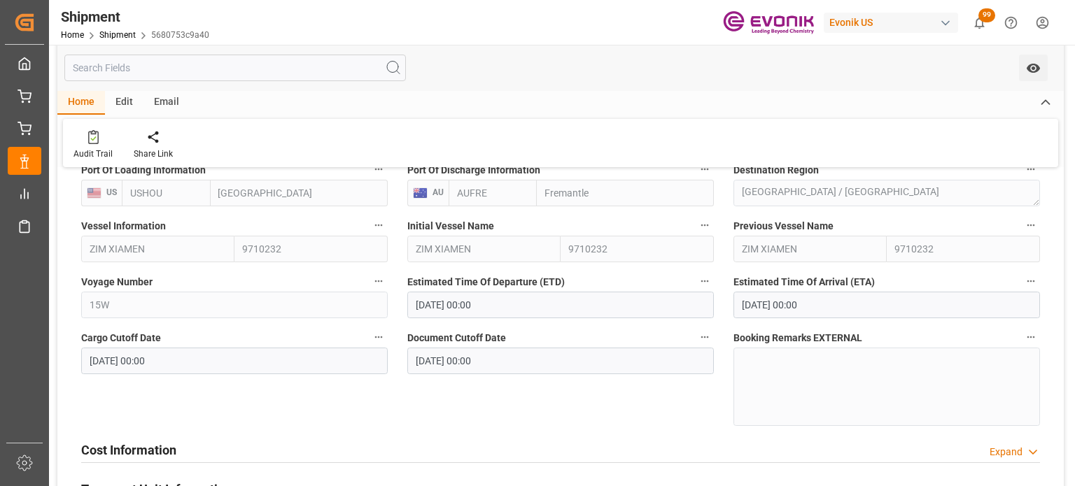
click at [1028, 285] on icon "button" at bounding box center [1030, 281] width 11 height 11
click at [1026, 285] on li "Audits" at bounding box center [1027, 281] width 71 height 23
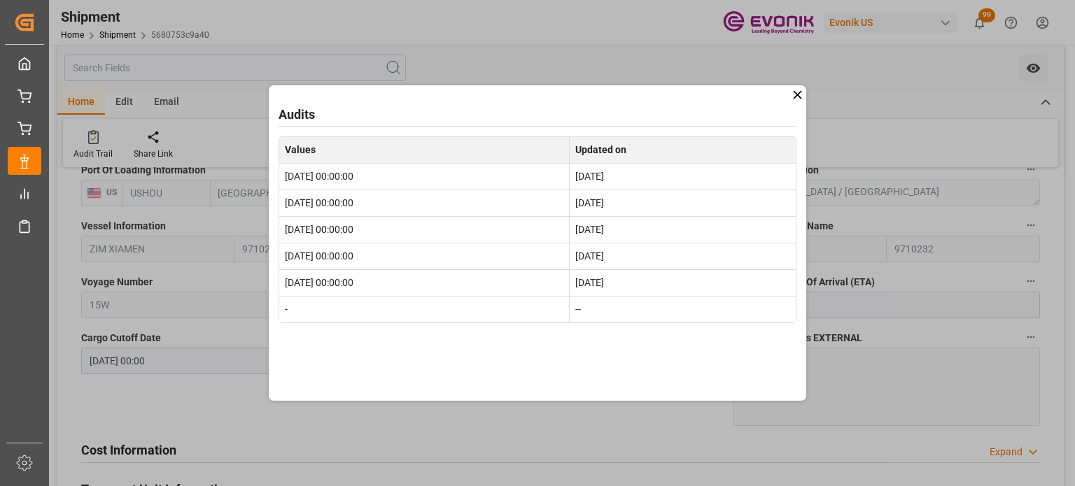
click at [793, 96] on icon at bounding box center [797, 94] width 15 height 15
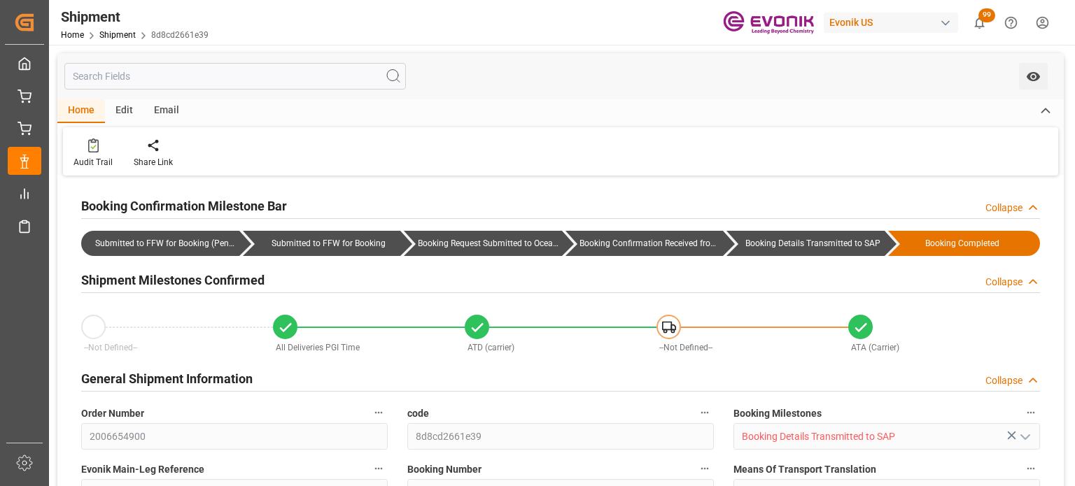
type input "USHOU"
type input "AUFRE"
type input "9710232"
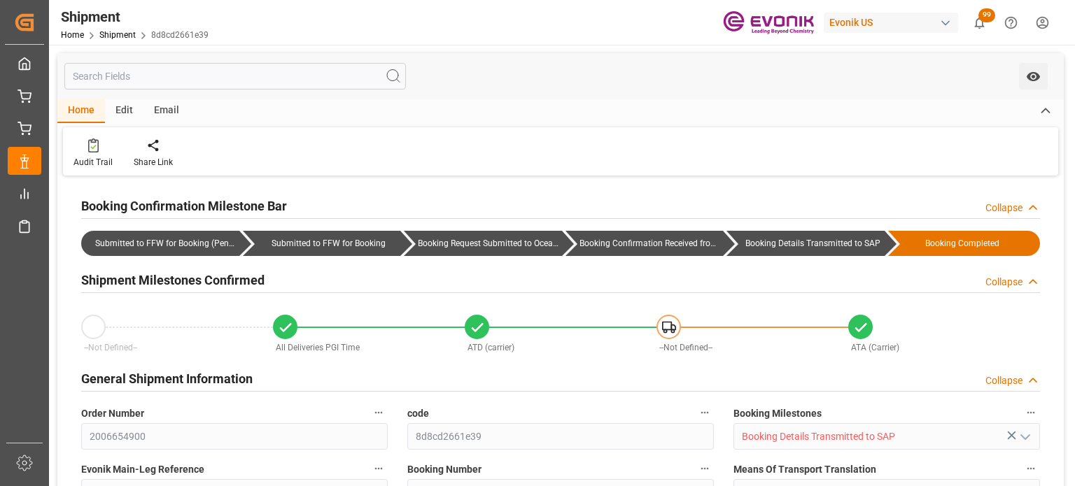
type input "AC Containerline"
type input "AC Containerline GmbH"
type input "121.72"
type input "[DATE] 00:00"
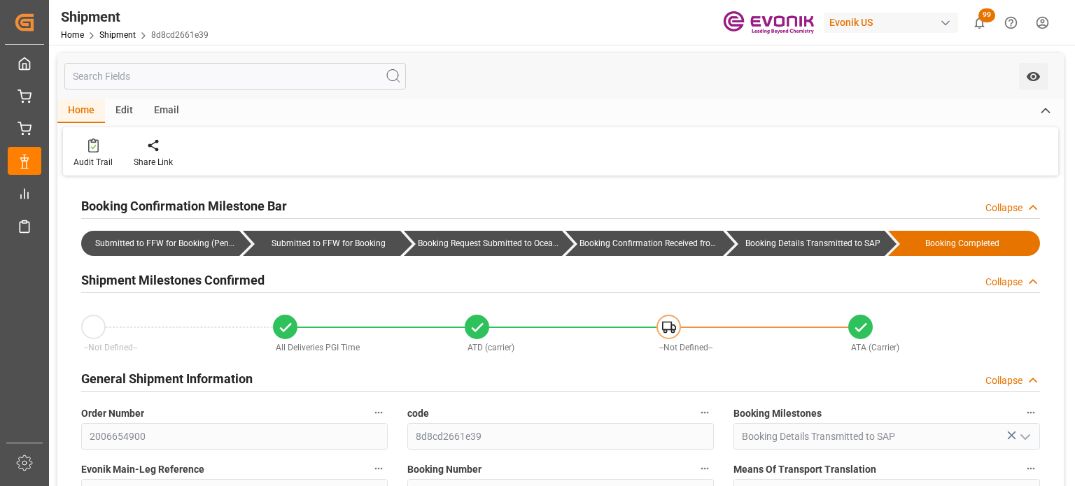
type input "12-16-2024 00:00"
type input "[DATE]"
type input "12-13-2024 18:59"
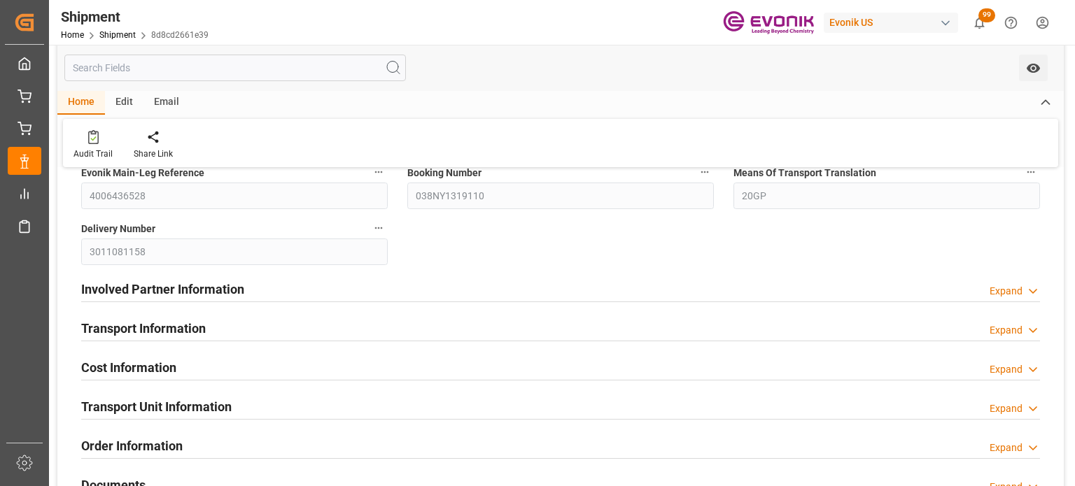
scroll to position [350, 0]
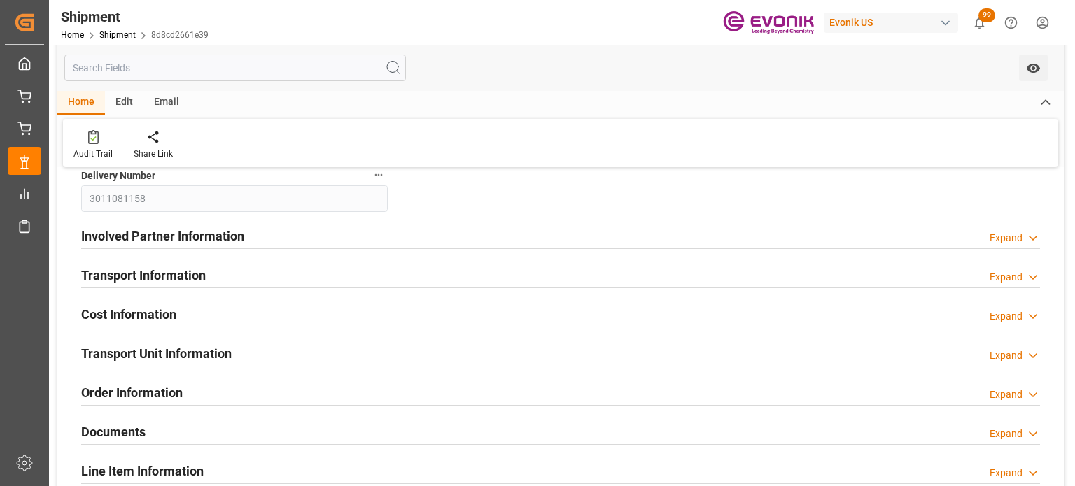
click at [580, 266] on div "Transport Information Expand" at bounding box center [560, 274] width 958 height 27
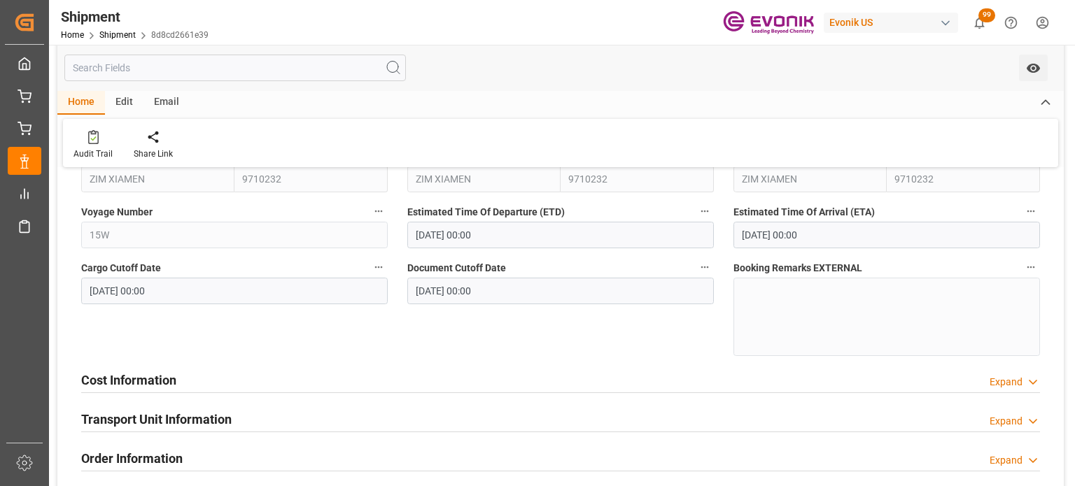
scroll to position [490, 0]
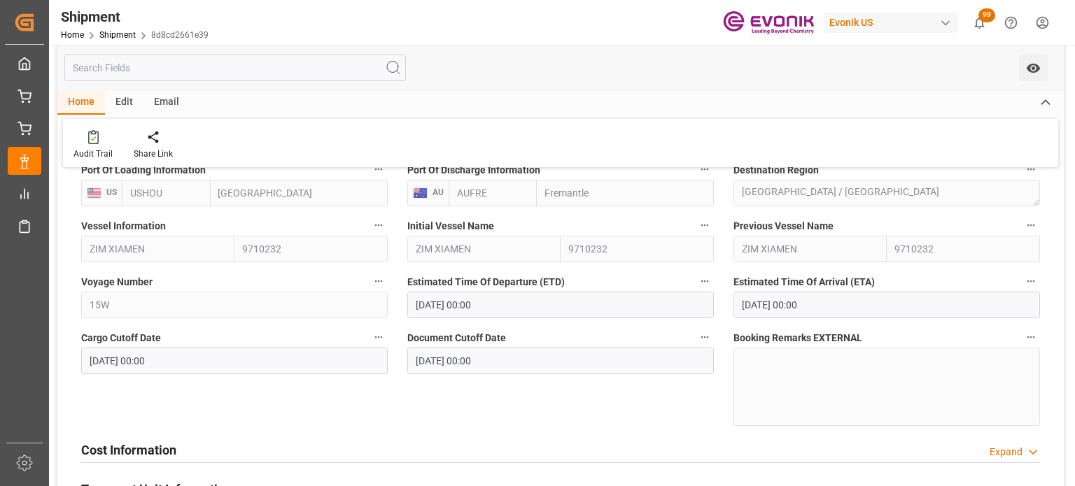
click at [369, 222] on button "Vessel Information" at bounding box center [378, 225] width 18 height 18
click at [378, 223] on li "Audits" at bounding box center [404, 225] width 71 height 23
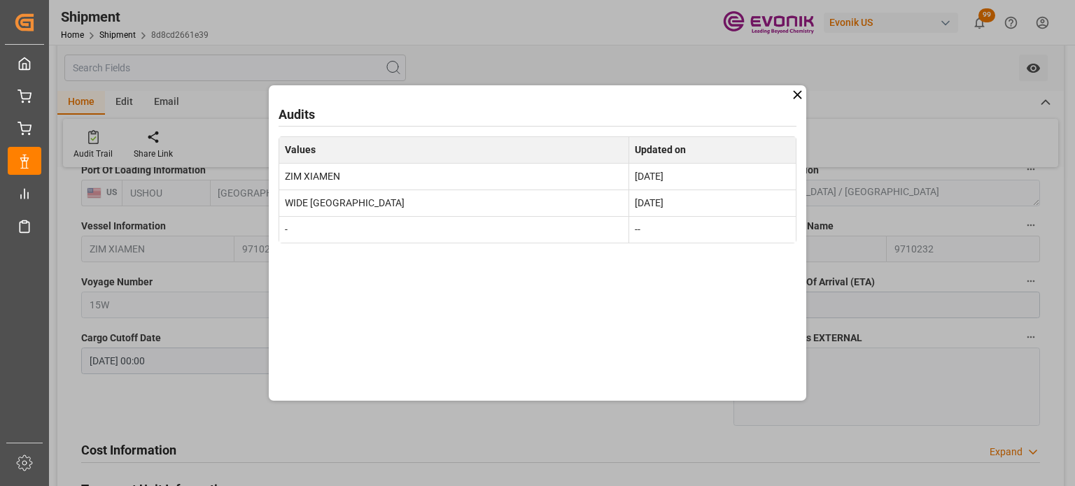
click at [797, 91] on icon at bounding box center [797, 94] width 15 height 15
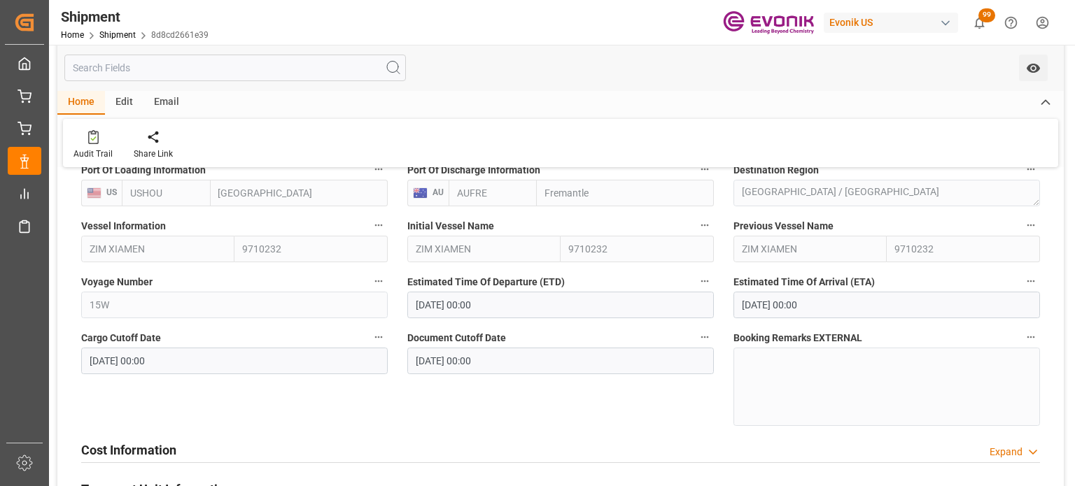
click at [1032, 288] on button "Estimated Time Of Arrival (ETA)" at bounding box center [1030, 281] width 18 height 18
click at [1013, 282] on icon at bounding box center [1010, 281] width 15 height 15
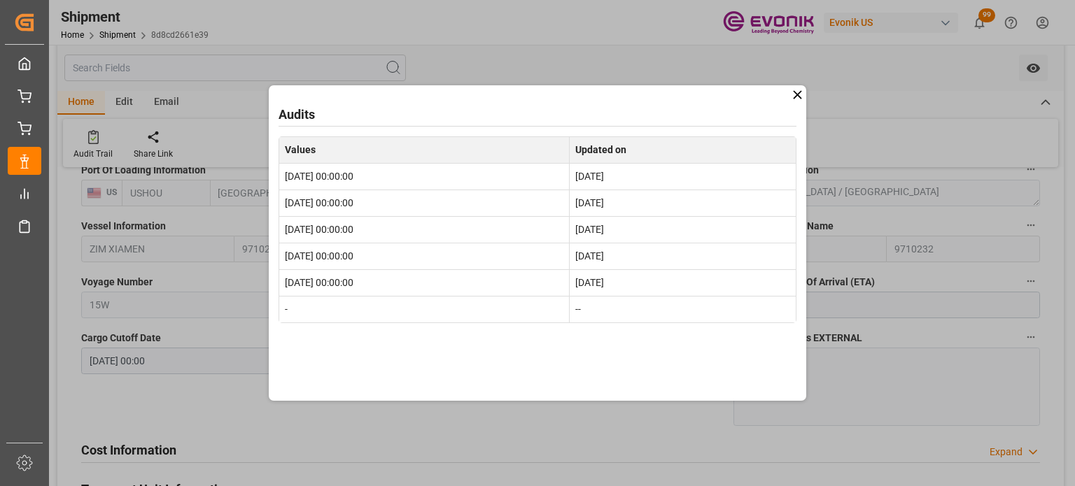
drag, startPoint x: 798, startPoint y: 92, endPoint x: 534, endPoint y: 162, distance: 272.2
click at [798, 92] on icon at bounding box center [797, 94] width 15 height 15
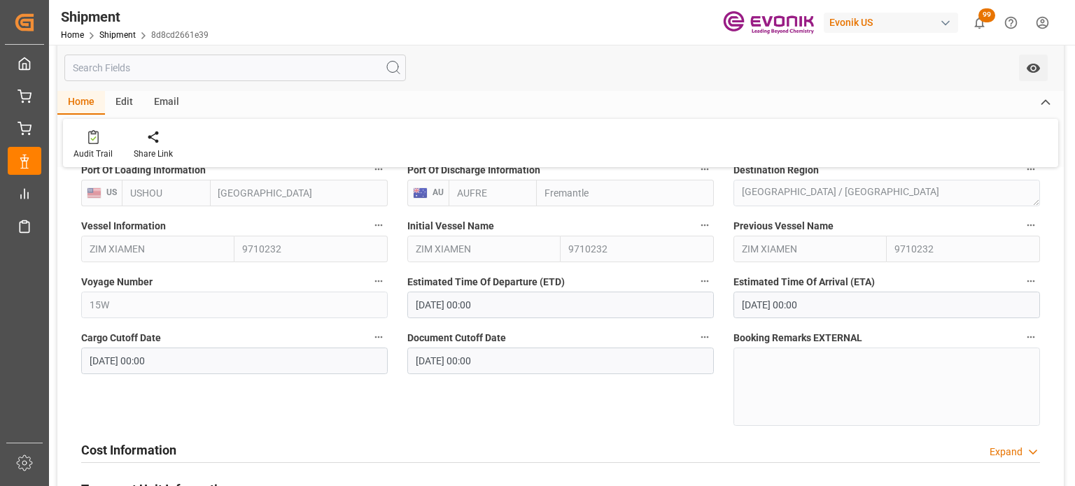
click at [1031, 278] on icon "button" at bounding box center [1030, 281] width 11 height 11
click at [1035, 290] on li "Audits" at bounding box center [1027, 281] width 71 height 23
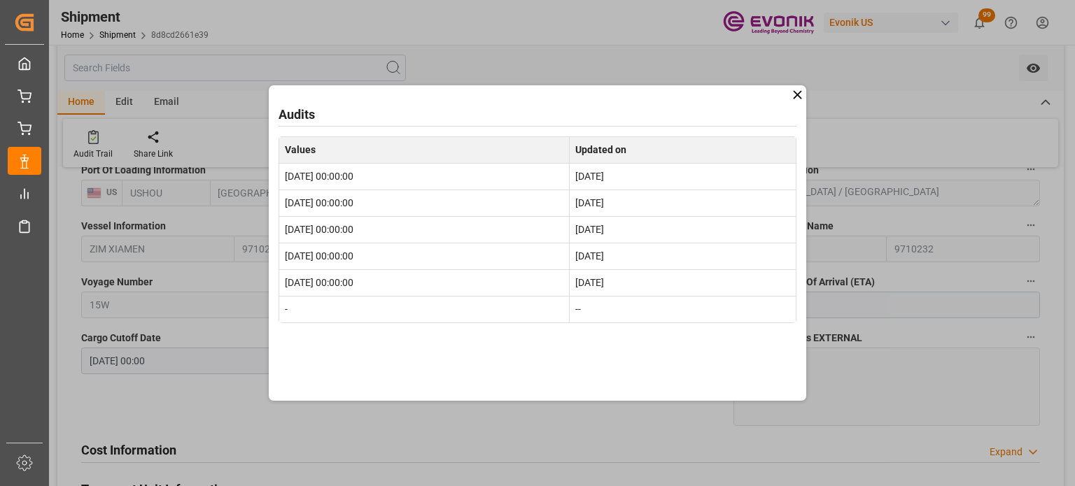
click at [800, 90] on icon at bounding box center [797, 94] width 15 height 15
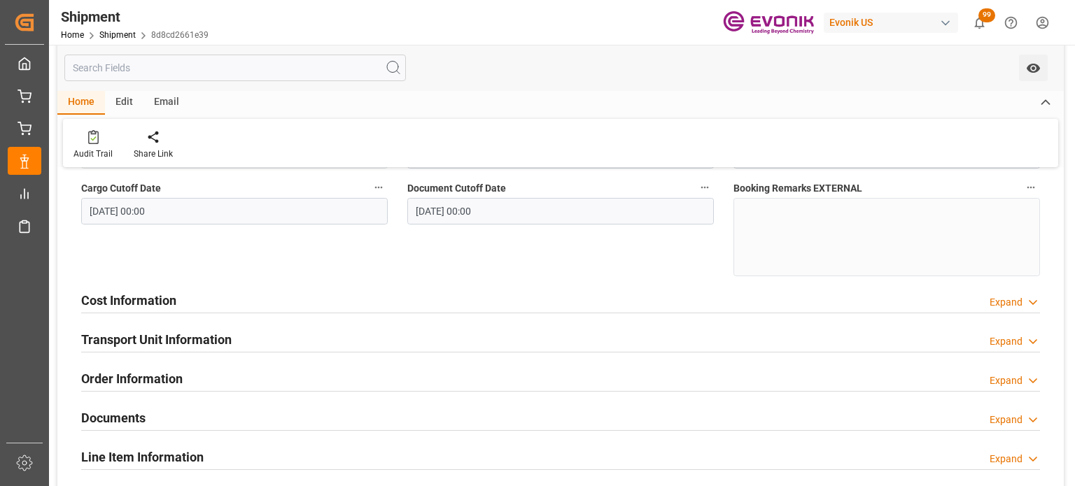
scroll to position [700, 0]
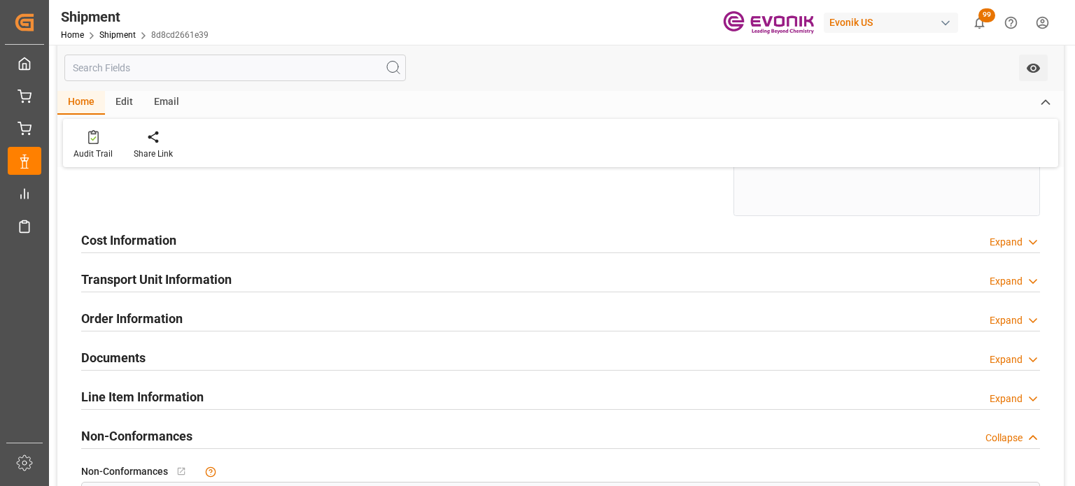
click at [993, 276] on div "Expand" at bounding box center [1005, 281] width 33 height 15
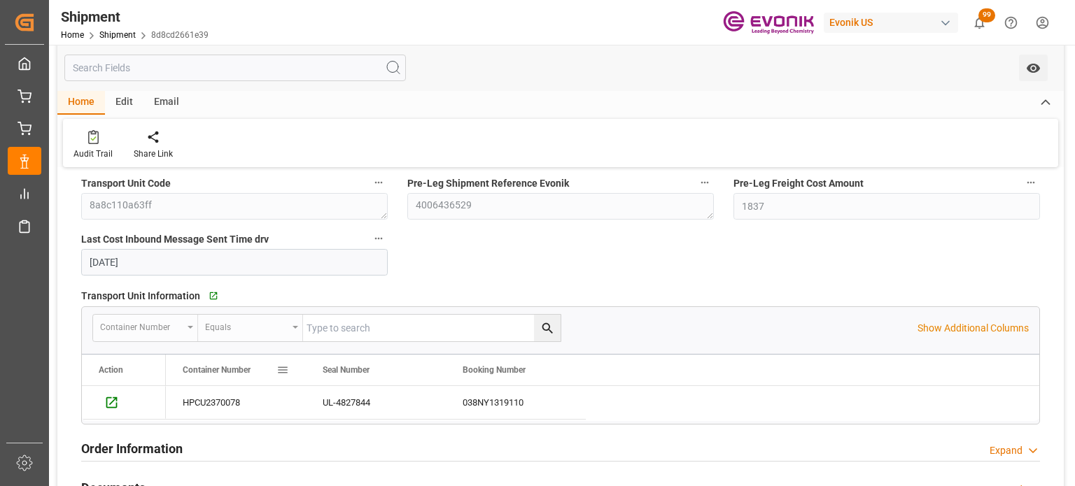
scroll to position [839, 0]
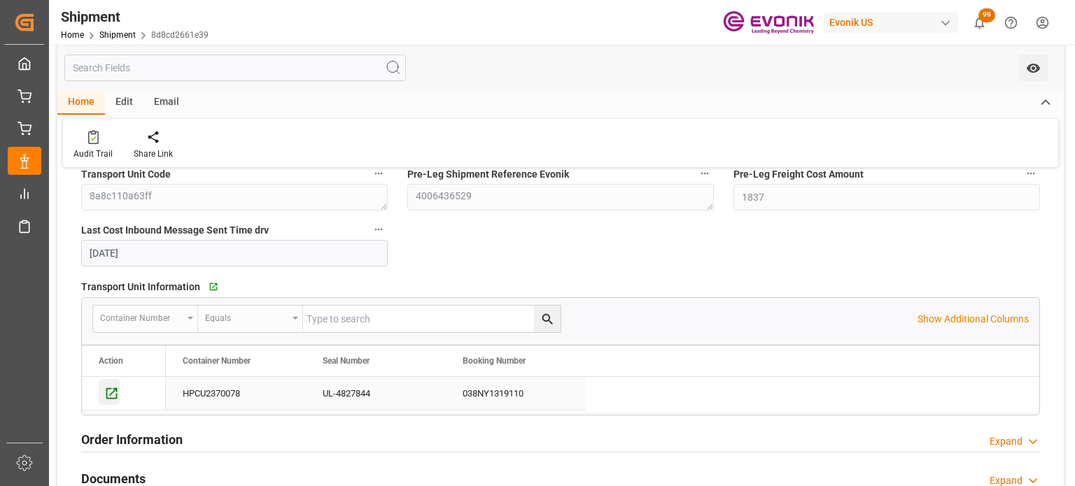
click at [115, 397] on icon "Press SPACE to select this row." at bounding box center [111, 393] width 11 height 11
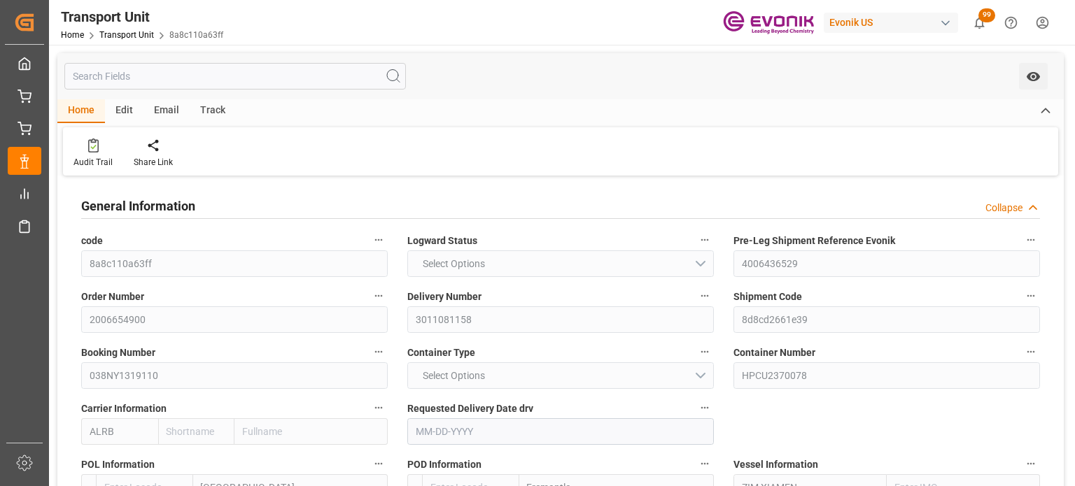
type input "AC Containerline"
type input "AC Containerline GmbH"
type input "USHOU"
type input "AUFRE"
type input "9710232"
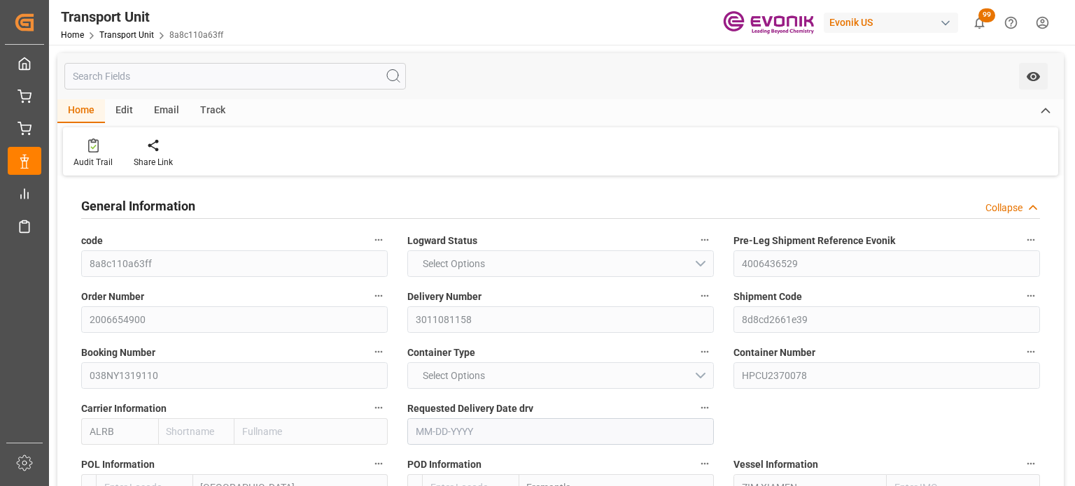
type input "18360"
type input "02-16-2025"
type input "12-23-2024 00:00"
type input "12-22-2024 00:00"
type input "12-23-2024 00:00"
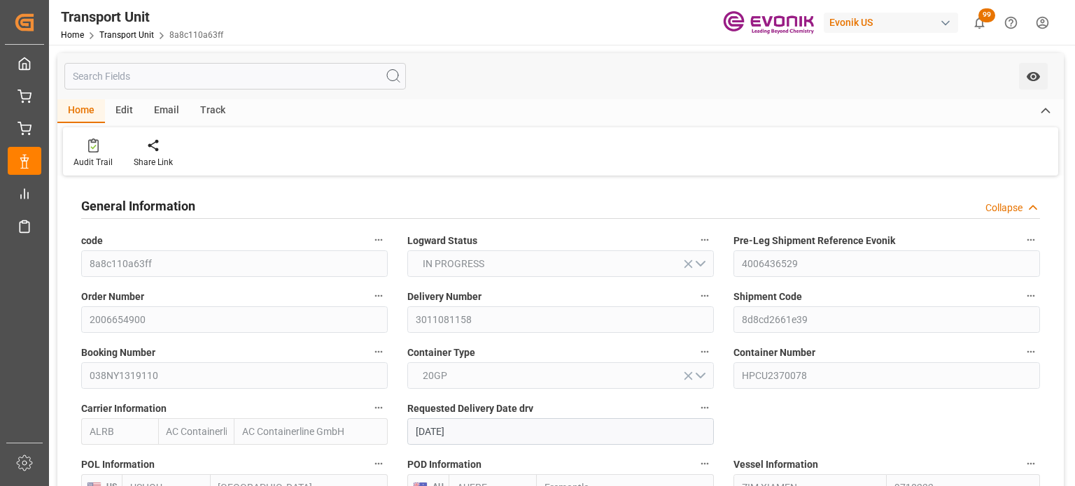
type input "03-12-2025 00:00"
type input "02-02-2025 00:00"
type input "03-12-2025 00:00"
type input "12-24-2024"
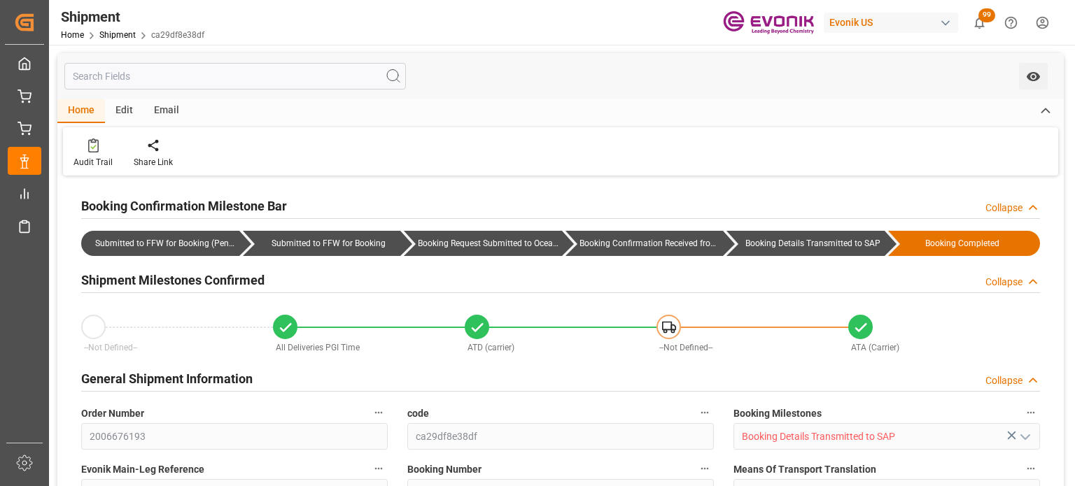
type input "USHOU"
type input "AUMEL"
type input "9227027"
type input "9632480"
type input "9227027"
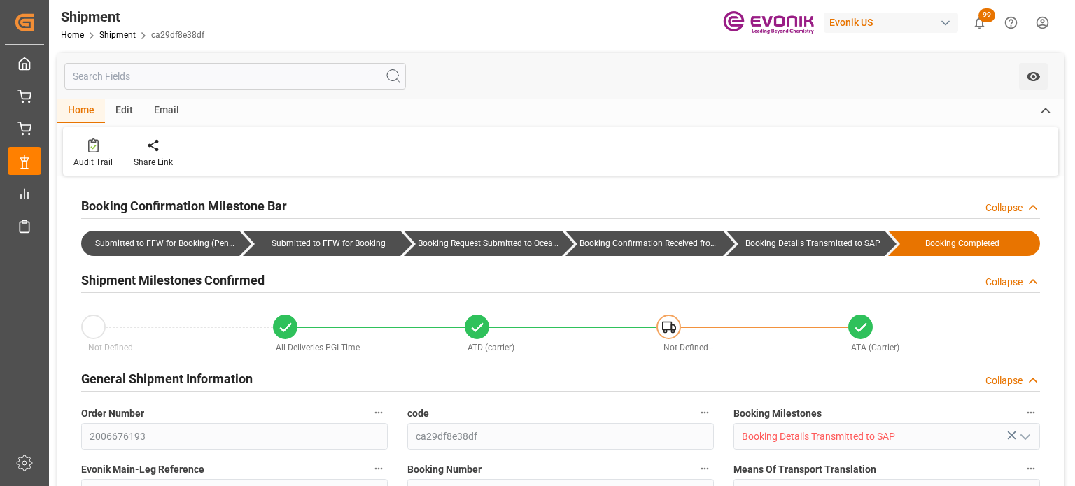
type input "AC Containerline"
type input "AC Containerline GmbH"
type input "211.72"
type input "[DATE] 00:00"
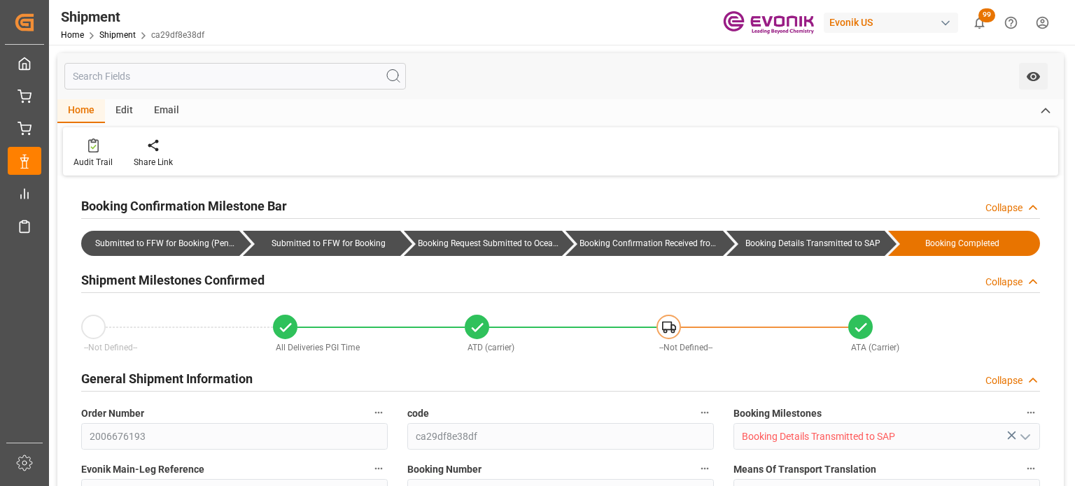
type input "[DATE] 16:00"
type input "[DATE]"
type input "[DATE] 16:33"
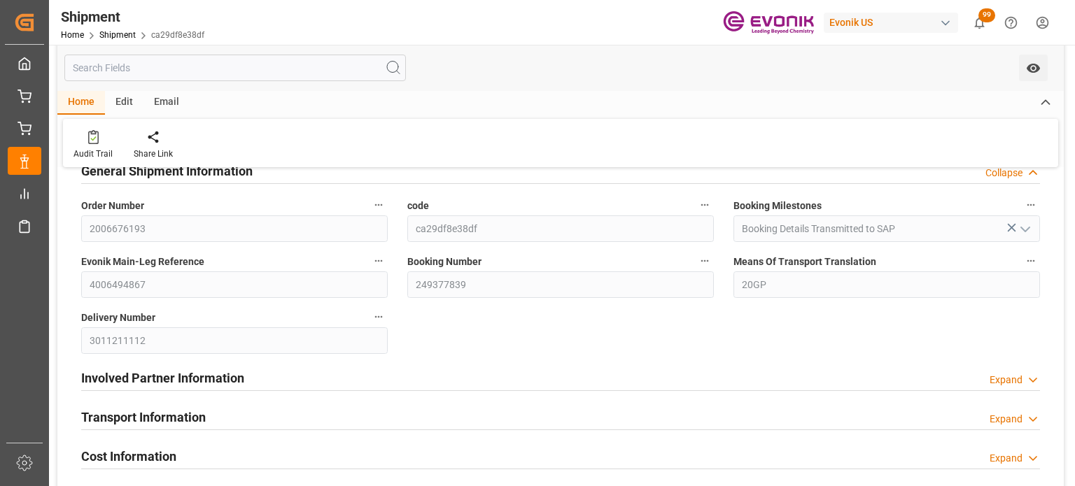
scroll to position [280, 0]
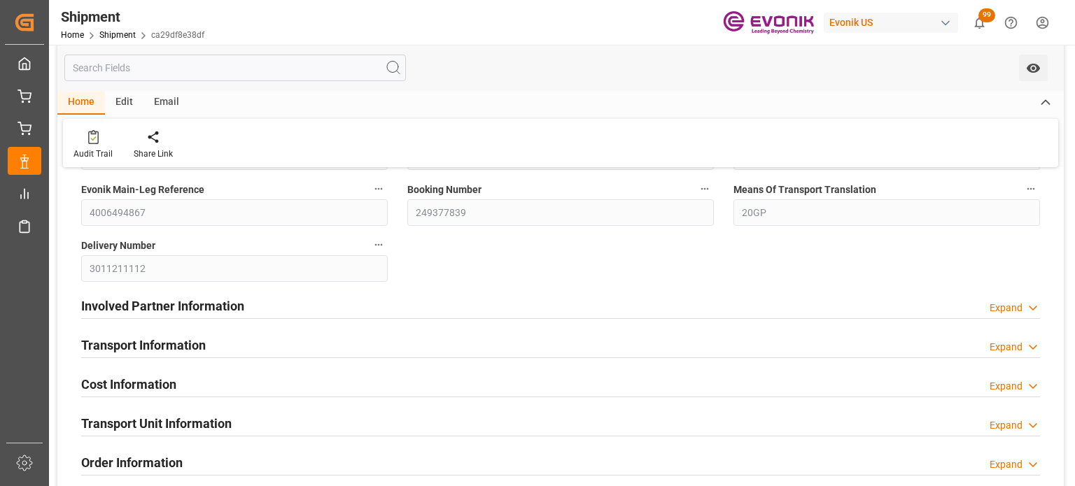
click at [1009, 350] on div "Expand" at bounding box center [1005, 347] width 33 height 15
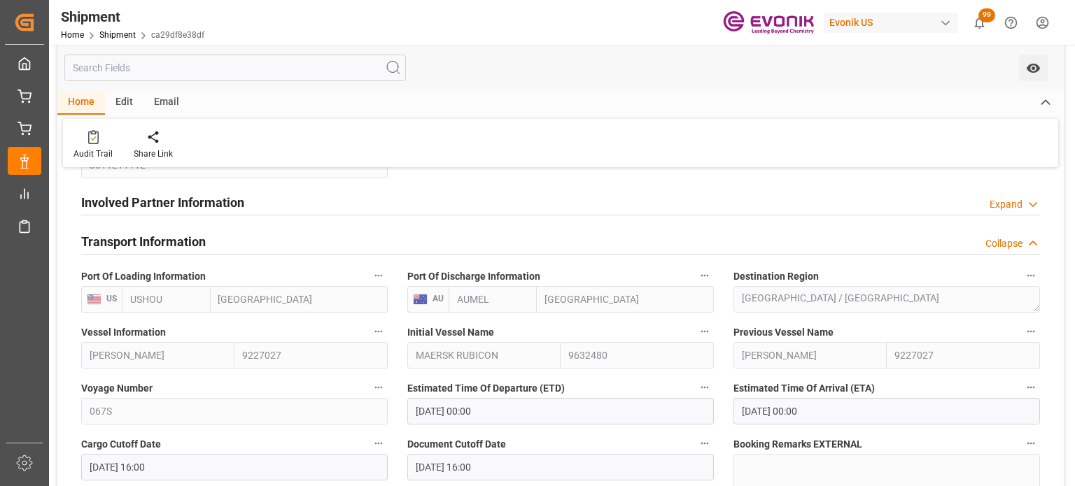
scroll to position [490, 0]
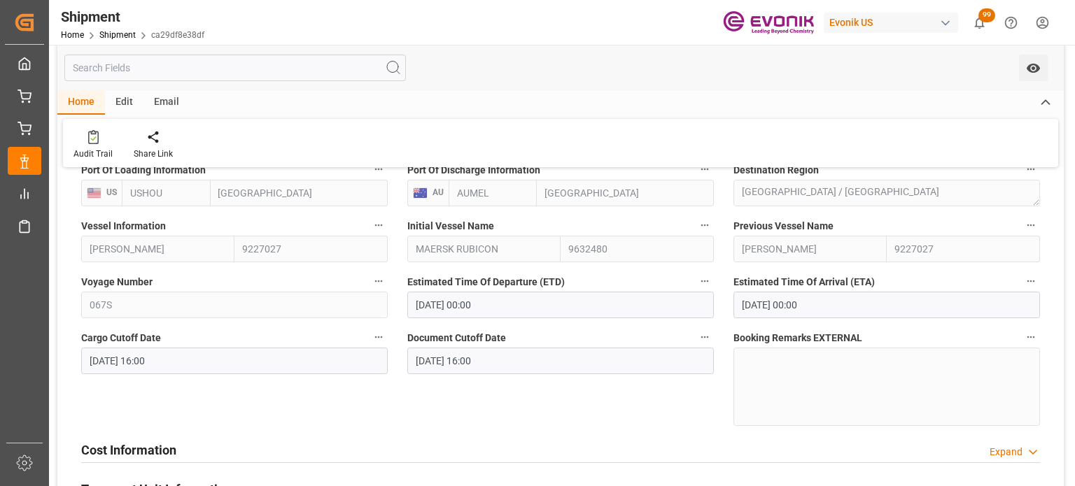
click at [369, 232] on label "Vessel Information" at bounding box center [234, 226] width 306 height 20
click at [369, 232] on button "Vessel Information" at bounding box center [378, 225] width 18 height 18
click at [404, 237] on ul "Audits" at bounding box center [404, 225] width 71 height 34
click at [406, 231] on li "Audits" at bounding box center [404, 225] width 71 height 23
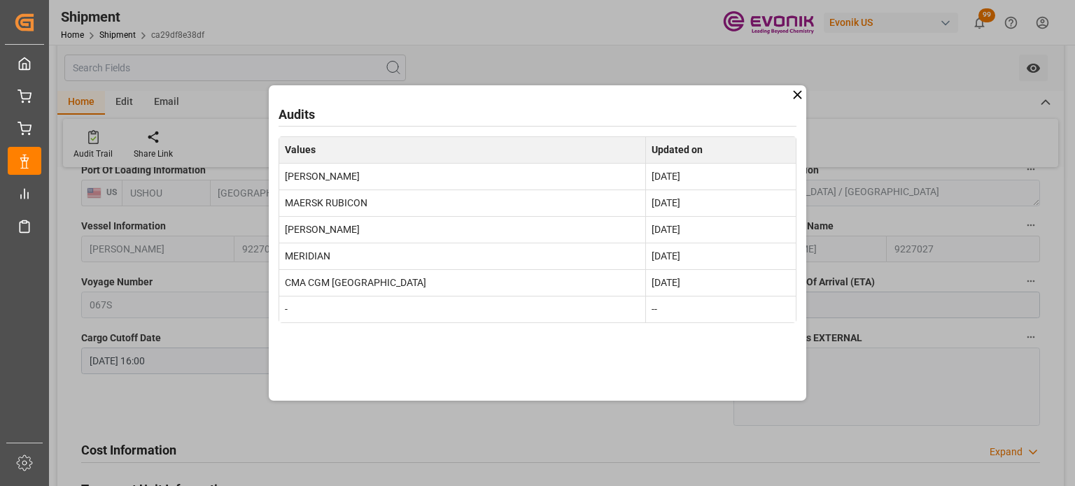
click at [800, 100] on icon at bounding box center [797, 94] width 15 height 15
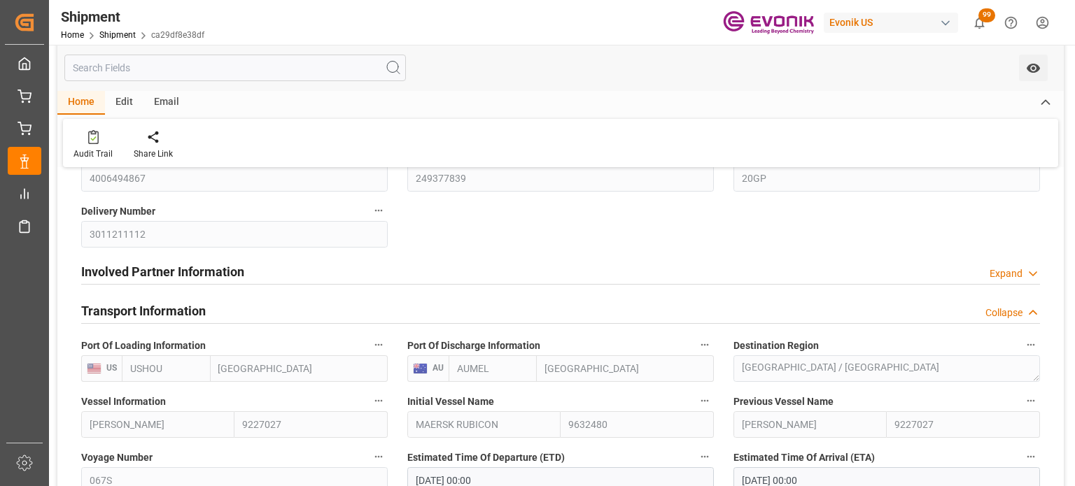
scroll to position [280, 0]
